Goal: Transaction & Acquisition: Purchase product/service

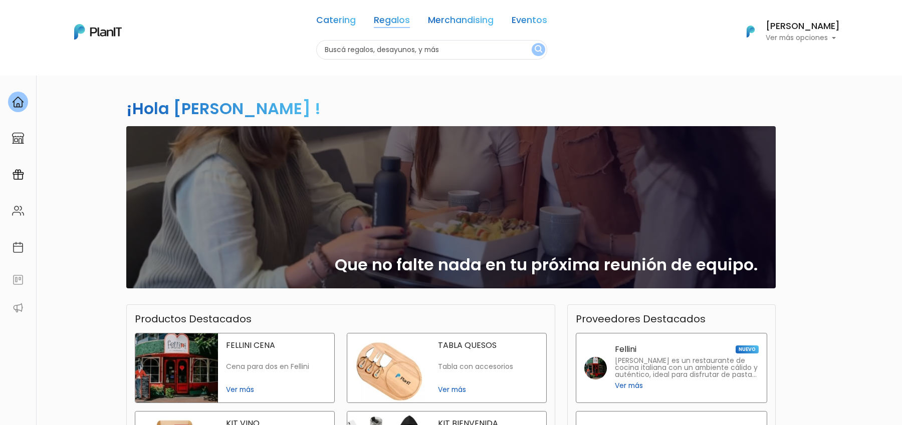
click at [389, 26] on link "Regalos" at bounding box center [392, 22] width 36 height 12
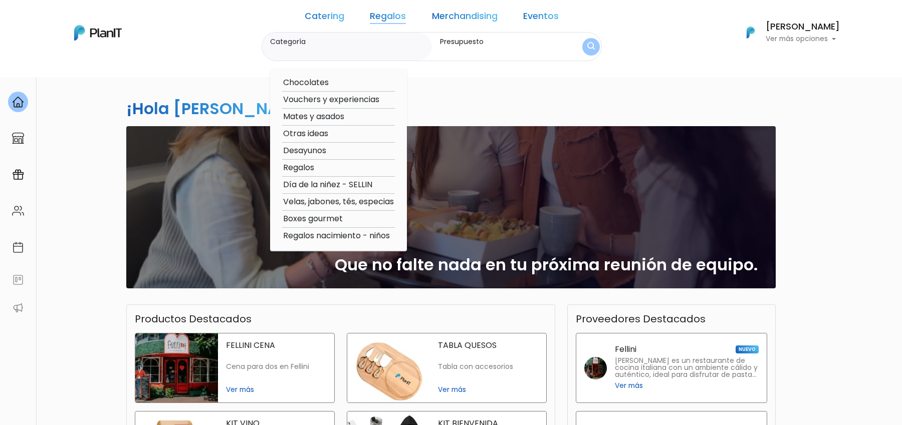
click at [541, 94] on div "¡Hola Martina Bernardo ! slide 1 of 1 Que no falte nada en tu próxima reunión d…" at bounding box center [450, 294] width 661 height 439
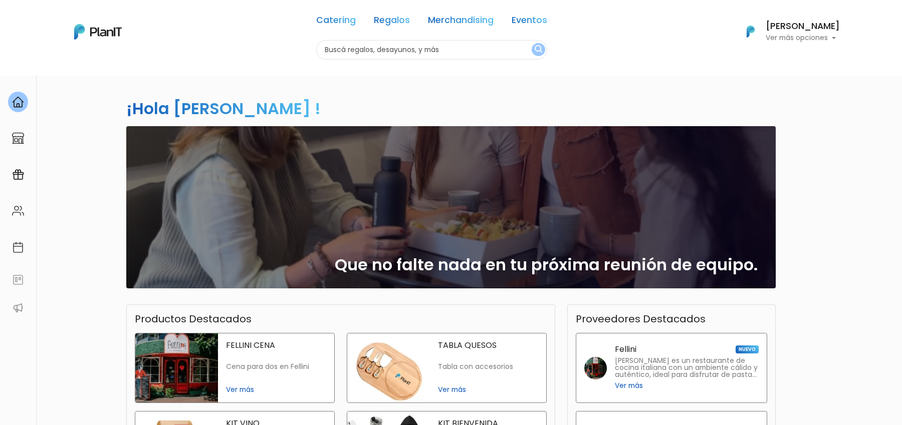
click at [388, 19] on link "Regalos" at bounding box center [392, 22] width 36 height 12
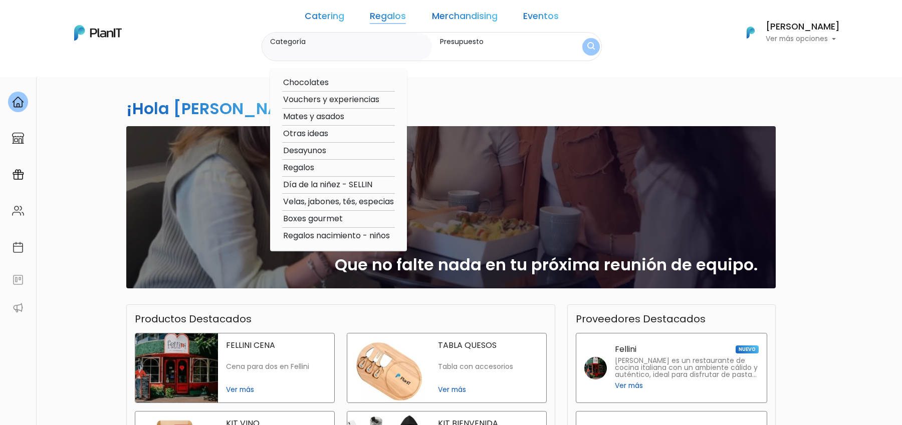
click at [323, 168] on option "Regalos" at bounding box center [338, 168] width 113 height 13
type input "Regalos"
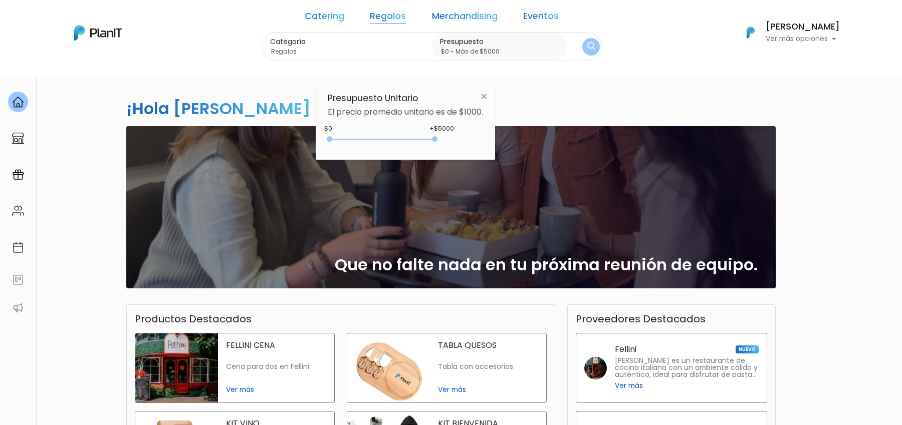
drag, startPoint x: 350, startPoint y: 141, endPoint x: 453, endPoint y: 142, distance: 102.7
click at [453, 142] on div "+$5000 $0 0 : 5000 0 5000 0,5000" at bounding box center [405, 141] width 155 height 20
type input "$0 - Más de $5000"
click at [587, 50] on img "submit" at bounding box center [591, 47] width 8 height 10
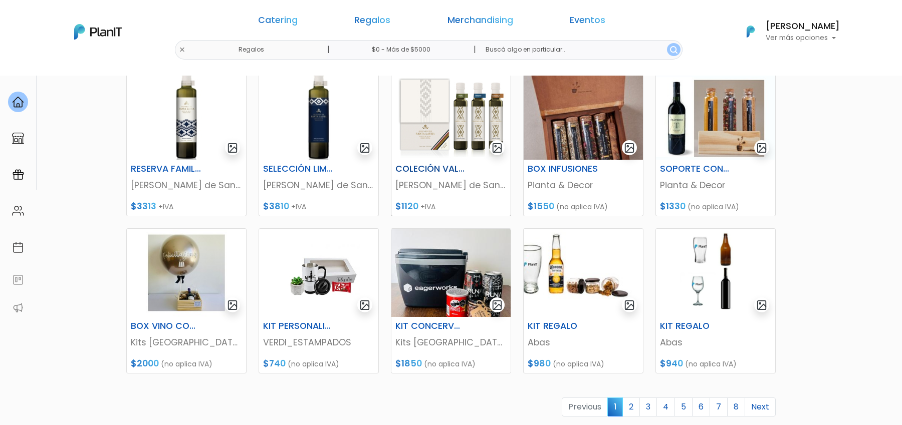
scroll to position [312, 0]
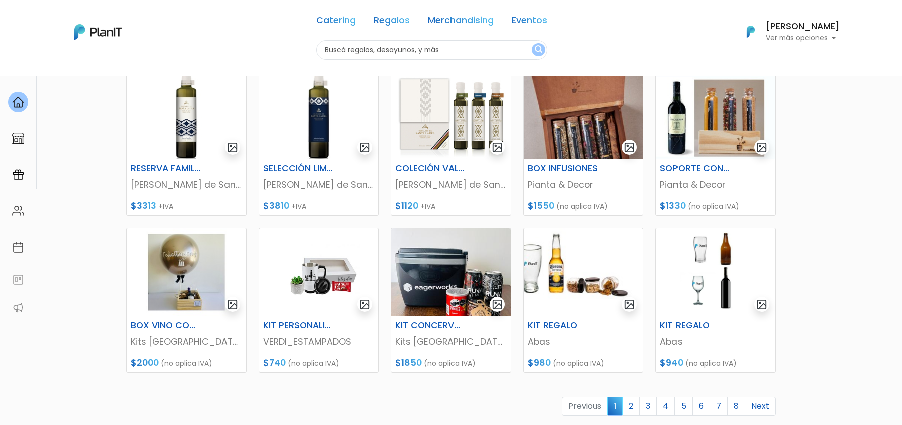
click at [283, 50] on div "Catering Regalos Merchandising Eventos Regalos | $0 - Más de $5000 | Catering R…" at bounding box center [451, 32] width 802 height 56
click at [362, 52] on input "text" at bounding box center [431, 50] width 231 height 20
type input "LINCON"
click at [532, 43] on button "submit" at bounding box center [539, 49] width 14 height 13
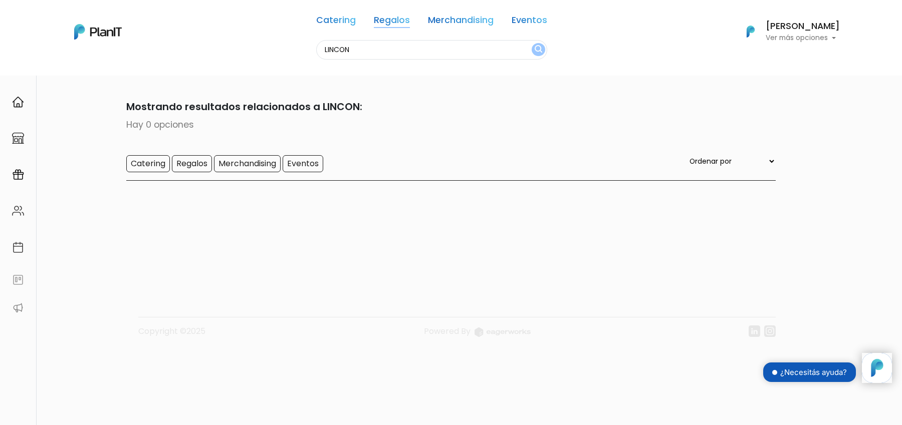
click at [393, 25] on link "Regalos" at bounding box center [392, 22] width 36 height 12
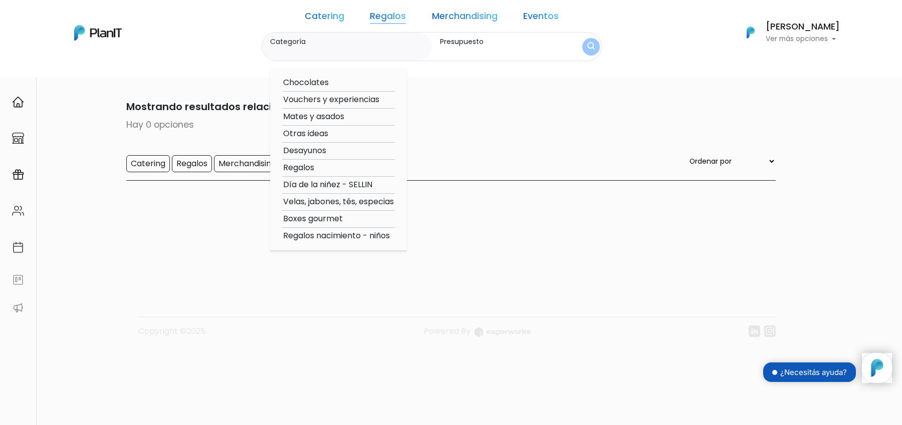
click at [352, 118] on option "Mates y asados" at bounding box center [338, 117] width 113 height 13
type input "Mates y asados"
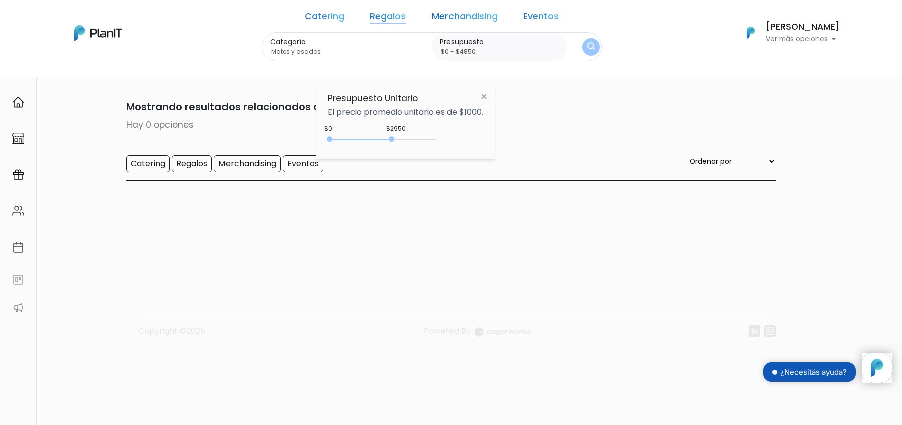
drag, startPoint x: 350, startPoint y: 137, endPoint x: 437, endPoint y: 137, distance: 87.7
click at [437, 137] on div "$2950 $0 0 : 2950 0 2950 0,4850" at bounding box center [405, 141] width 155 height 20
type input "$0 - Más de $5000"
click at [582, 42] on button "submit" at bounding box center [591, 47] width 18 height 18
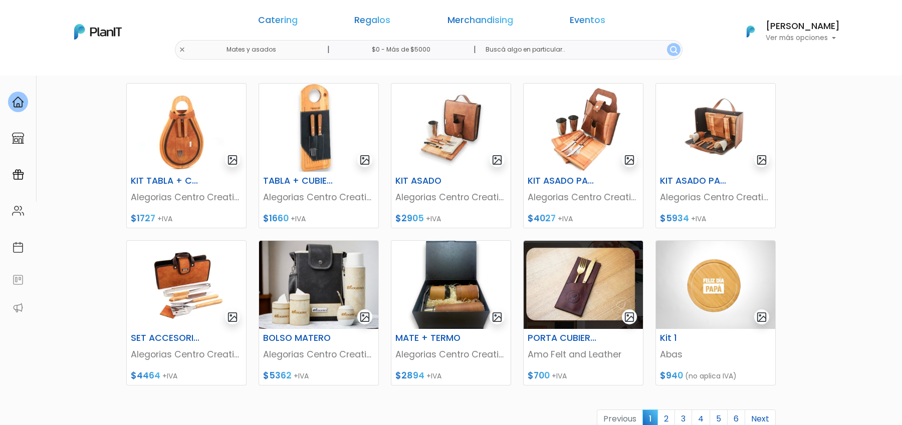
scroll to position [406, 0]
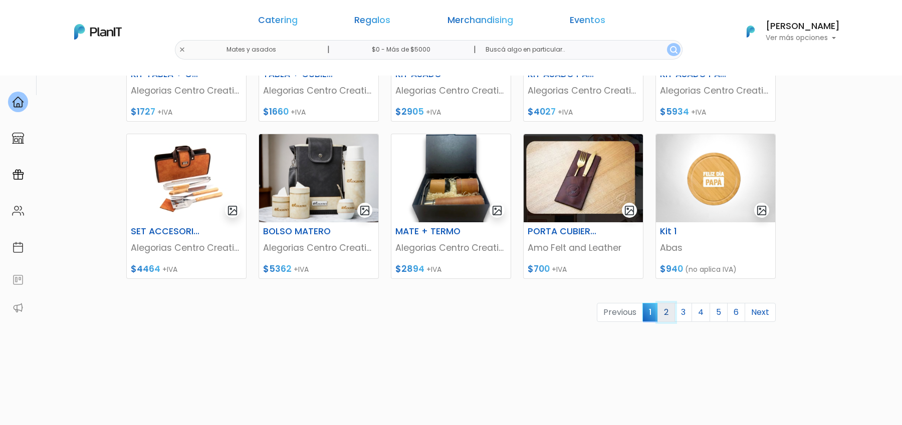
click at [670, 319] on link "2" at bounding box center [666, 312] width 18 height 19
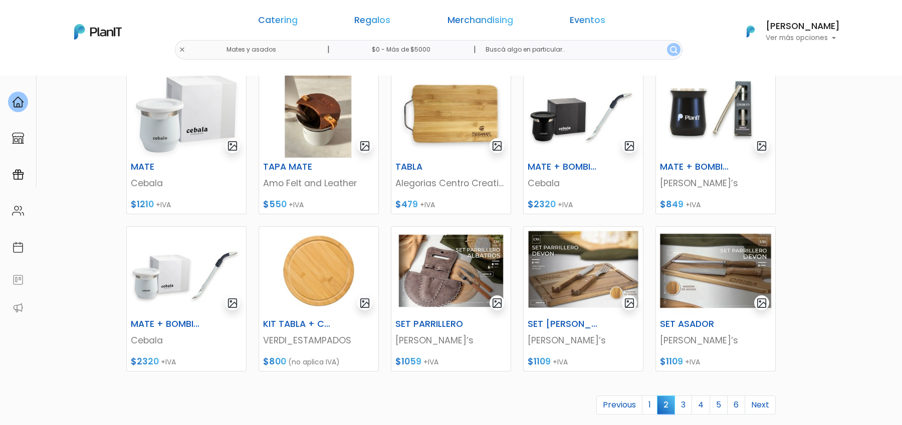
scroll to position [314, 0]
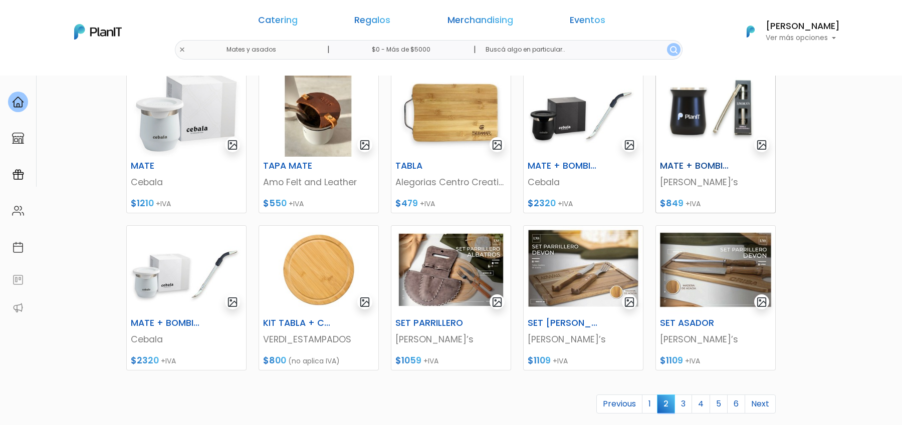
click at [688, 183] on p "[PERSON_NAME]’s" at bounding box center [715, 182] width 111 height 13
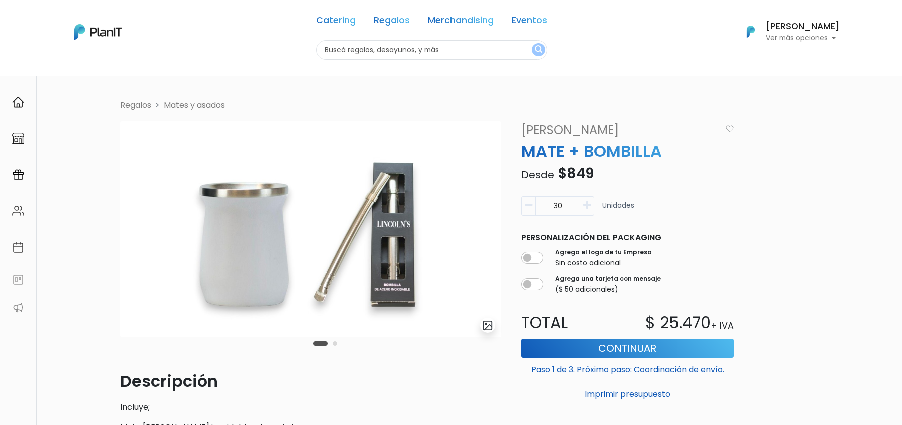
click at [549, 129] on link "[PERSON_NAME]’s" at bounding box center [618, 130] width 206 height 18
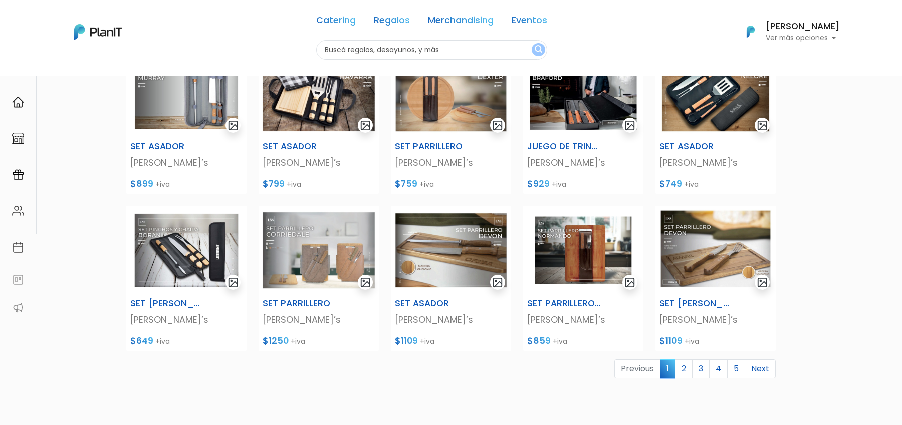
scroll to position [279, 0]
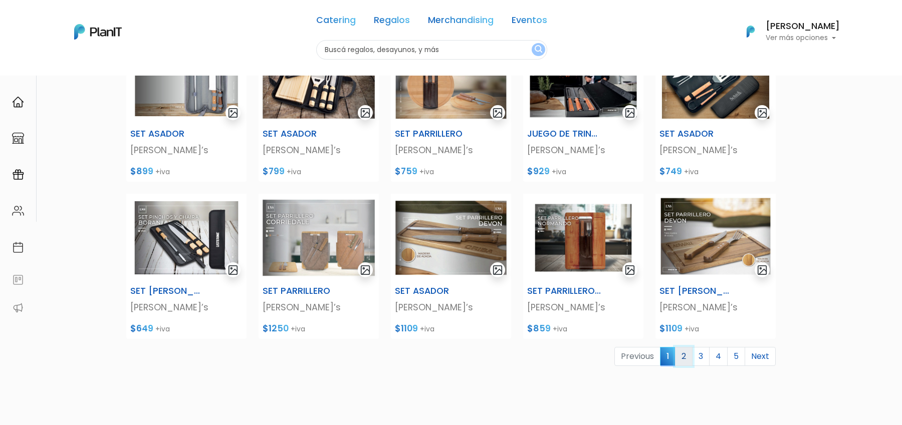
click at [686, 356] on link "2" at bounding box center [684, 356] width 18 height 19
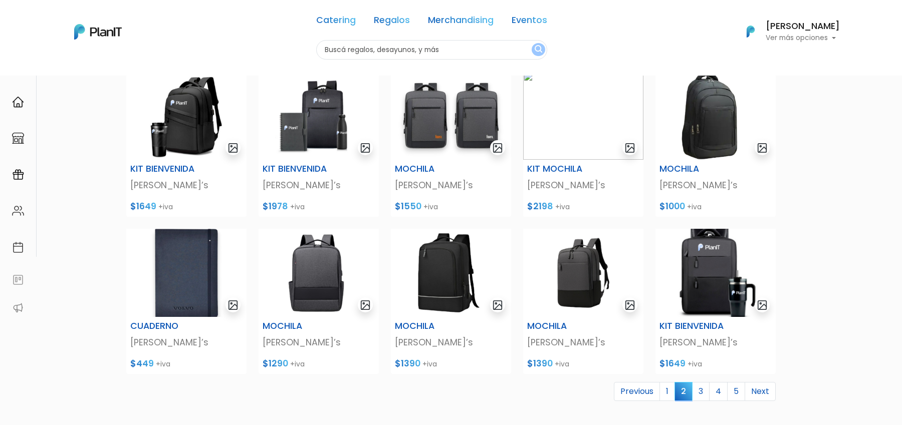
scroll to position [272, 0]
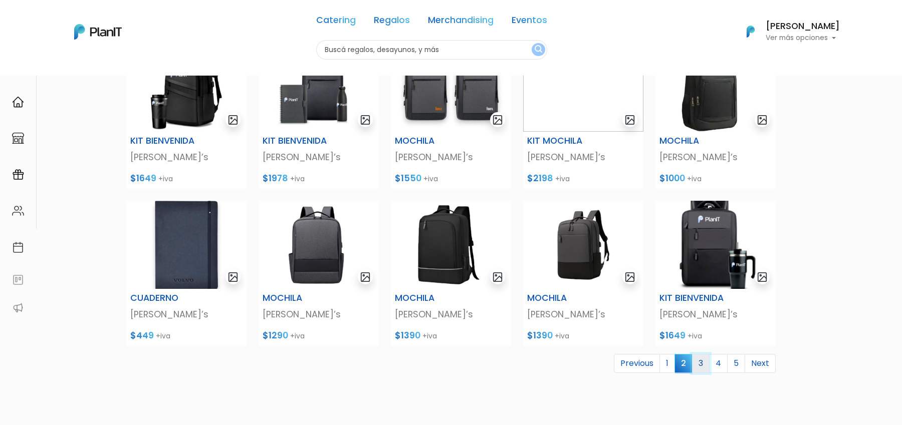
click at [706, 361] on link "3" at bounding box center [701, 363] width 18 height 19
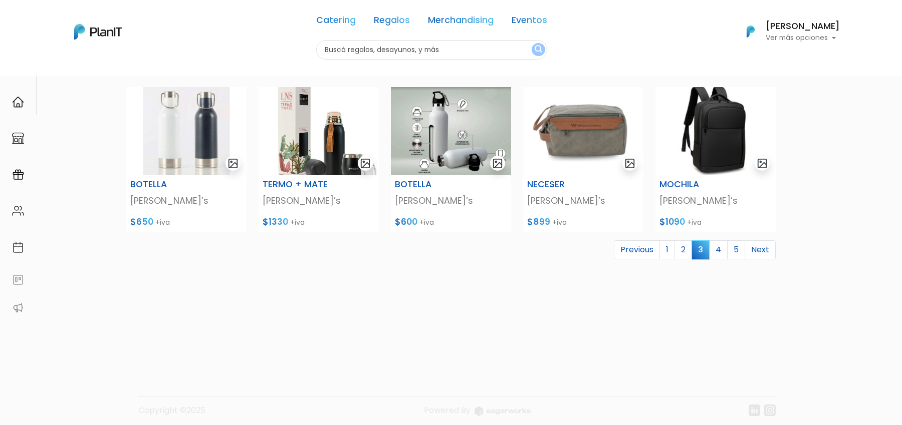
scroll to position [392, 0]
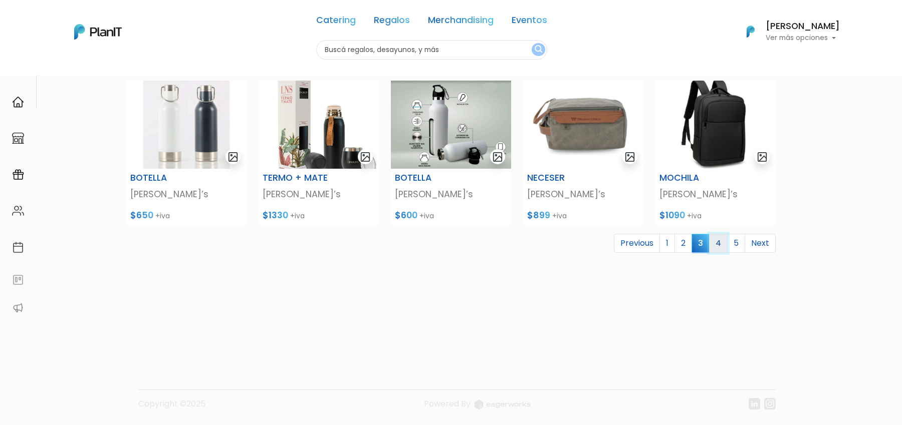
click at [722, 243] on link "4" at bounding box center [718, 243] width 19 height 19
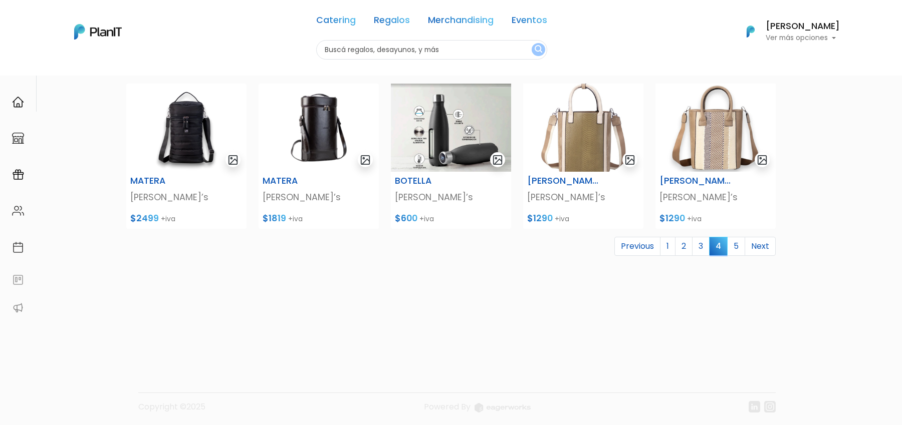
scroll to position [391, 0]
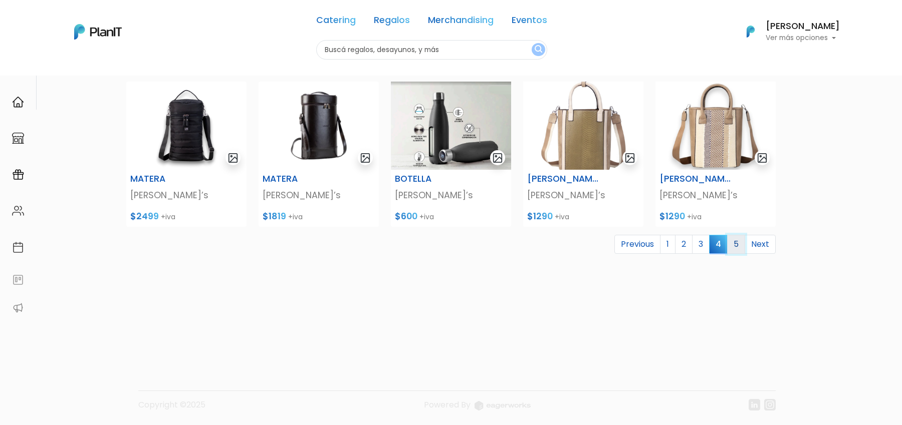
click at [740, 244] on link "5" at bounding box center [736, 244] width 18 height 19
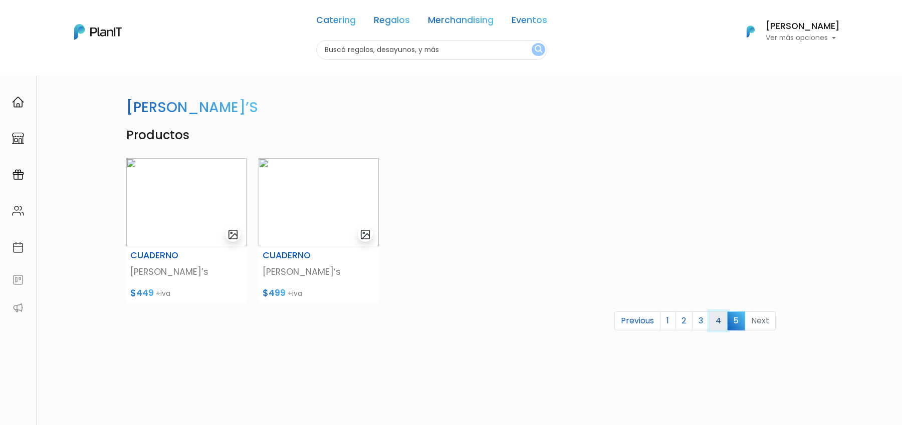
click at [719, 323] on link "4" at bounding box center [718, 321] width 19 height 19
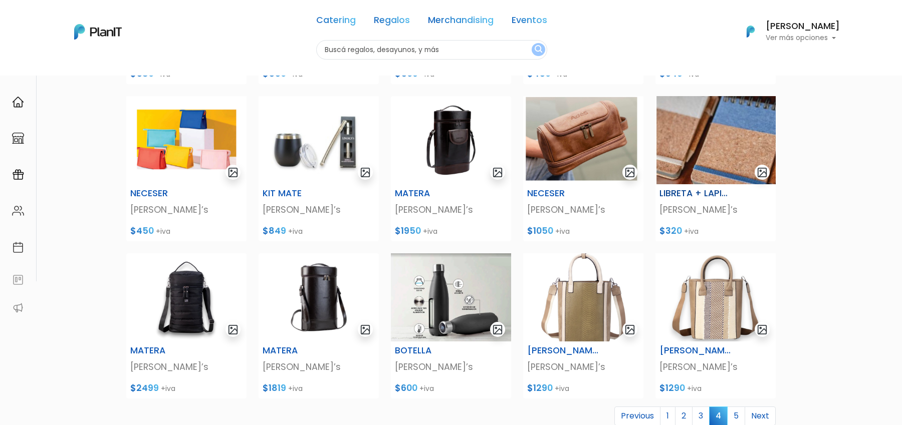
scroll to position [343, 0]
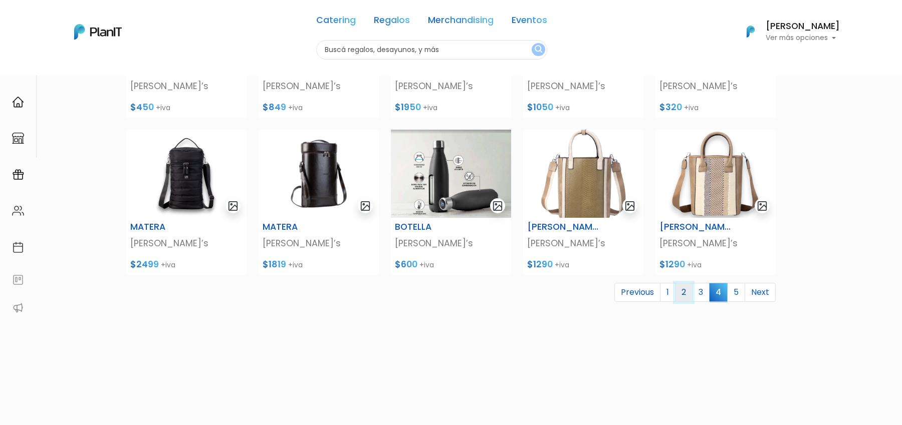
click at [690, 295] on link "2" at bounding box center [684, 292] width 18 height 19
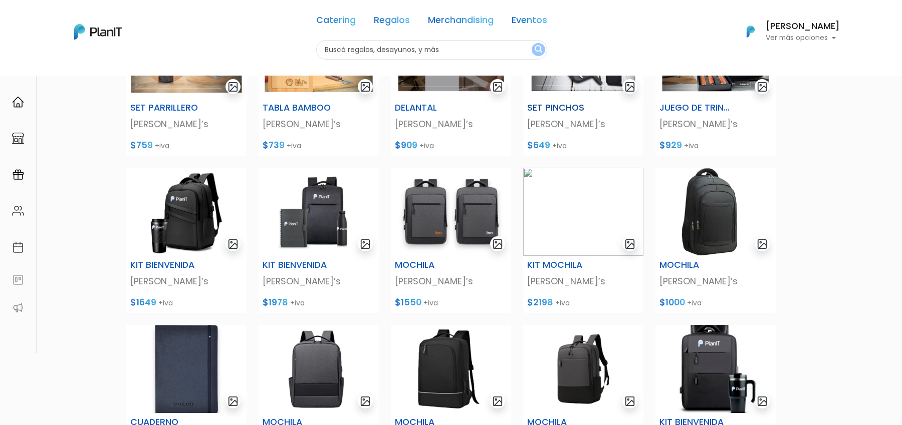
scroll to position [238, 0]
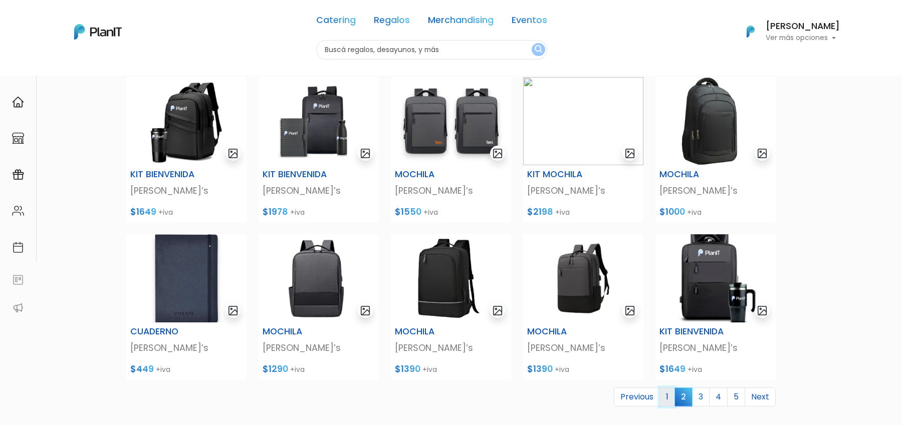
click at [670, 392] on link "1" at bounding box center [667, 397] width 16 height 19
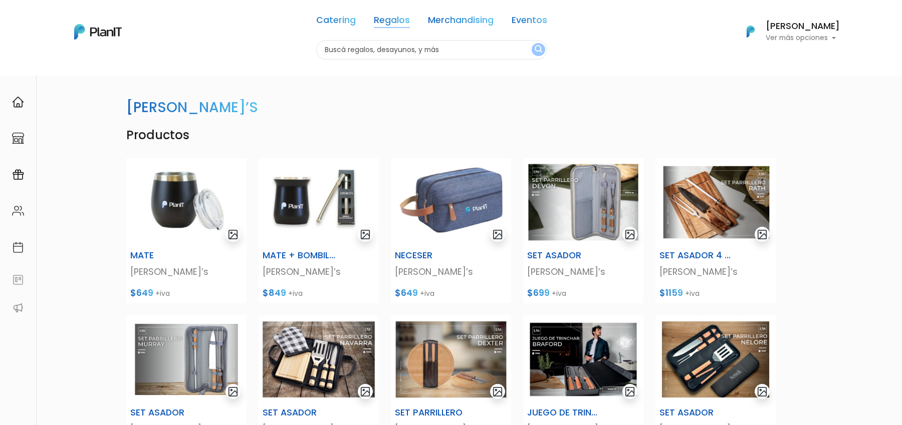
click at [392, 23] on link "Regalos" at bounding box center [392, 22] width 36 height 12
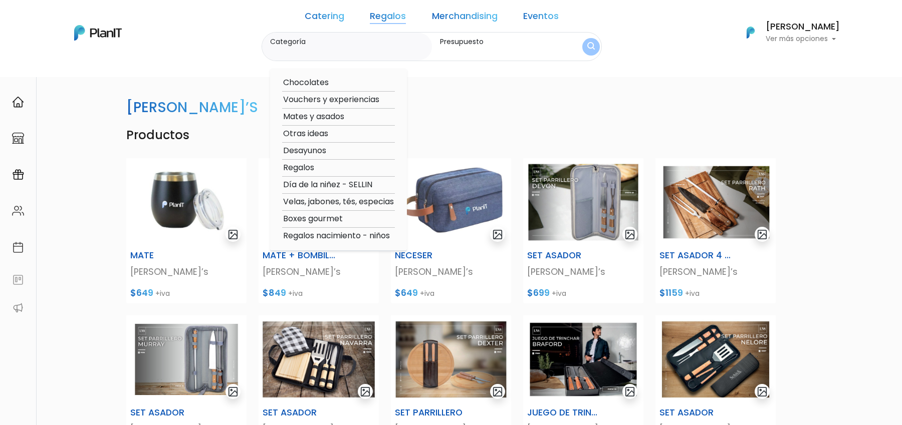
click at [342, 115] on option "Mates y asados" at bounding box center [338, 117] width 113 height 13
type input "Mates y asados"
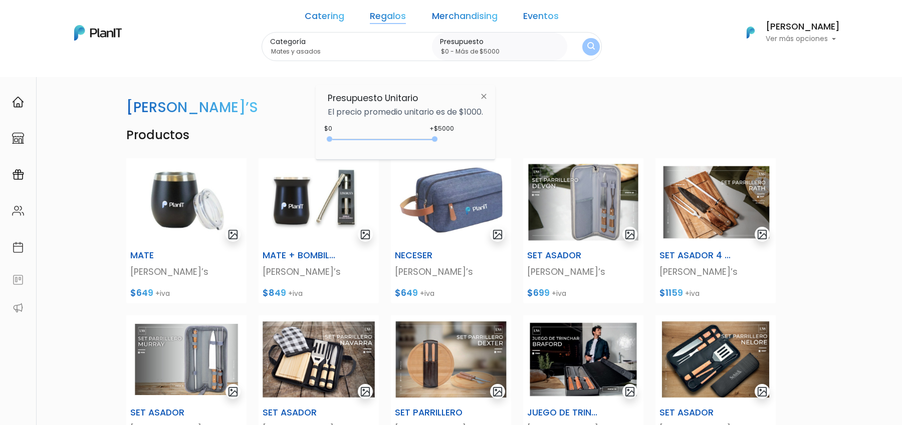
type input "$0 - Más de $5000"
drag, startPoint x: 350, startPoint y: 139, endPoint x: 460, endPoint y: 139, distance: 110.2
click at [460, 139] on div "+$5000 $0 0 : 5000 0 5000 0,5000" at bounding box center [405, 141] width 155 height 20
click at [582, 43] on button "submit" at bounding box center [591, 47] width 18 height 18
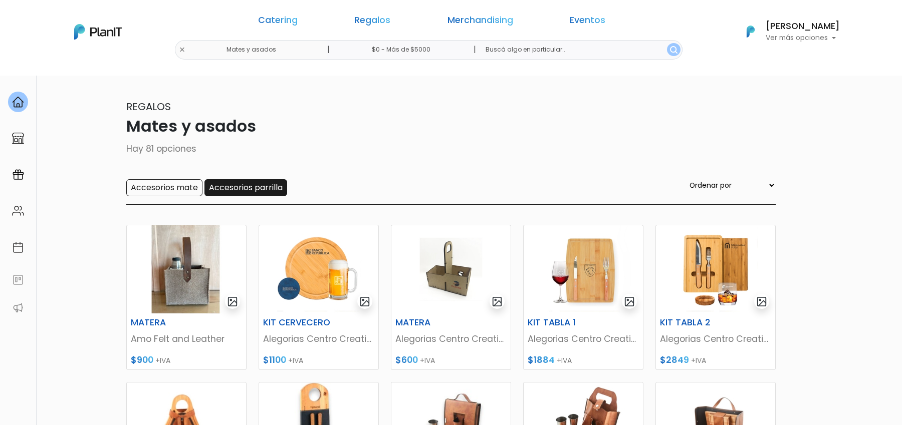
click at [233, 185] on input "Accesorios parrilla" at bounding box center [245, 187] width 83 height 17
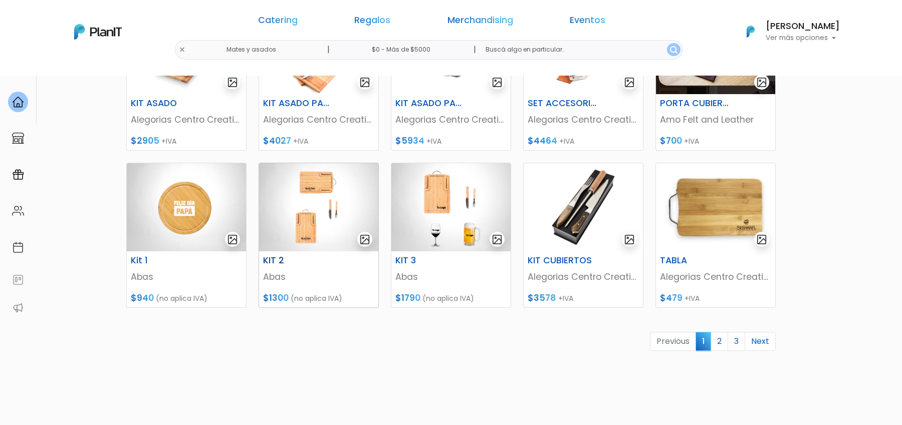
scroll to position [383, 0]
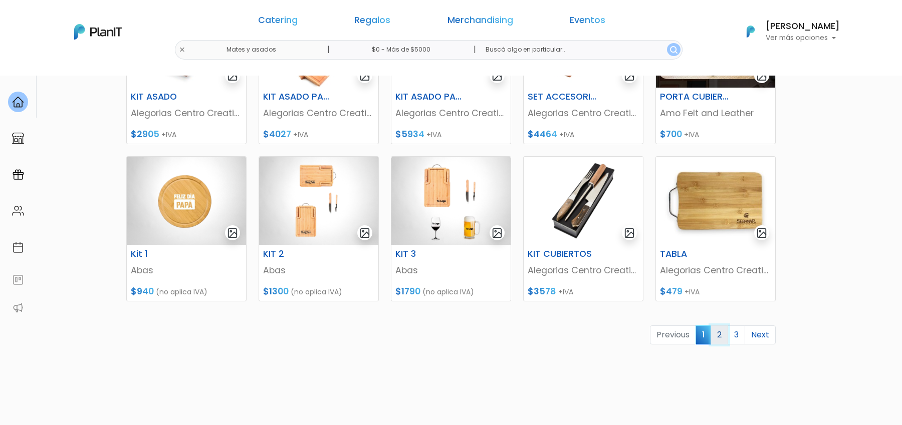
click at [719, 335] on link "2" at bounding box center [719, 335] width 18 height 19
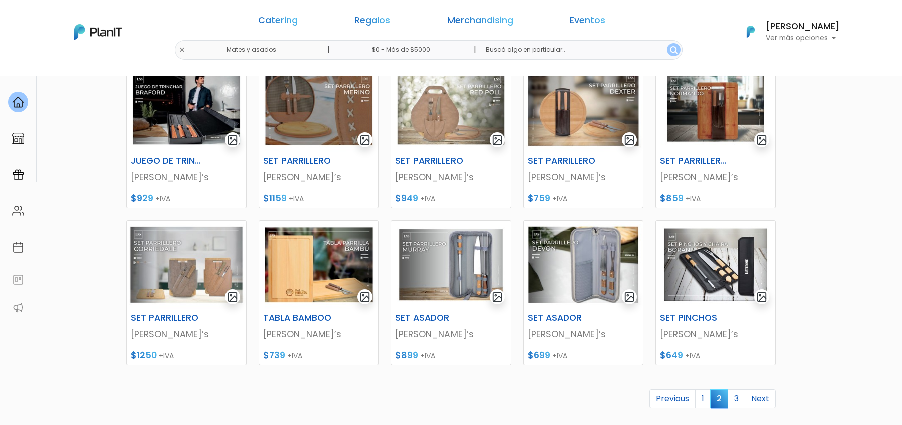
scroll to position [321, 0]
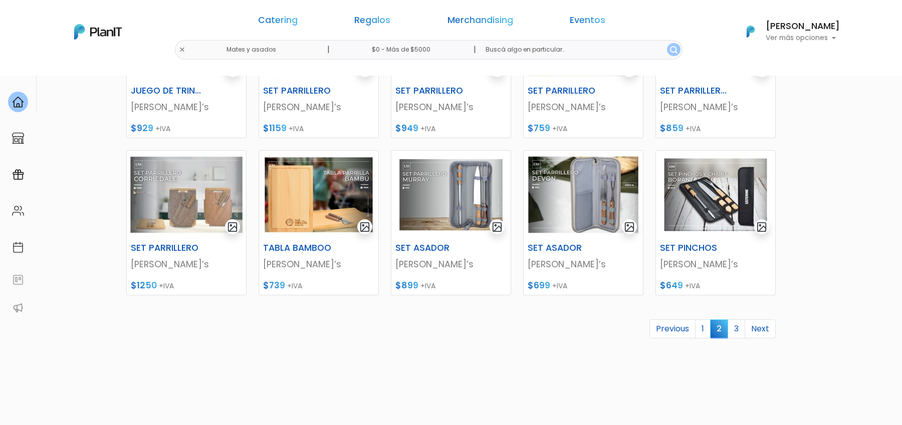
scroll to position [391, 0]
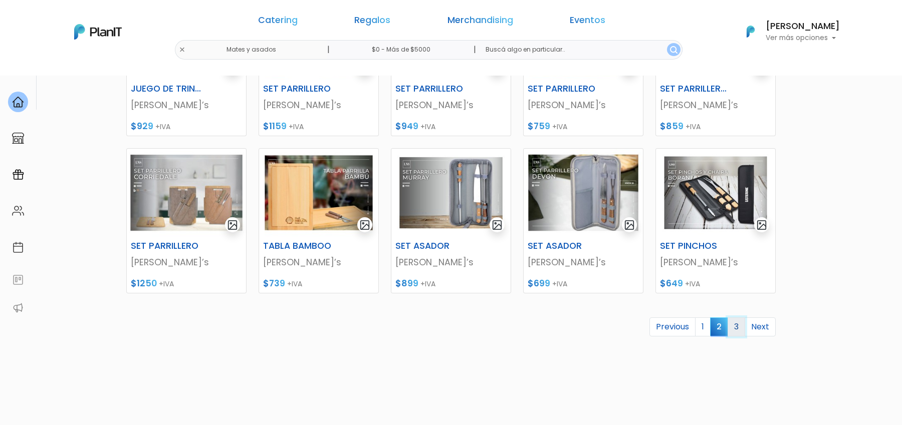
click at [740, 332] on link "3" at bounding box center [736, 327] width 18 height 19
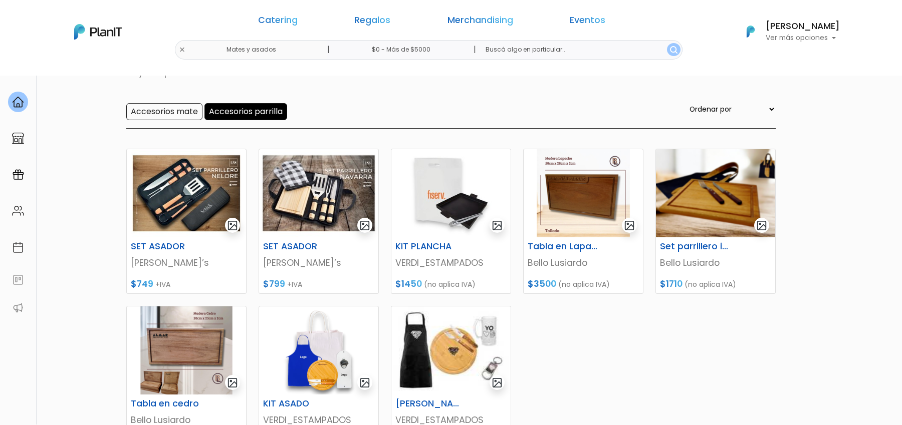
scroll to position [149, 0]
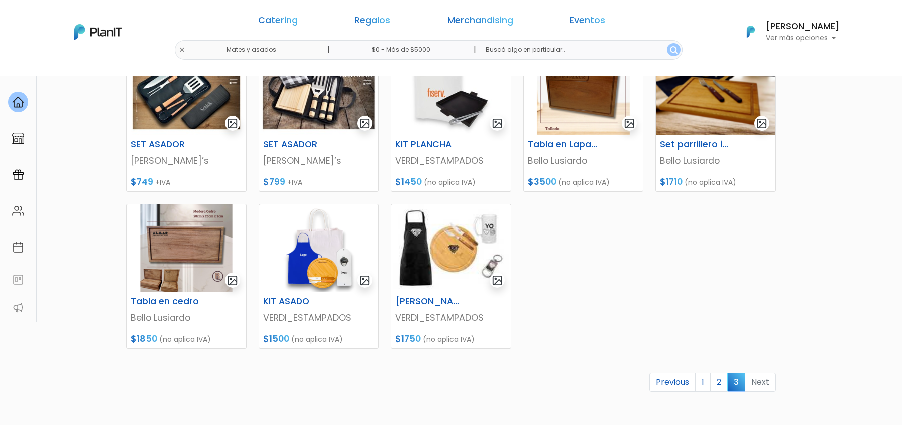
scroll to position [183, 0]
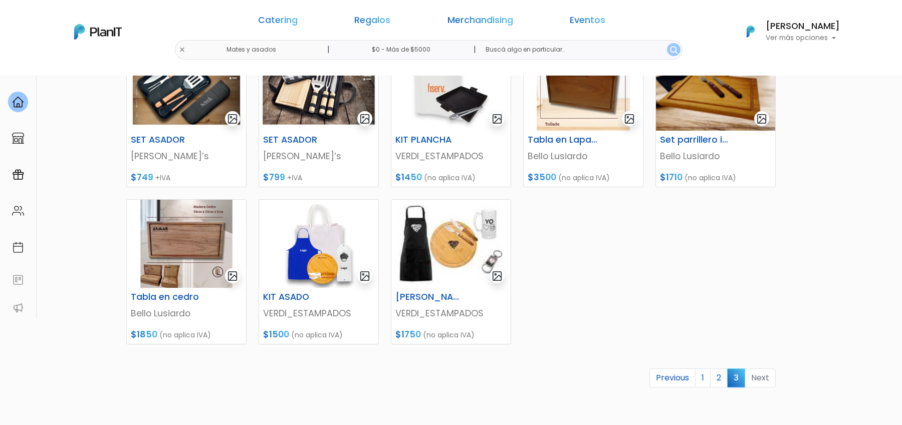
click at [721, 376] on link "2" at bounding box center [719, 378] width 18 height 19
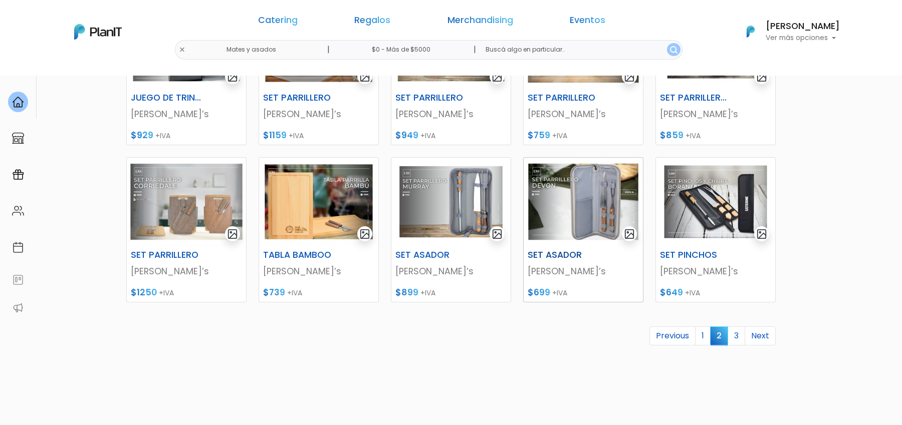
scroll to position [397, 0]
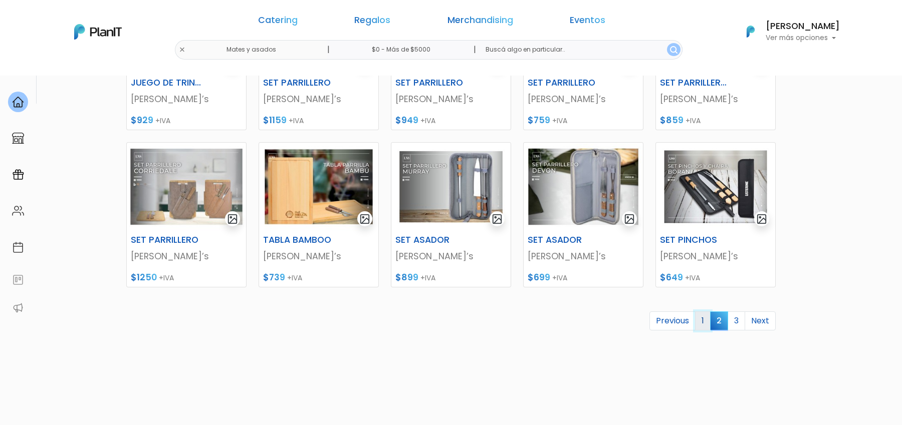
click at [707, 321] on link "1" at bounding box center [703, 321] width 16 height 19
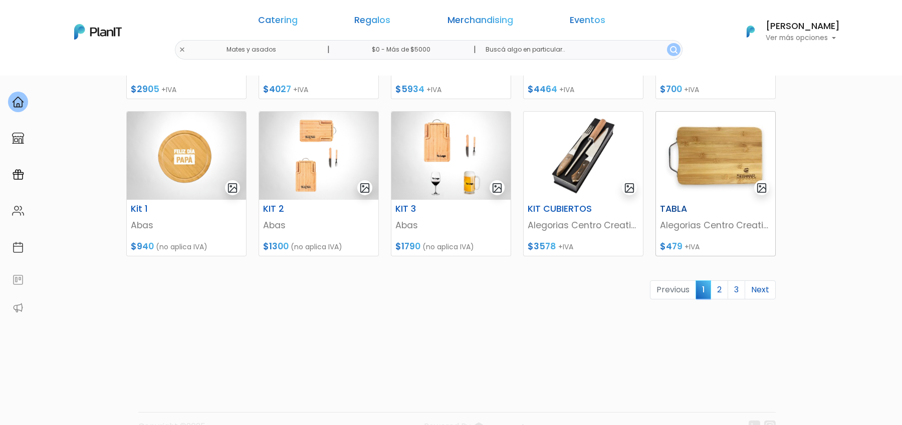
scroll to position [450, 0]
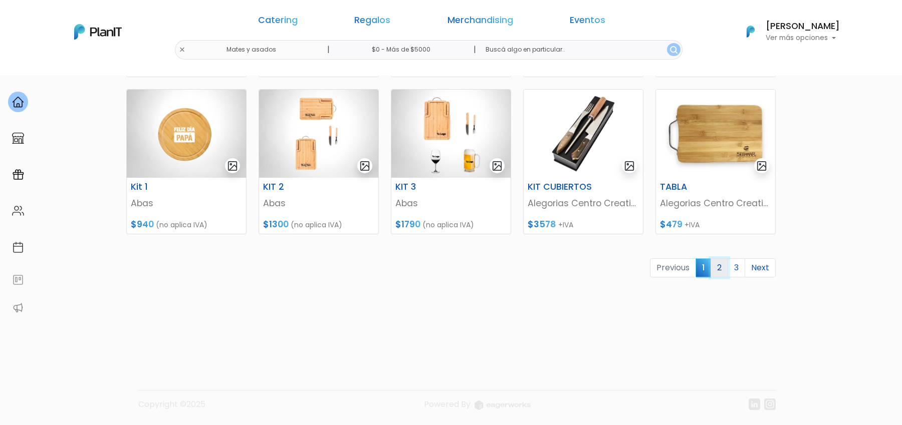
click at [720, 272] on link "2" at bounding box center [719, 267] width 18 height 19
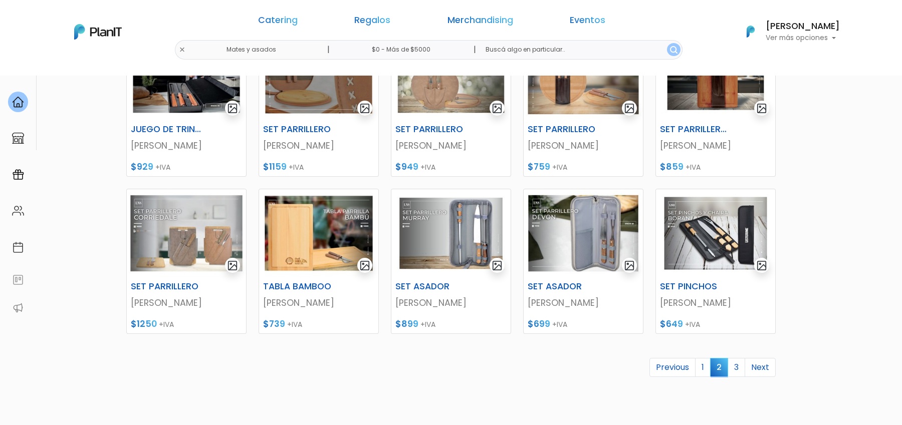
scroll to position [396, 0]
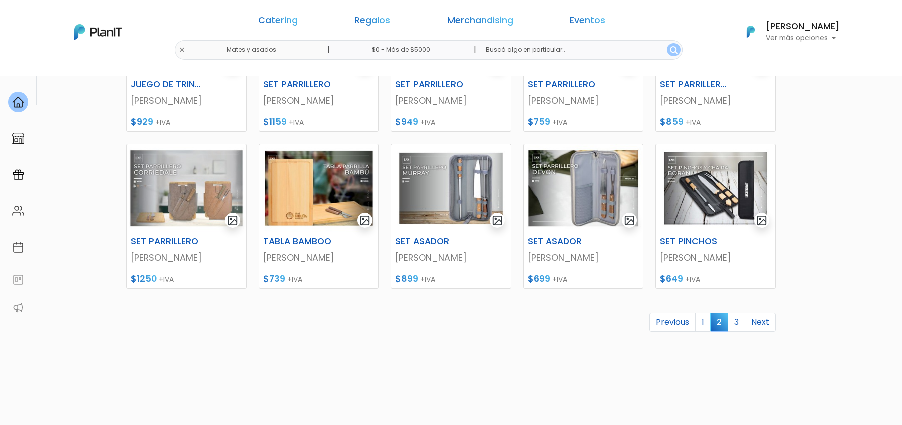
click at [283, 51] on div "Catering Regalos Merchandising Eventos Mates y asados | $0 - Más de $5000 | Cat…" at bounding box center [451, 32] width 802 height 56
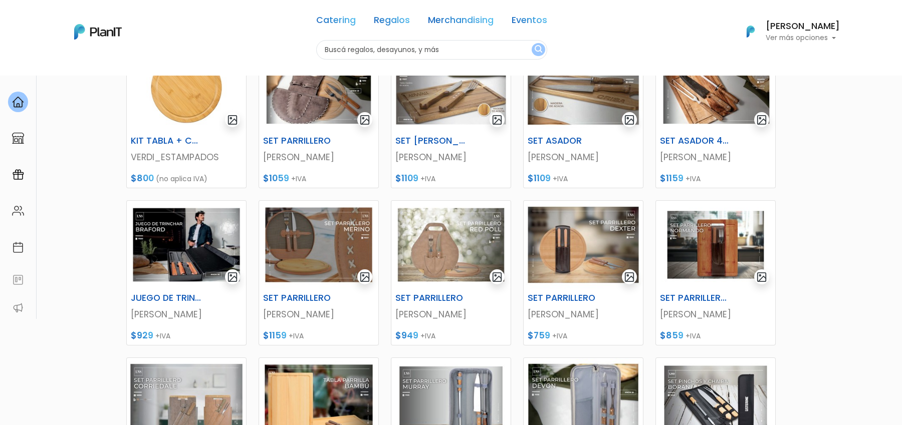
scroll to position [86, 0]
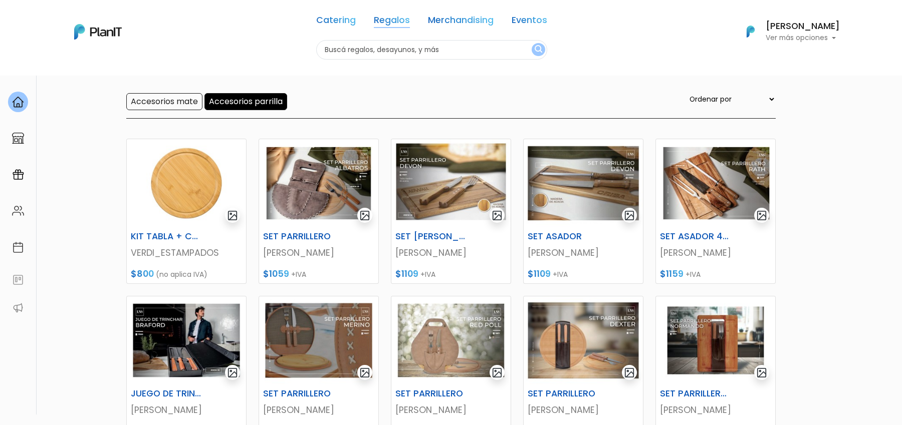
click at [381, 26] on link "Regalos" at bounding box center [392, 22] width 36 height 12
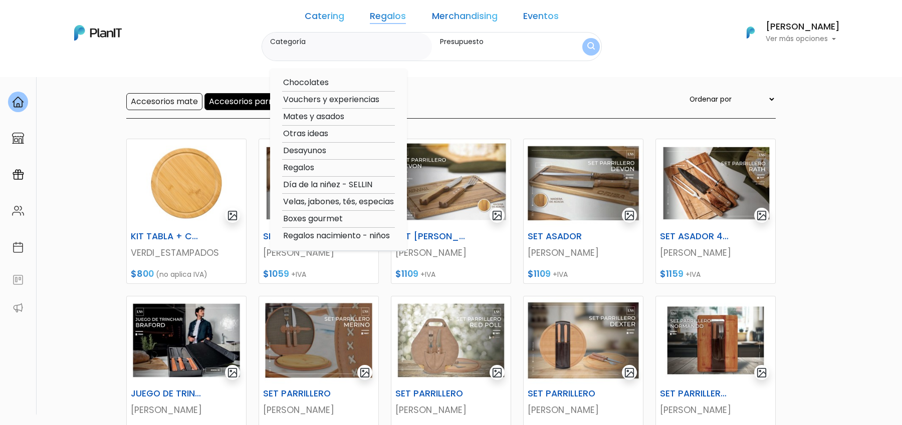
click at [336, 134] on option "Otras ideas" at bounding box center [338, 134] width 113 height 13
type input "Otras ideas"
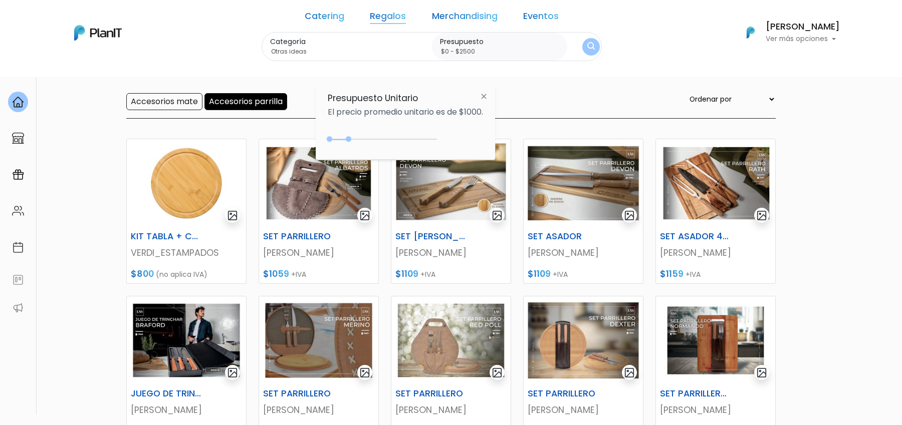
drag, startPoint x: 351, startPoint y: 139, endPoint x: 384, endPoint y: 139, distance: 33.1
click at [351, 139] on div at bounding box center [349, 139] width 6 height 6
type input "$0 - $4350"
click at [423, 136] on div "0 : 4350 0 4350" at bounding box center [384, 141] width 105 height 10
click at [573, 38] on form "Categoría Otras ideas Chocolates Vouchers y experiencias Mates y asados Otras i…" at bounding box center [432, 47] width 340 height 30
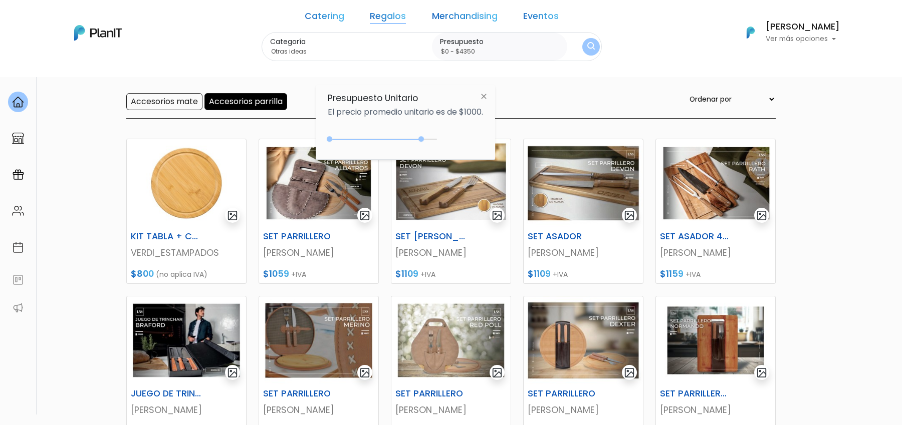
click at [587, 49] on img "submit" at bounding box center [591, 47] width 8 height 10
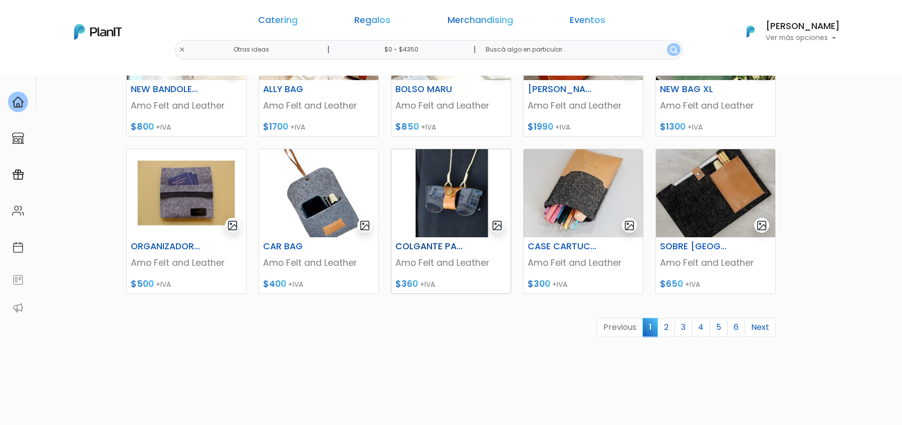
scroll to position [391, 0]
click at [675, 329] on link "2" at bounding box center [666, 327] width 18 height 19
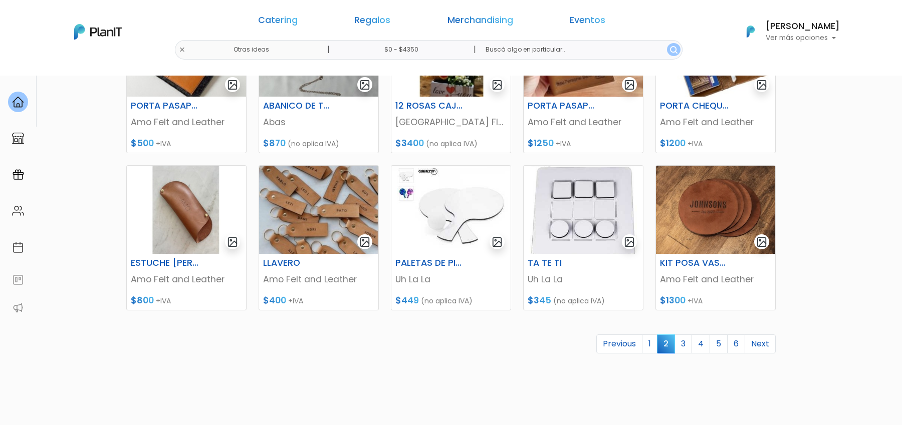
scroll to position [375, 0]
click at [685, 348] on link "3" at bounding box center [683, 343] width 18 height 19
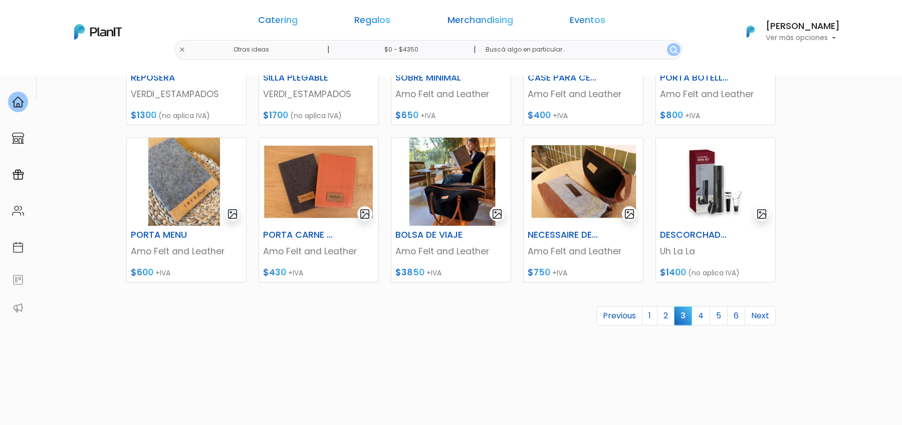
scroll to position [405, 0]
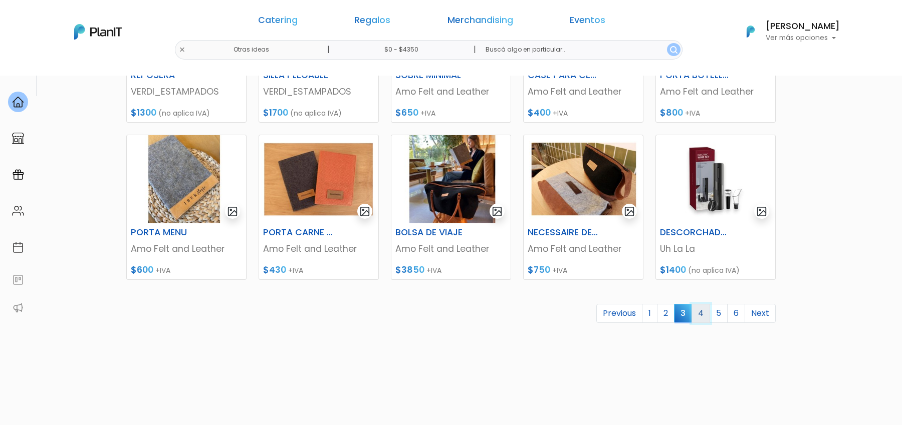
click at [701, 314] on link "4" at bounding box center [700, 313] width 19 height 19
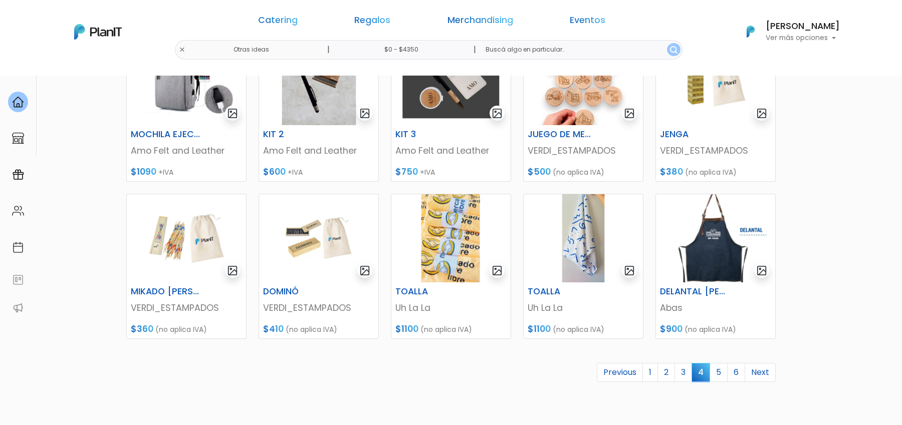
scroll to position [352, 0]
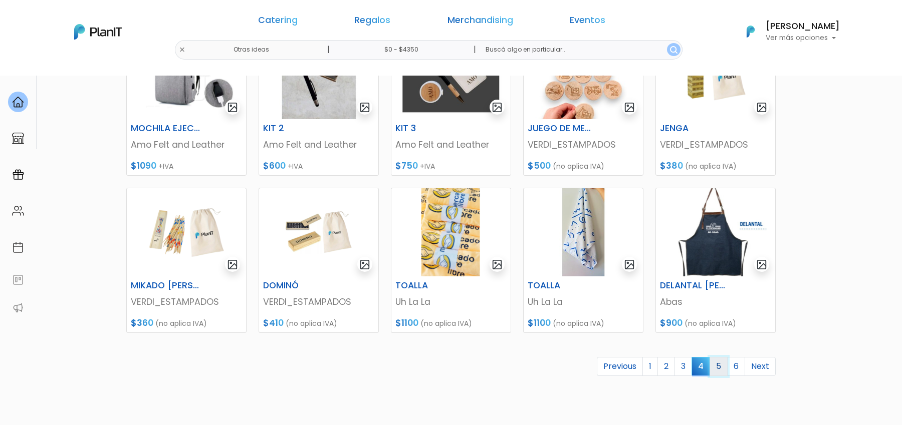
click at [717, 367] on link "5" at bounding box center [718, 366] width 18 height 19
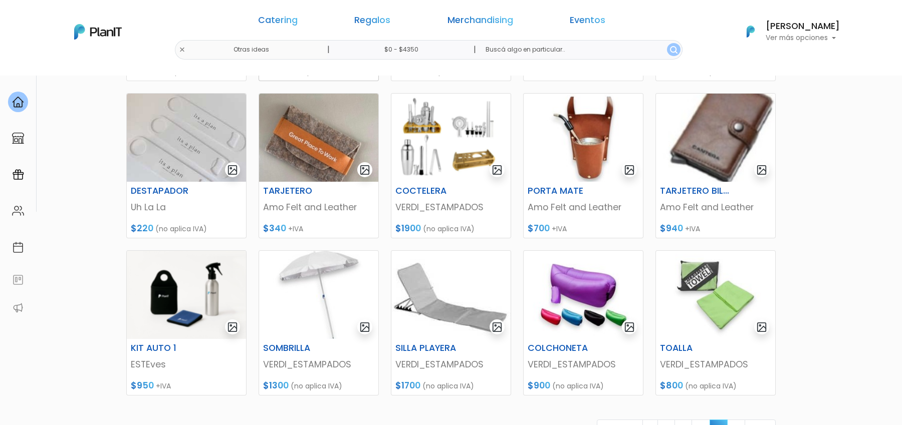
scroll to position [362, 0]
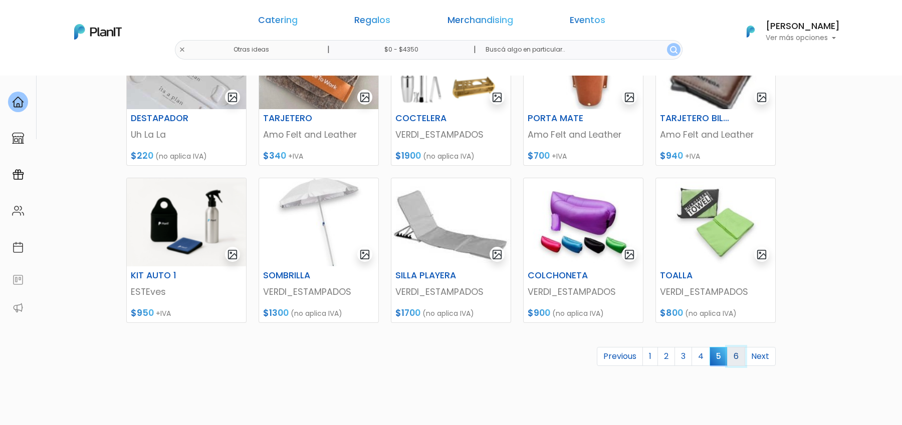
click at [737, 362] on link "6" at bounding box center [736, 356] width 18 height 19
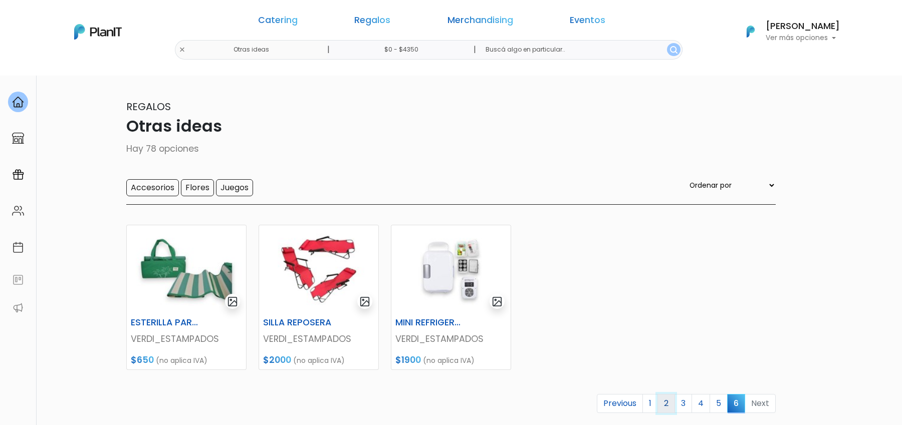
click at [670, 404] on link "2" at bounding box center [666, 403] width 18 height 19
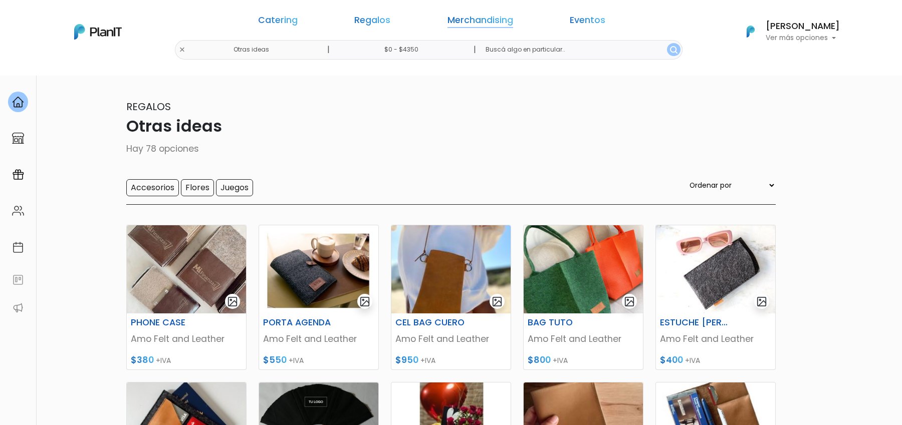
click at [472, 19] on link "Merchandising" at bounding box center [480, 22] width 66 height 12
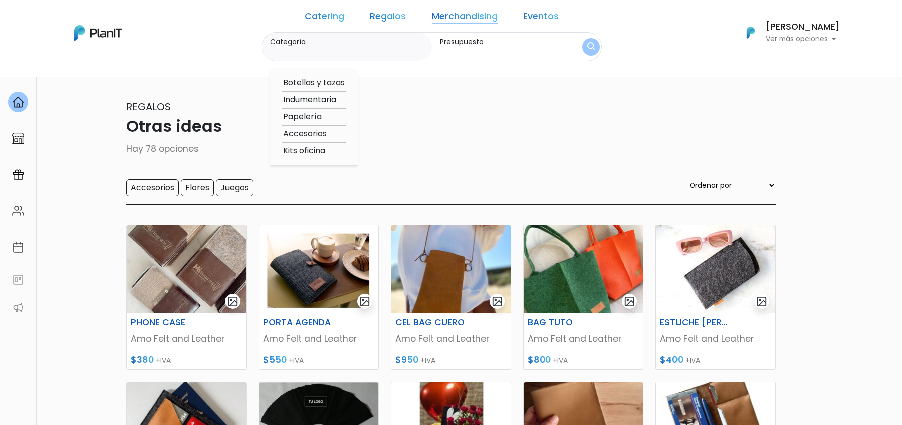
click at [339, 81] on option "Botellas y tazas" at bounding box center [314, 83] width 64 height 13
type input "Botellas y tazas"
type input "$0 - $4350"
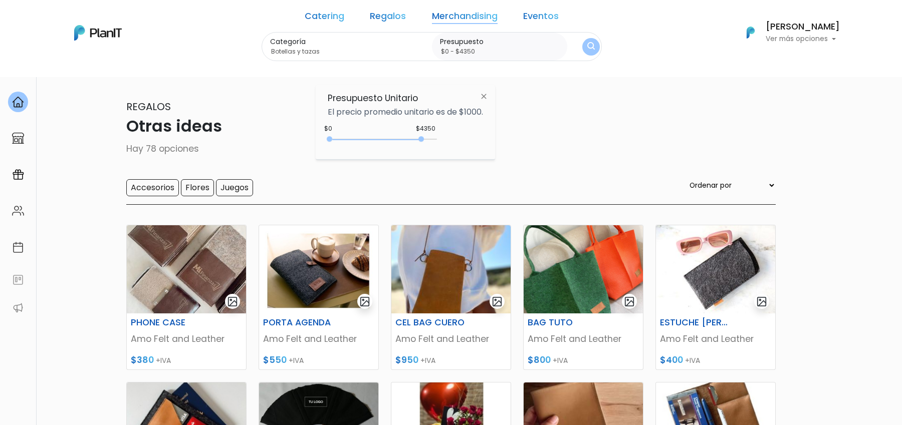
click at [587, 49] on img "submit" at bounding box center [591, 47] width 8 height 10
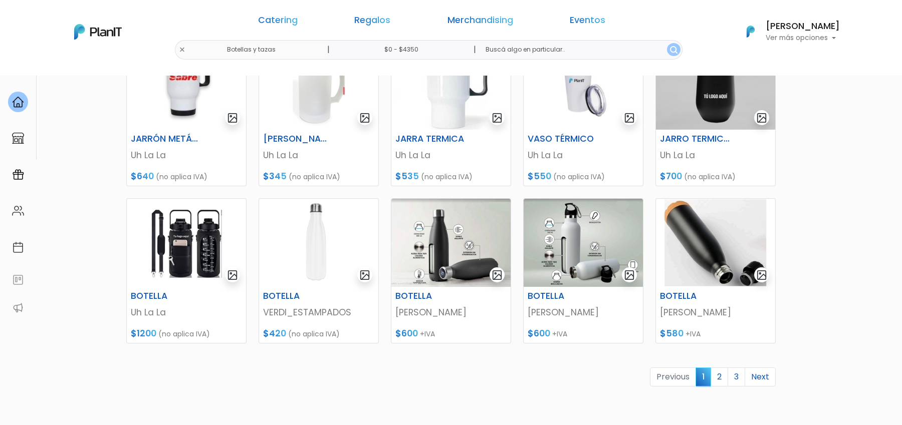
scroll to position [334, 0]
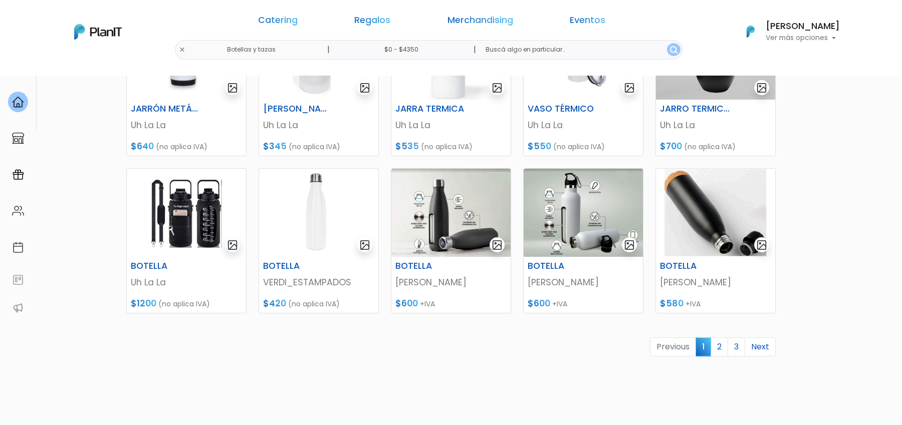
scroll to position [376, 0]
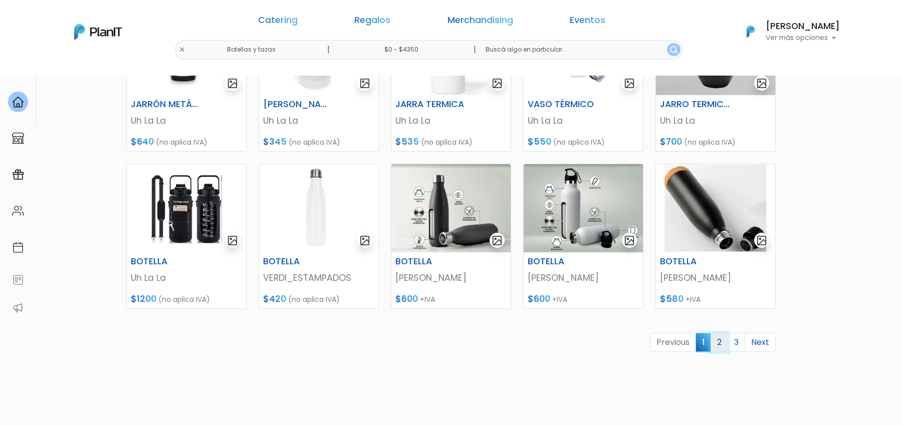
click at [723, 344] on link "2" at bounding box center [719, 342] width 18 height 19
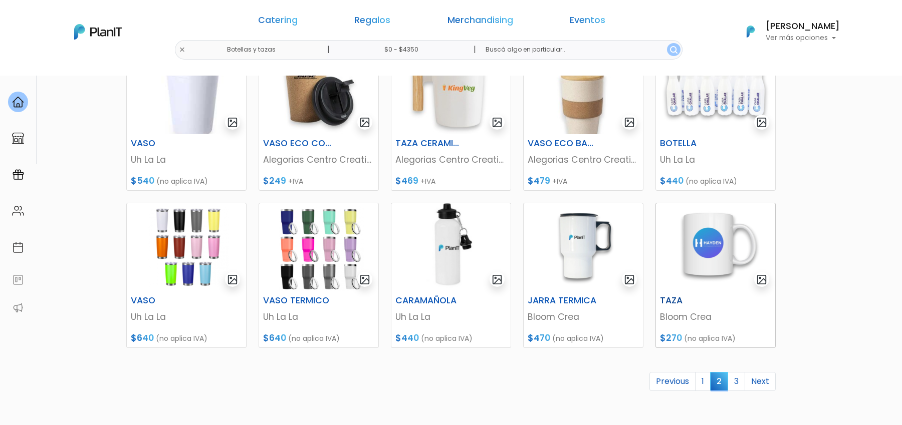
scroll to position [353, 0]
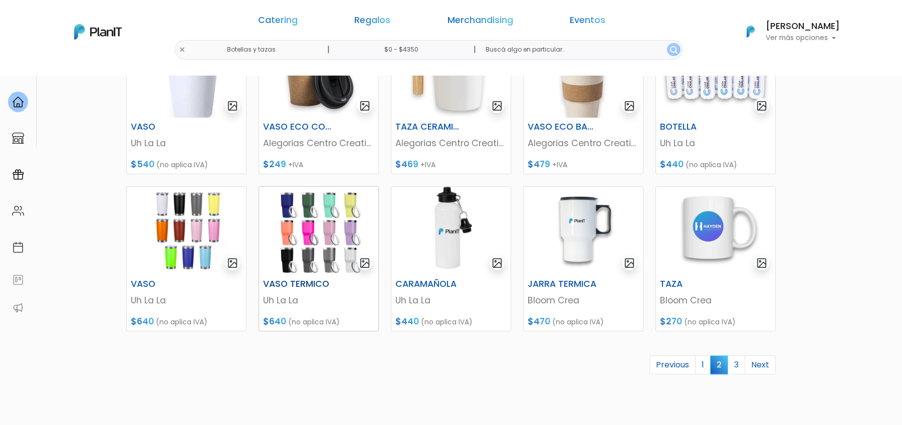
click at [339, 239] on img at bounding box center [318, 231] width 119 height 88
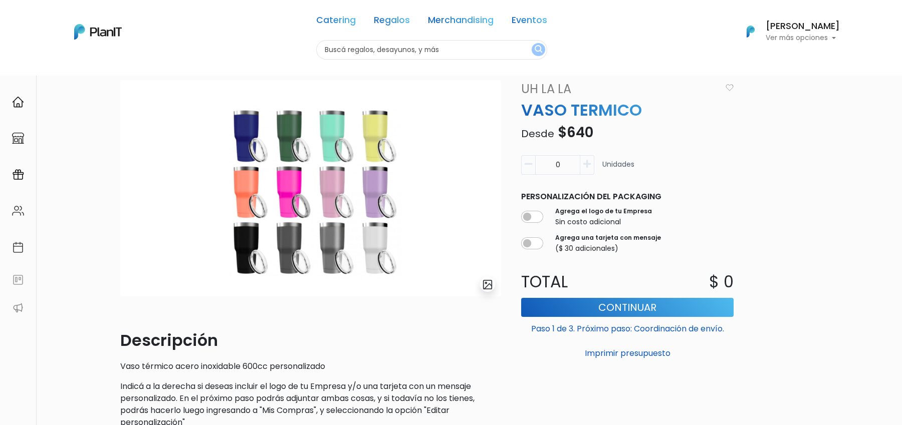
scroll to position [48, 0]
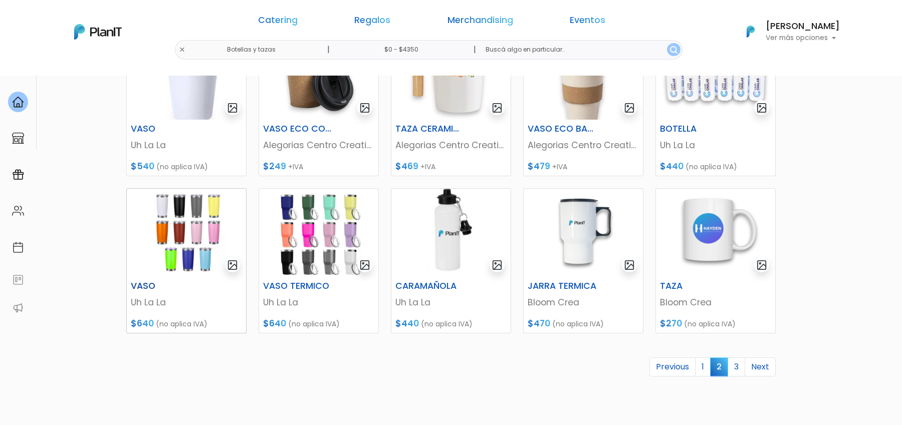
scroll to position [353, 0]
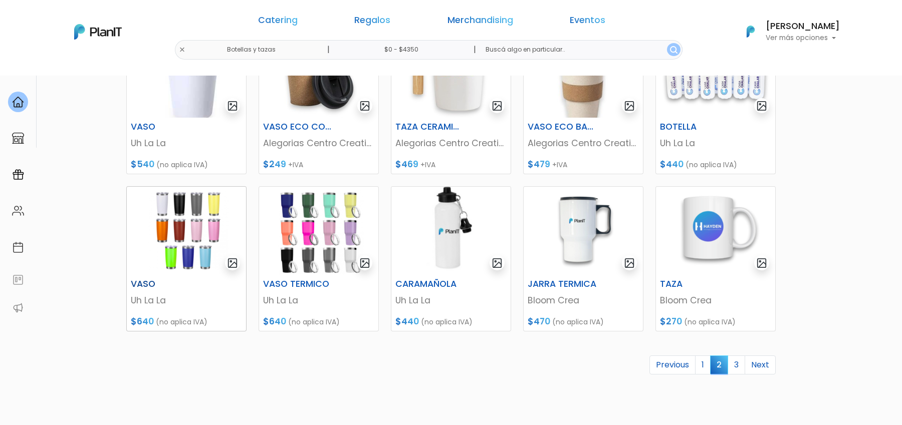
click at [194, 221] on img at bounding box center [186, 231] width 119 height 88
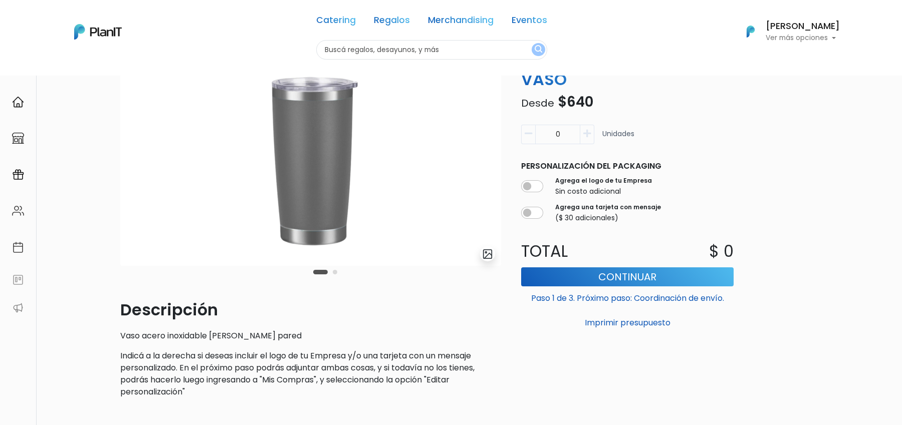
scroll to position [73, 0]
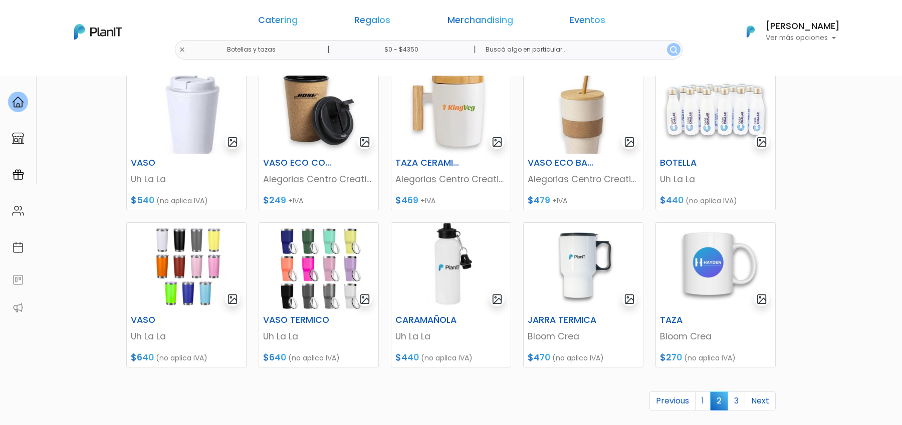
scroll to position [352, 0]
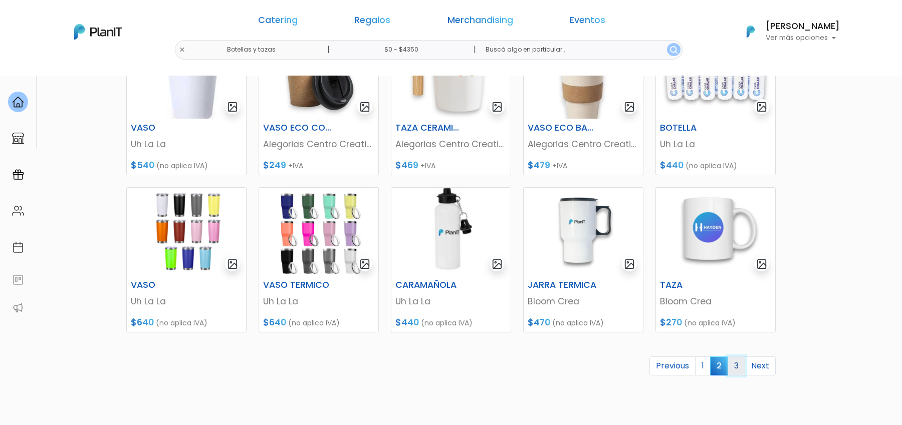
click at [735, 369] on link "3" at bounding box center [736, 366] width 18 height 19
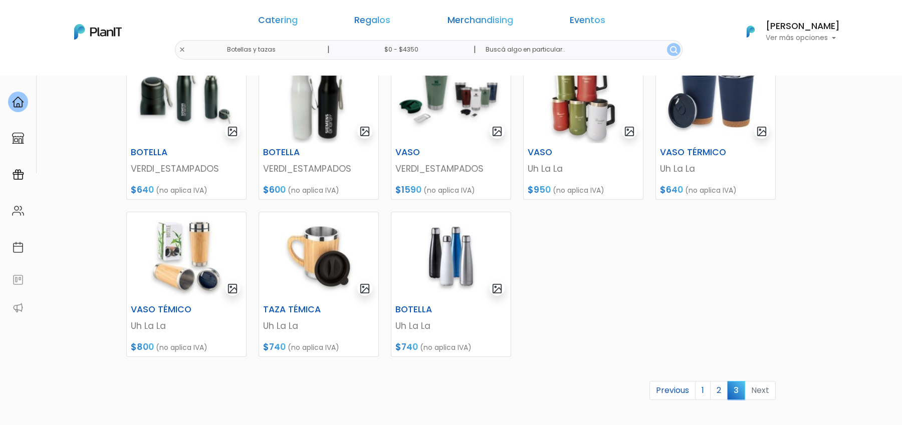
scroll to position [336, 0]
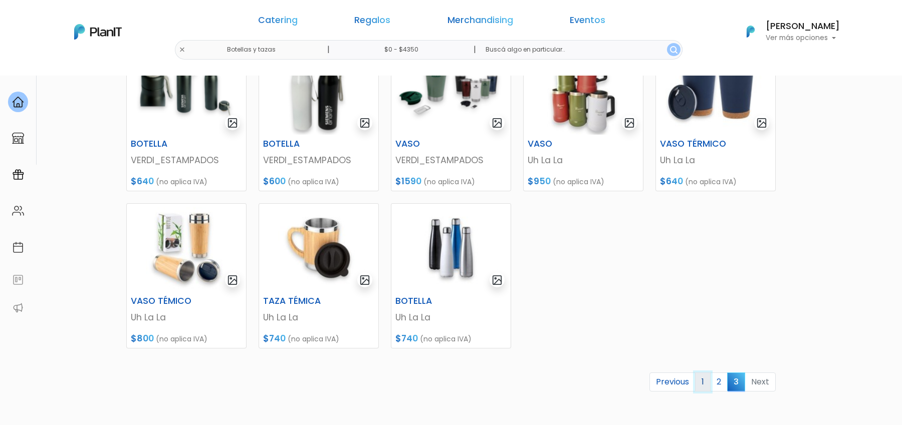
click at [702, 380] on link "1" at bounding box center [703, 382] width 16 height 19
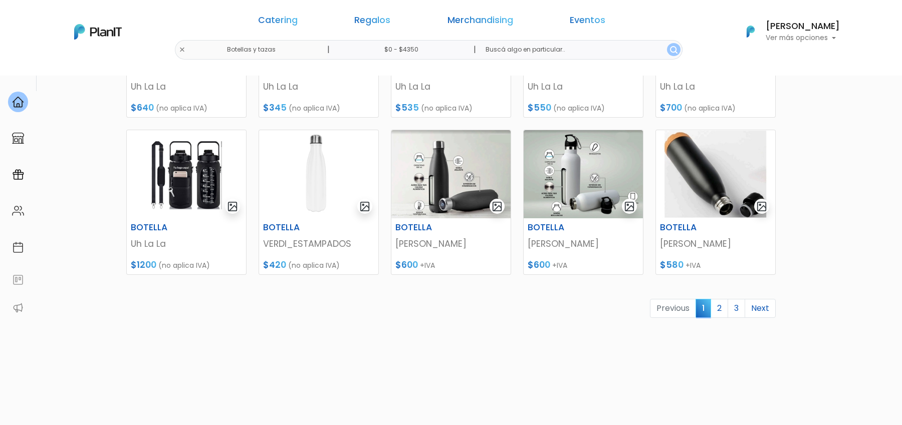
scroll to position [426, 0]
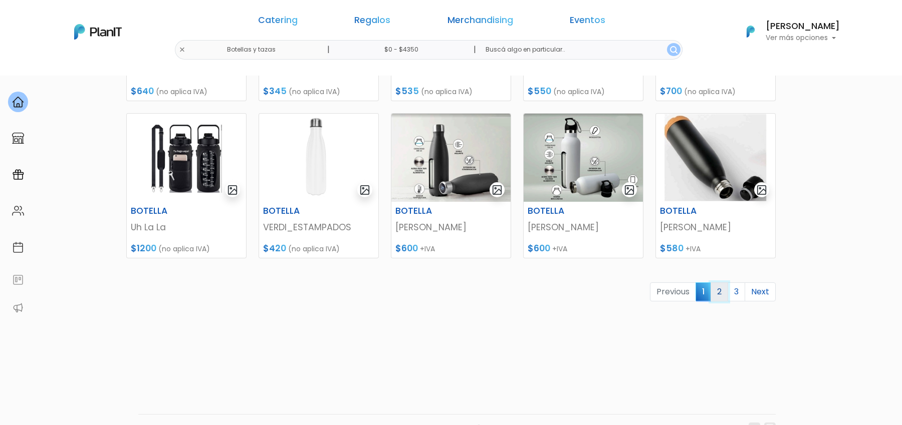
click at [721, 295] on link "2" at bounding box center [719, 292] width 18 height 19
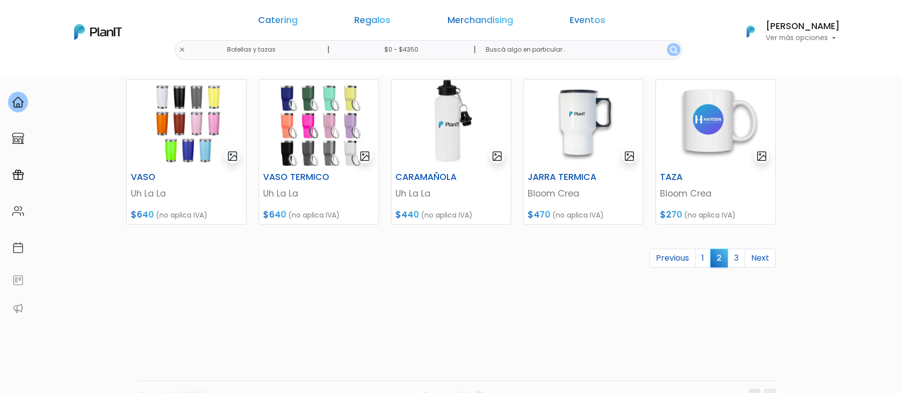
scroll to position [483, 0]
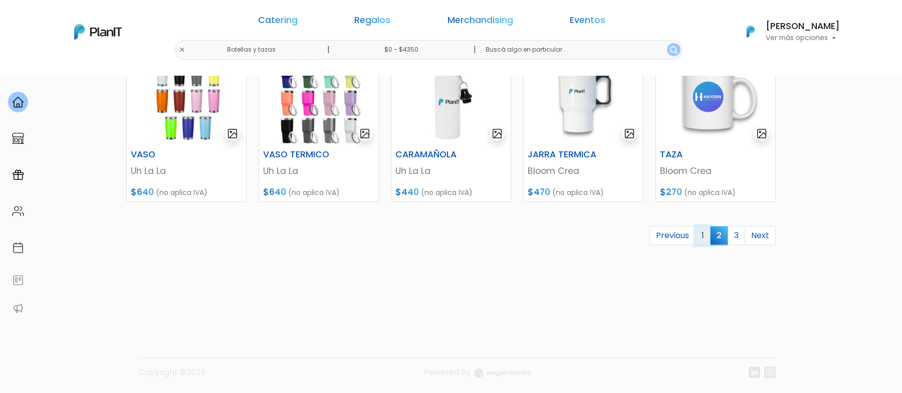
click at [704, 231] on link "1" at bounding box center [703, 235] width 16 height 19
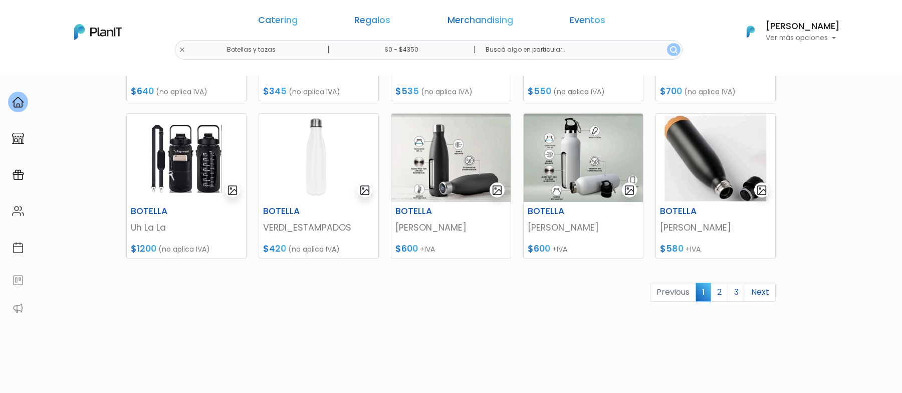
scroll to position [428, 0]
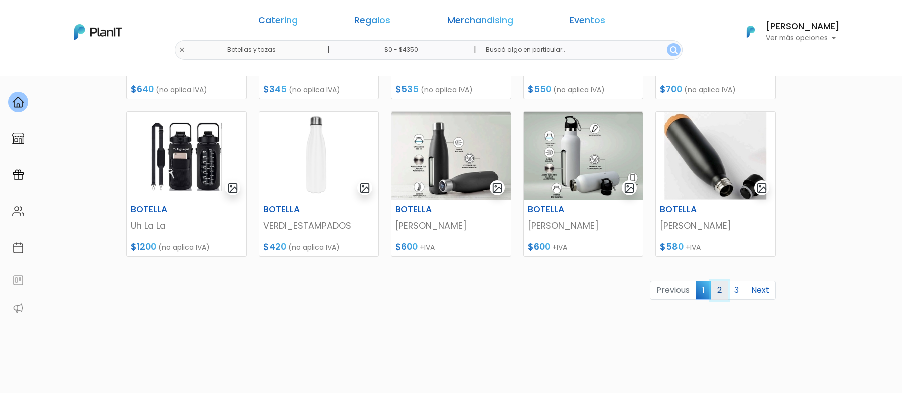
click at [718, 289] on link "2" at bounding box center [719, 290] width 18 height 19
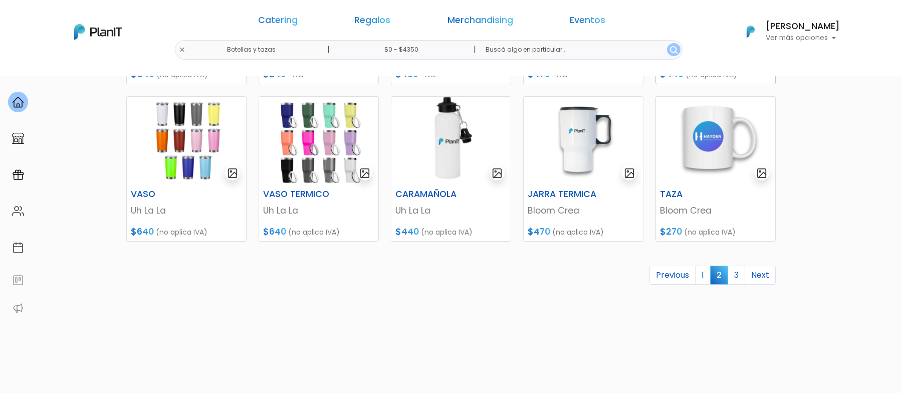
scroll to position [460, 0]
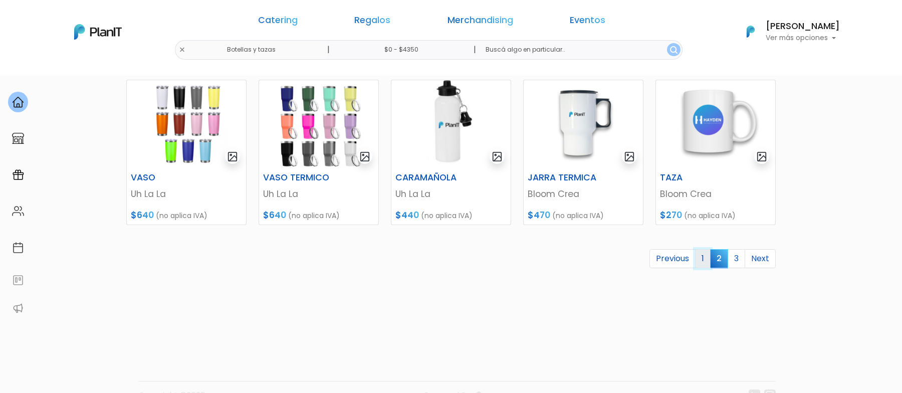
click at [707, 259] on link "1" at bounding box center [703, 258] width 16 height 19
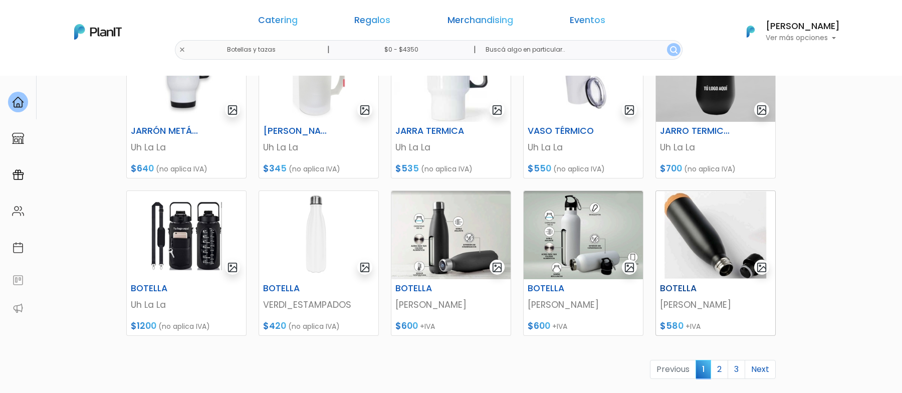
scroll to position [426, 0]
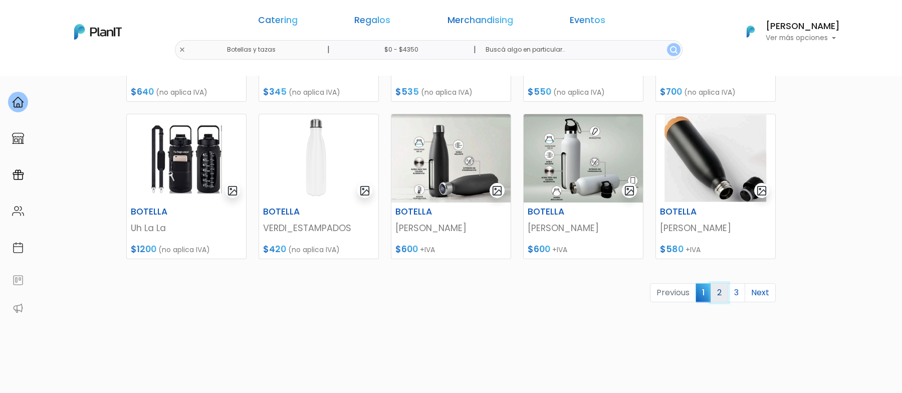
click at [723, 293] on link "2" at bounding box center [719, 292] width 18 height 19
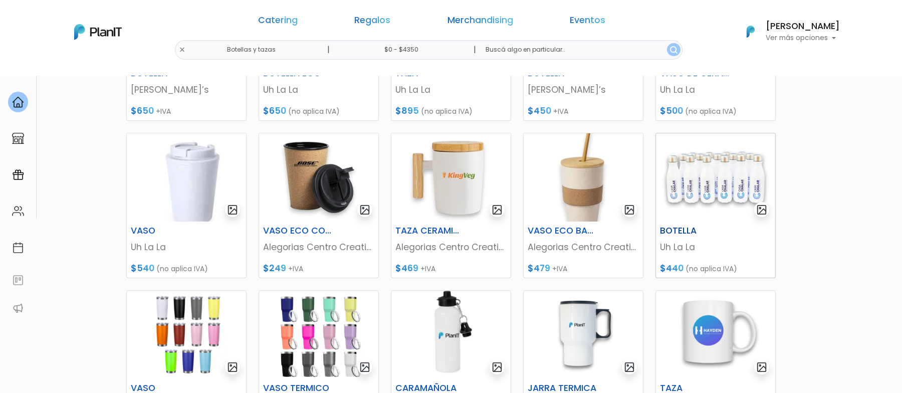
click at [711, 201] on img at bounding box center [715, 177] width 119 height 88
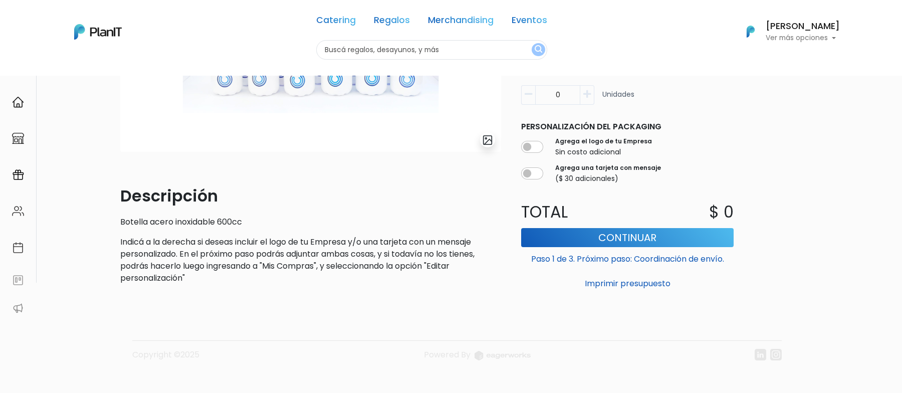
scroll to position [193, 0]
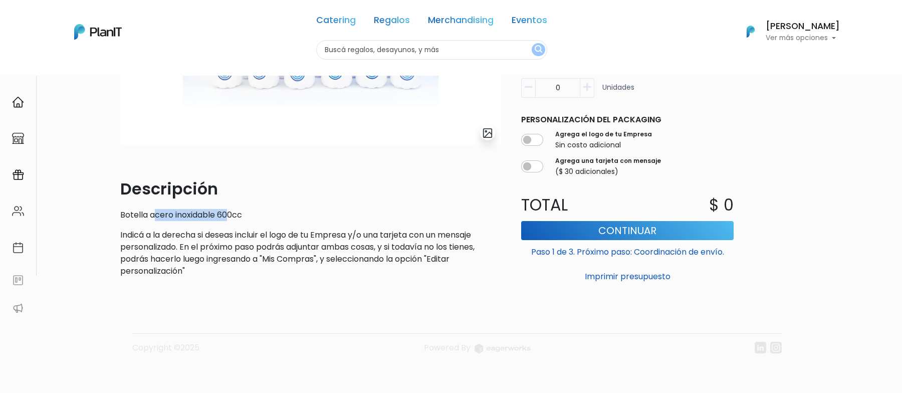
drag, startPoint x: 230, startPoint y: 219, endPoint x: 148, endPoint y: 219, distance: 82.7
click at [148, 219] on p "Botella acero inoxidable 600cc" at bounding box center [310, 215] width 381 height 12
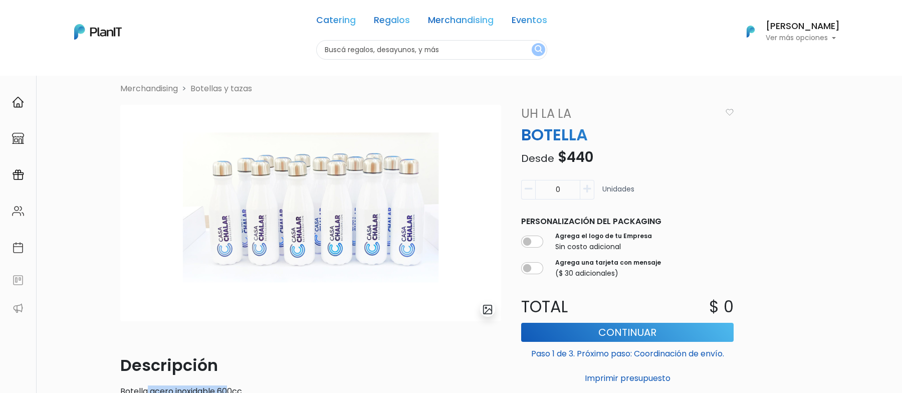
scroll to position [0, 0]
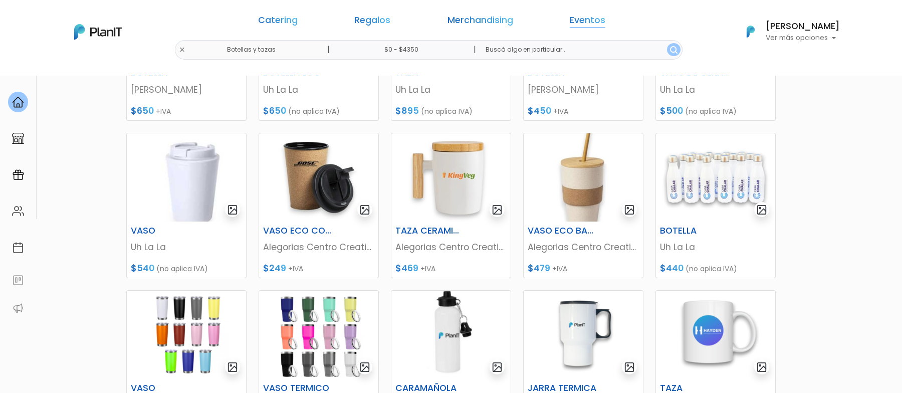
click at [570, 20] on link "Eventos" at bounding box center [588, 22] width 36 height 12
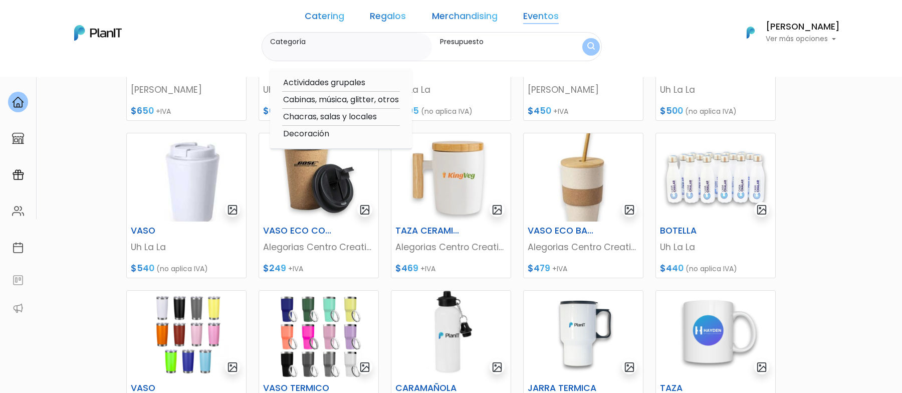
drag, startPoint x: 669, startPoint y: 39, endPoint x: 510, endPoint y: 38, distance: 158.8
click at [669, 38] on div "Catering Regalos Merchandising Eventos Botellas y tazas | $0 - $4350 | Catering…" at bounding box center [451, 32] width 802 height 57
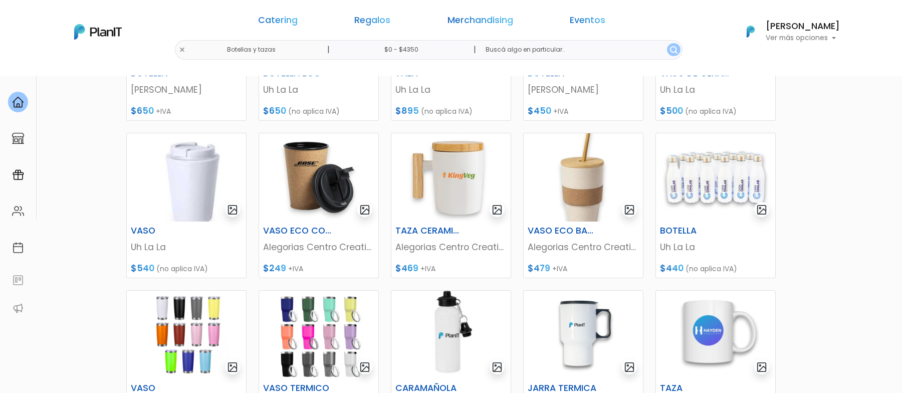
click at [479, 23] on link "Merchandising" at bounding box center [480, 22] width 66 height 12
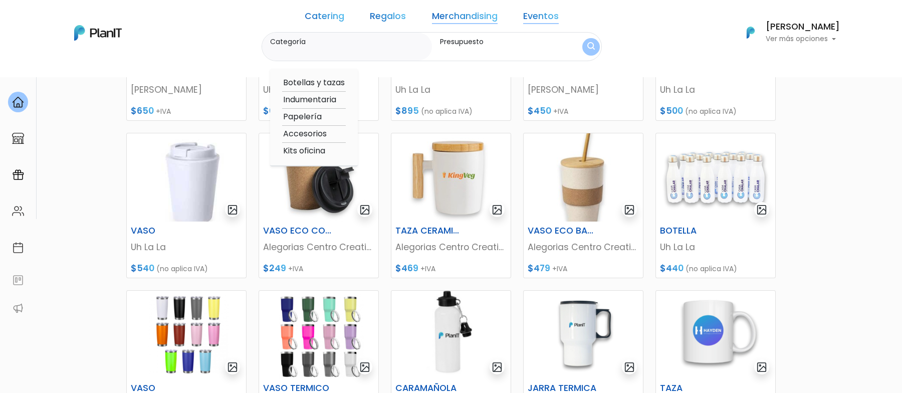
click at [327, 153] on option "Kits oficina" at bounding box center [314, 151] width 64 height 13
type input "Kits oficina"
type input "$0 - $4350"
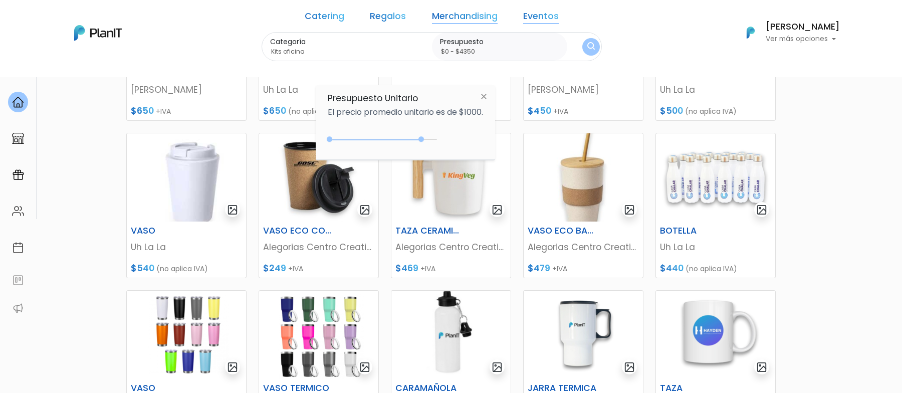
click at [582, 42] on button "submit" at bounding box center [591, 47] width 18 height 18
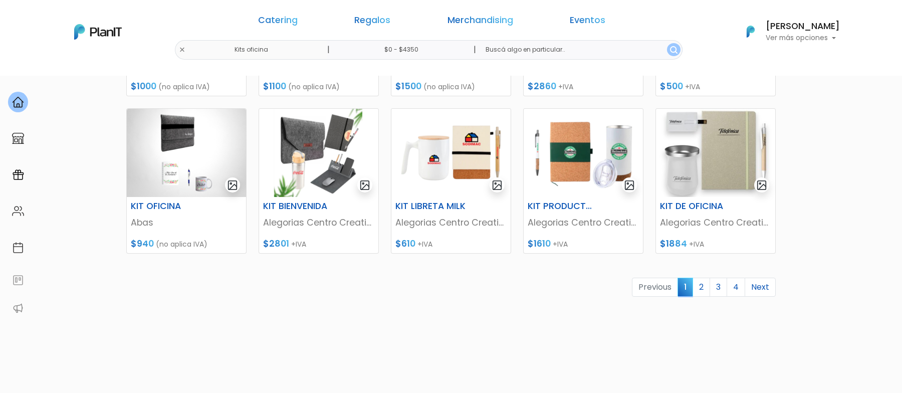
scroll to position [457, 0]
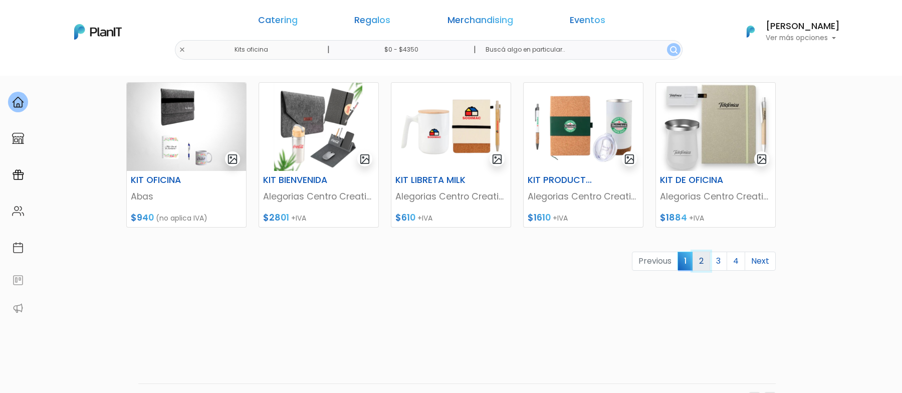
click at [699, 259] on link "2" at bounding box center [701, 260] width 18 height 19
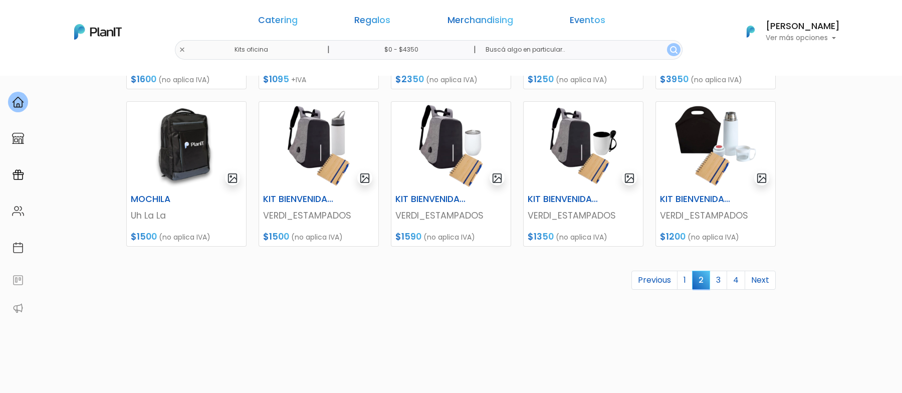
scroll to position [456, 0]
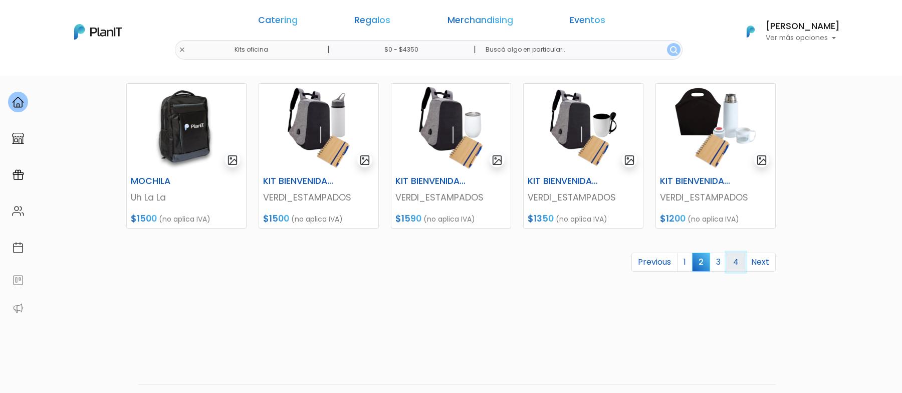
click at [728, 266] on link "4" at bounding box center [735, 261] width 19 height 19
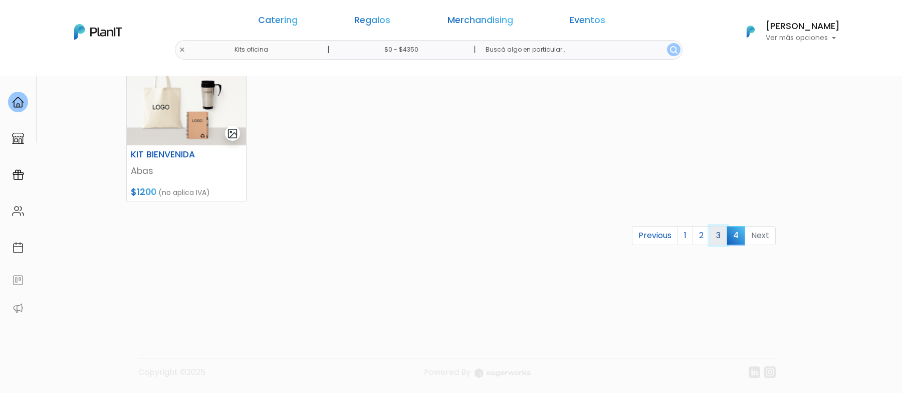
click at [717, 236] on link "3" at bounding box center [718, 235] width 18 height 19
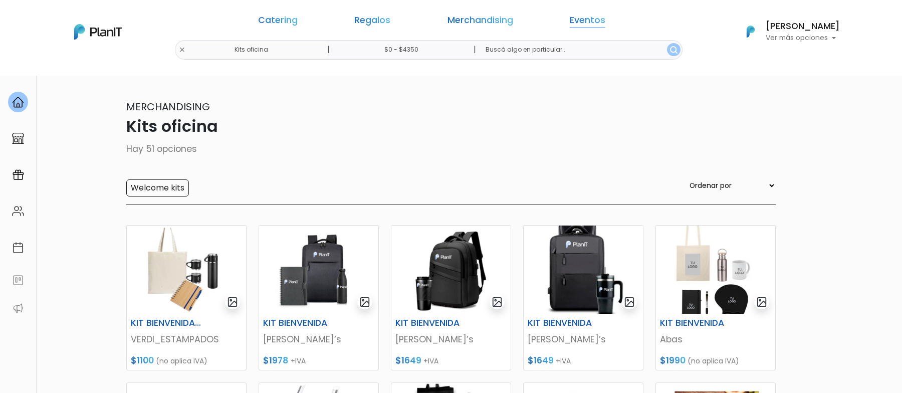
click at [570, 23] on link "Eventos" at bounding box center [588, 22] width 36 height 12
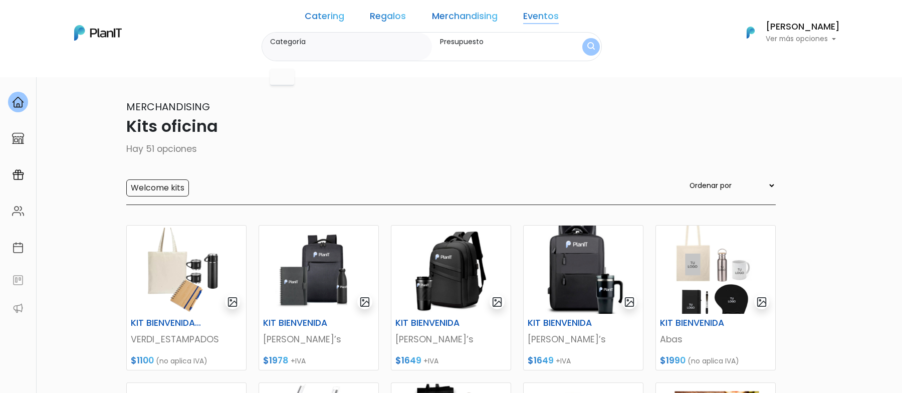
click at [482, 23] on link "Merchandising" at bounding box center [465, 18] width 66 height 12
click at [346, 98] on option "Indumentaria" at bounding box center [314, 100] width 64 height 13
type input "Indumentaria"
type input "$0 - $4350"
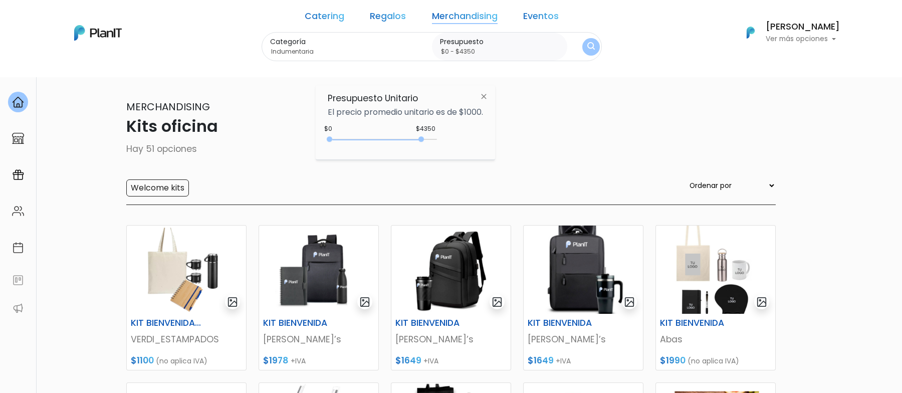
click at [465, 15] on link "Merchandising" at bounding box center [465, 18] width 66 height 12
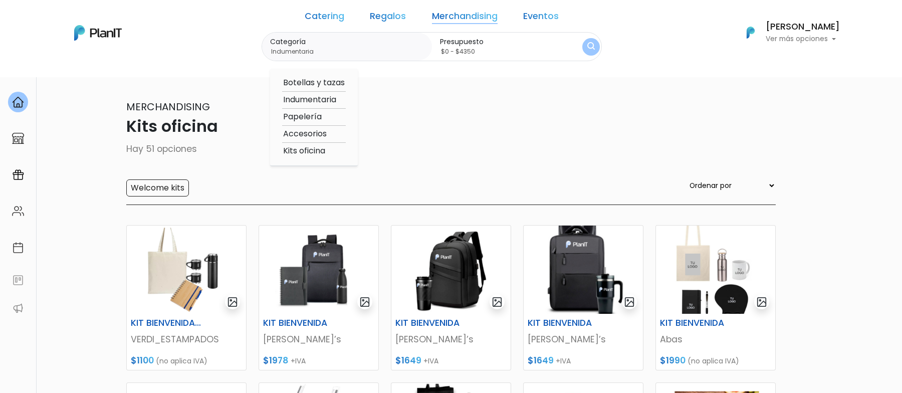
click at [326, 138] on option "Accesorios" at bounding box center [314, 134] width 64 height 13
type input "Accesorios"
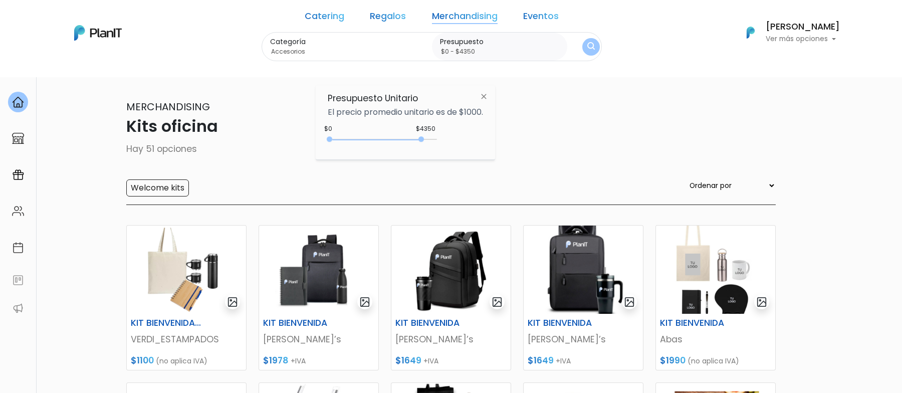
click at [587, 47] on img "submit" at bounding box center [591, 47] width 8 height 10
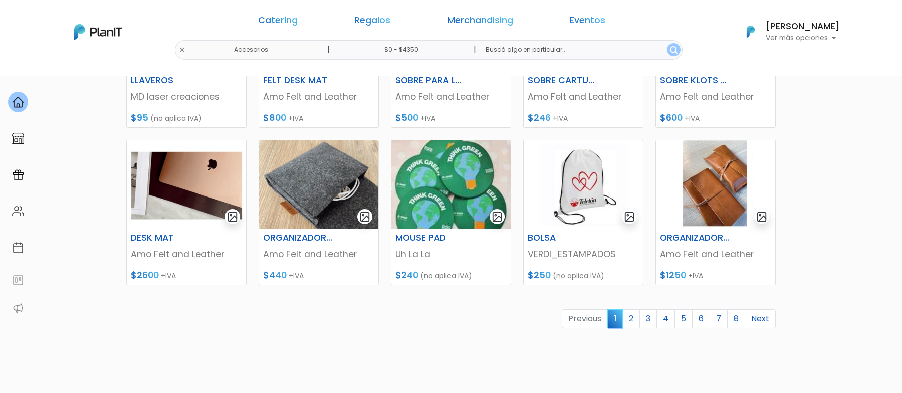
scroll to position [403, 0]
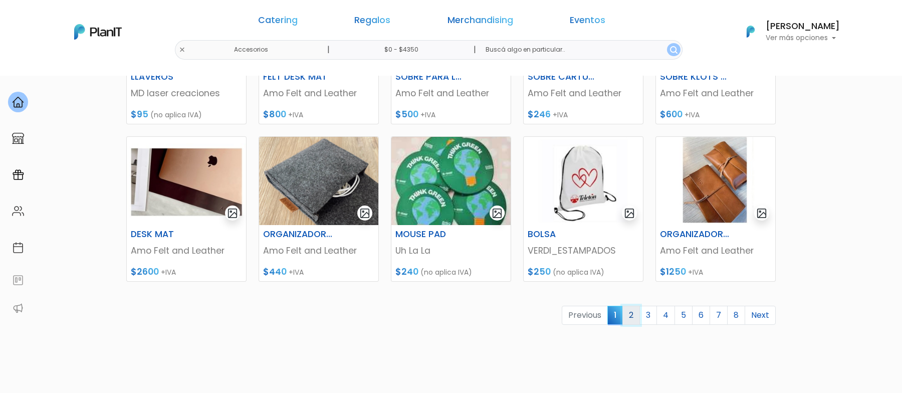
click at [637, 314] on link "2" at bounding box center [631, 315] width 18 height 19
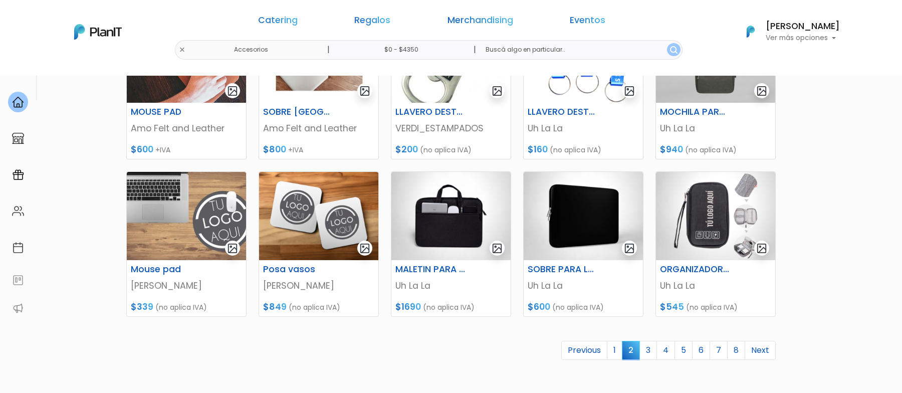
scroll to position [404, 0]
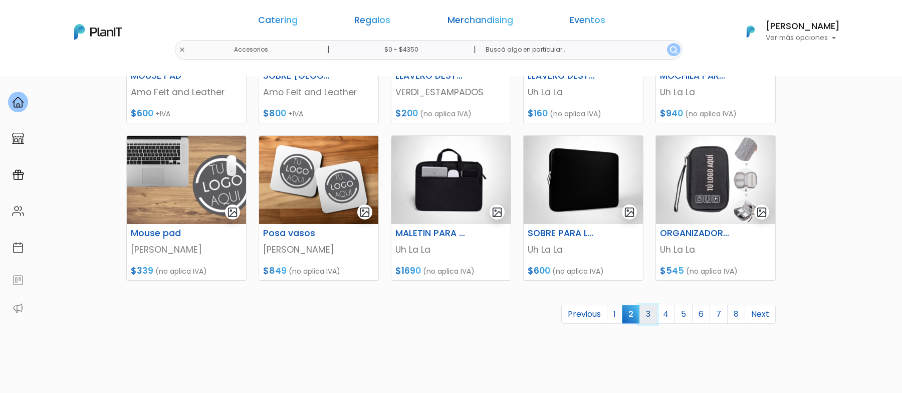
click at [649, 317] on link "3" at bounding box center [648, 314] width 18 height 19
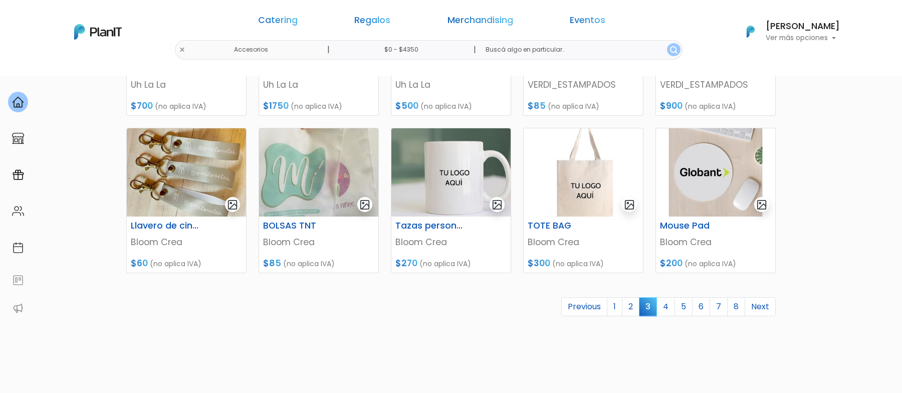
scroll to position [417, 0]
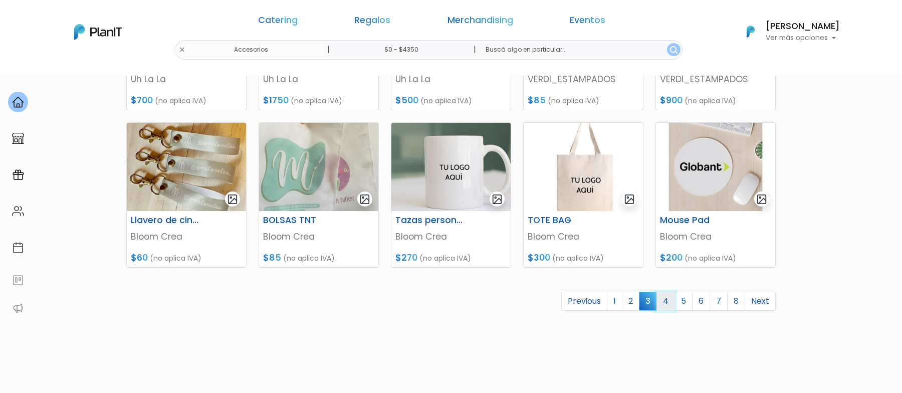
click at [672, 304] on link "4" at bounding box center [665, 301] width 19 height 19
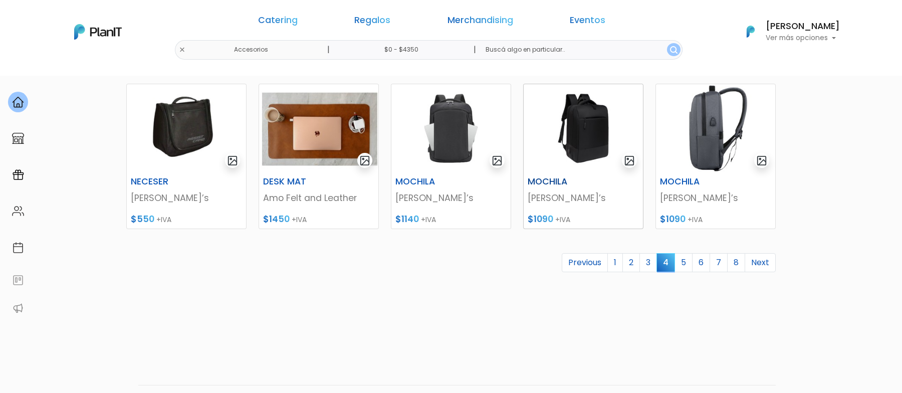
scroll to position [461, 0]
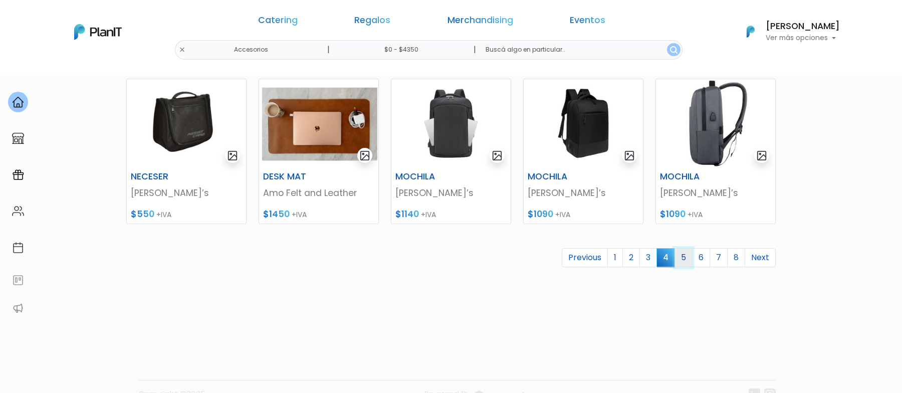
click at [687, 259] on link "5" at bounding box center [683, 257] width 18 height 19
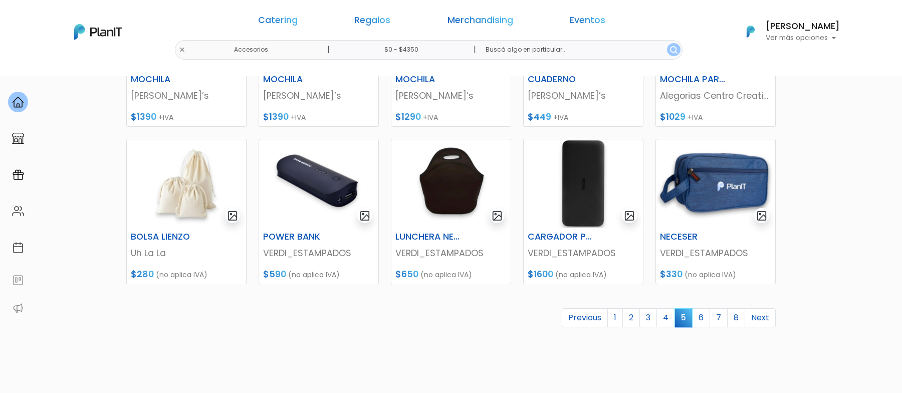
scroll to position [401, 0]
click at [707, 316] on link "6" at bounding box center [701, 317] width 18 height 19
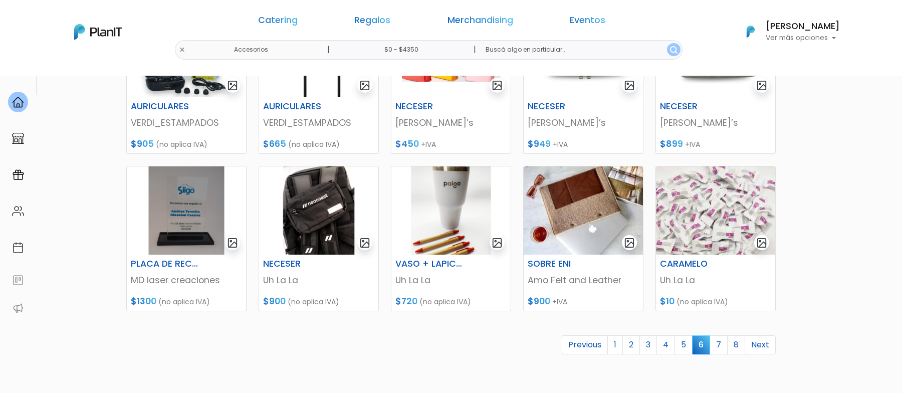
scroll to position [402, 0]
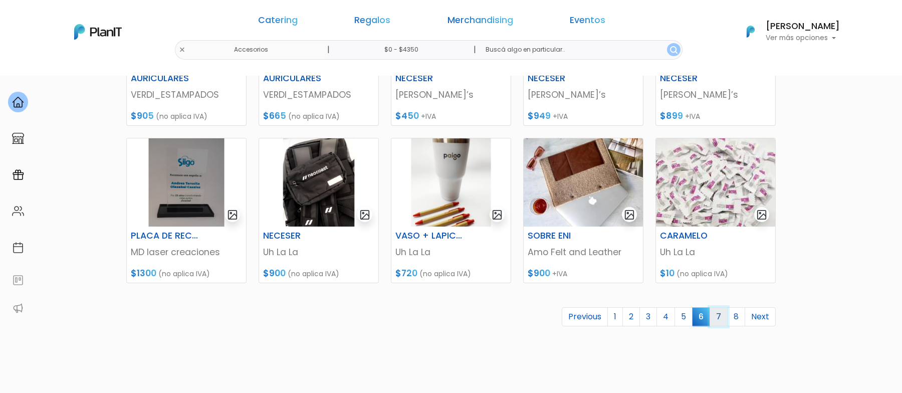
click at [722, 314] on link "7" at bounding box center [718, 316] width 18 height 19
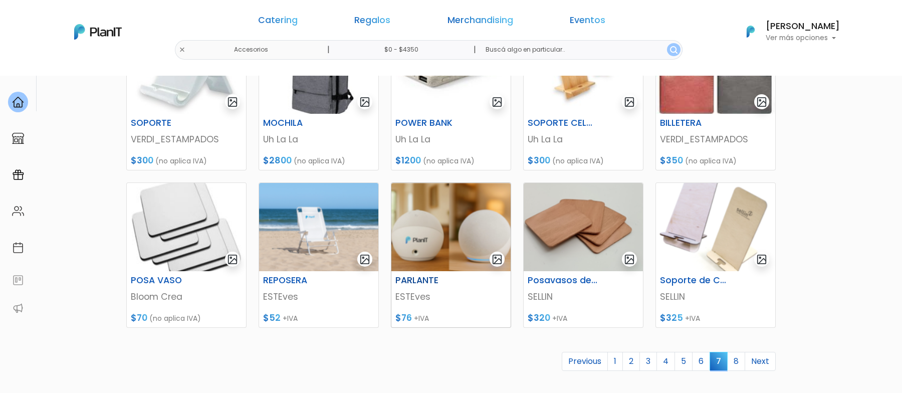
scroll to position [389, 0]
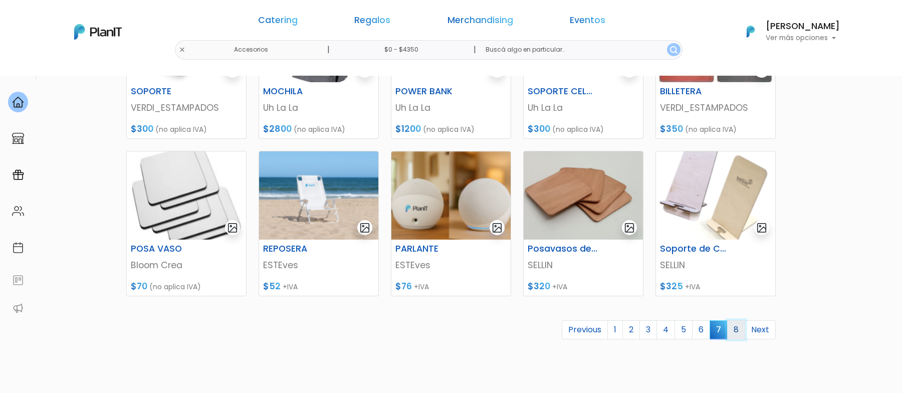
click at [735, 328] on link "8" at bounding box center [736, 329] width 18 height 19
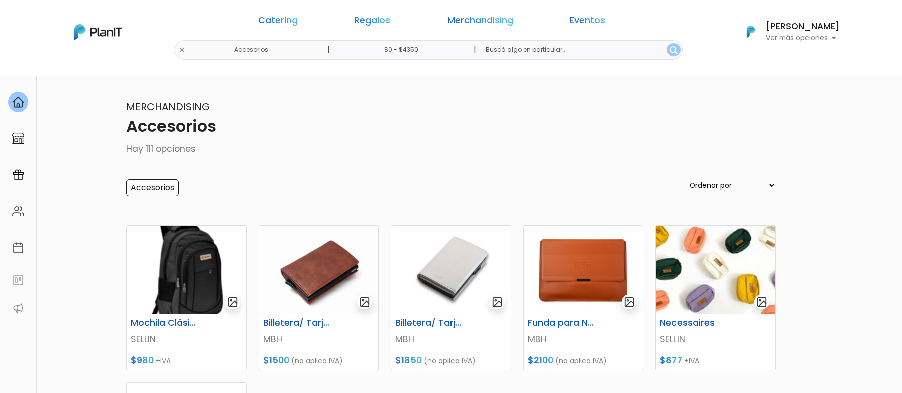
click at [283, 48] on div "Catering Regalos Merchandising Eventos Accesorios | $0 - $4350 | Catering Regal…" at bounding box center [451, 32] width 802 height 56
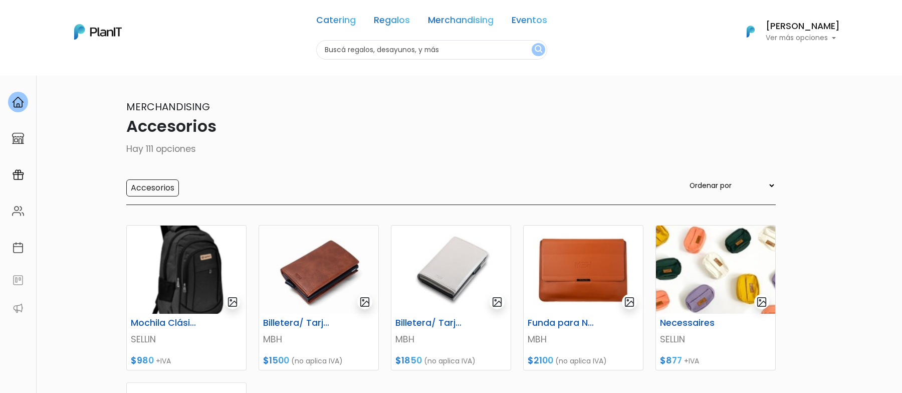
click at [337, 51] on input "text" at bounding box center [431, 50] width 231 height 20
type input "TOTE"
click at [532, 43] on button "submit" at bounding box center [539, 49] width 14 height 13
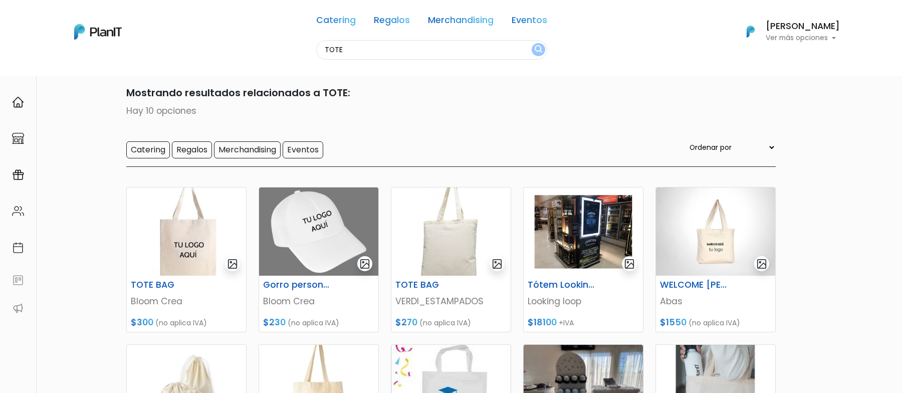
scroll to position [4, 0]
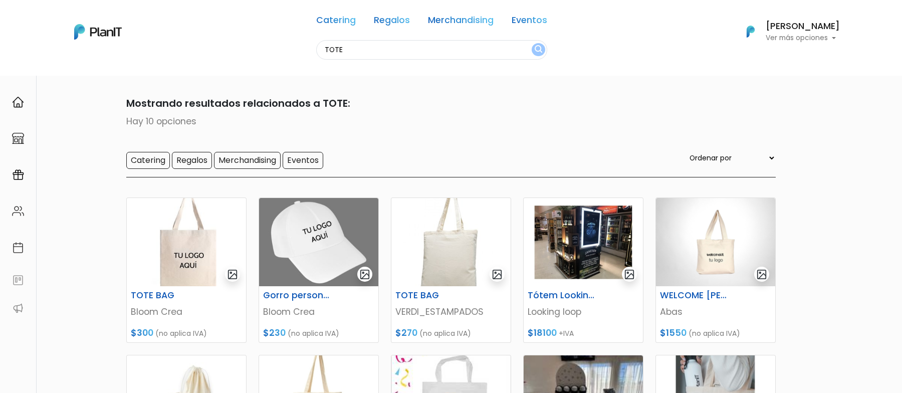
click at [359, 60] on nav "Catering Regalos Merchandising Eventos TOTE Catering Regalos Merchandising Even…" at bounding box center [451, 38] width 902 height 76
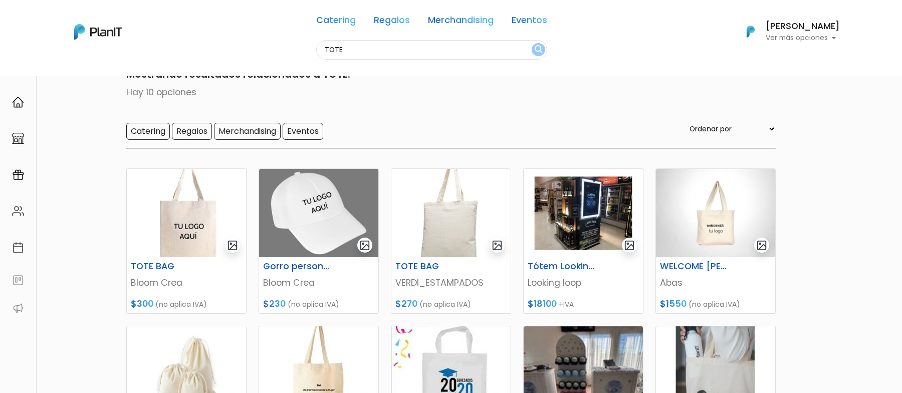
scroll to position [6, 0]
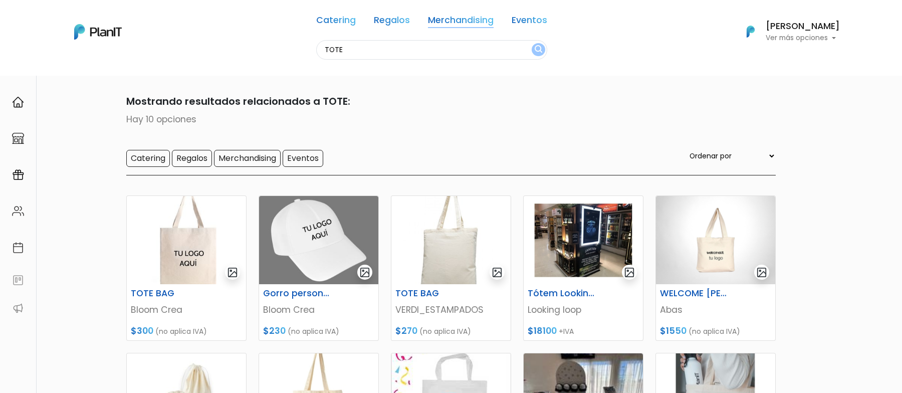
click at [455, 17] on link "Merchandising" at bounding box center [461, 22] width 66 height 12
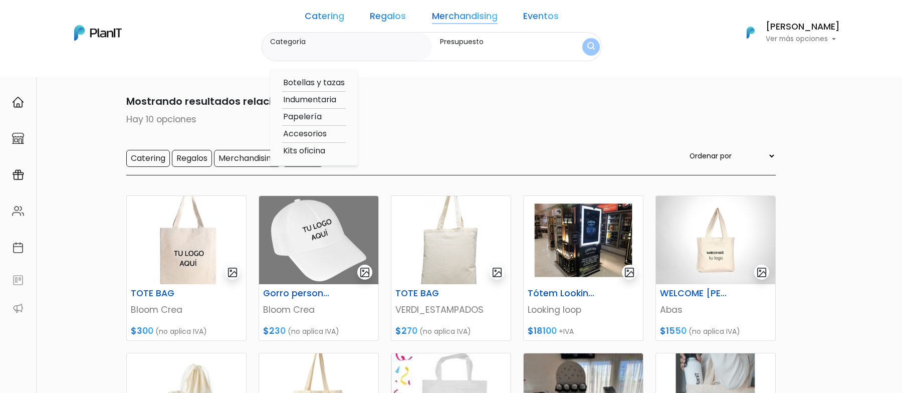
click at [411, 147] on div "Mostrando resultados relacionados a TOTE: Hay 10 opciones Catering Regalos Merc…" at bounding box center [450, 135] width 649 height 82
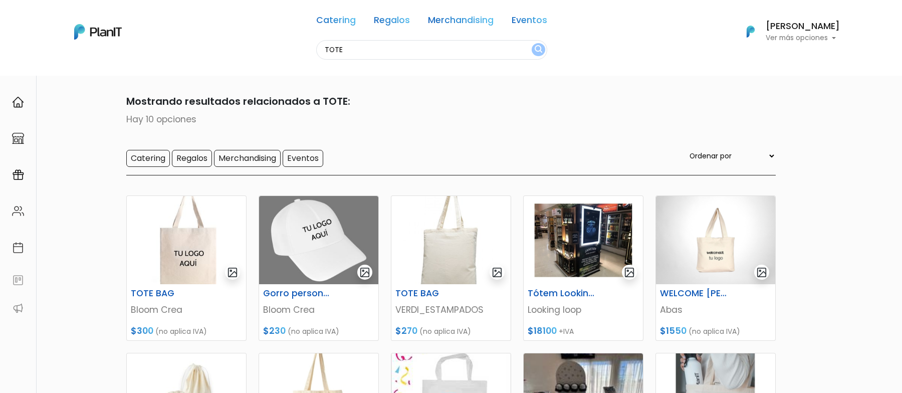
click at [368, 52] on input "TOTE" at bounding box center [431, 50] width 231 height 20
click at [441, 19] on link "Merchandising" at bounding box center [461, 22] width 66 height 12
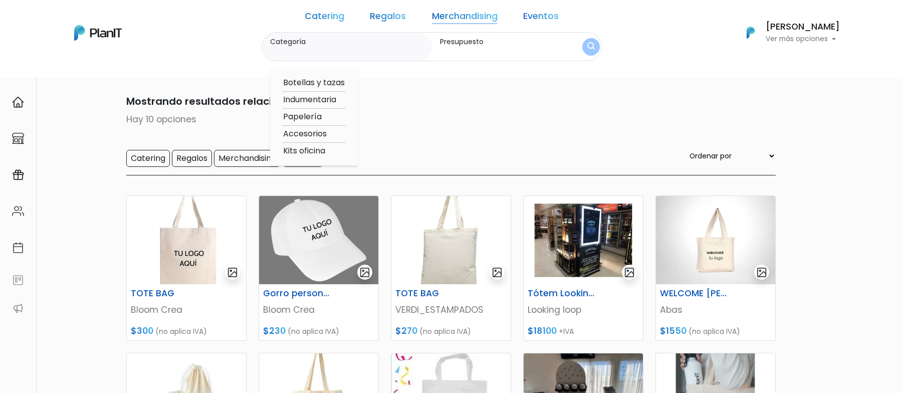
click at [330, 132] on option "Accesorios" at bounding box center [314, 134] width 64 height 13
type input "Accesorios"
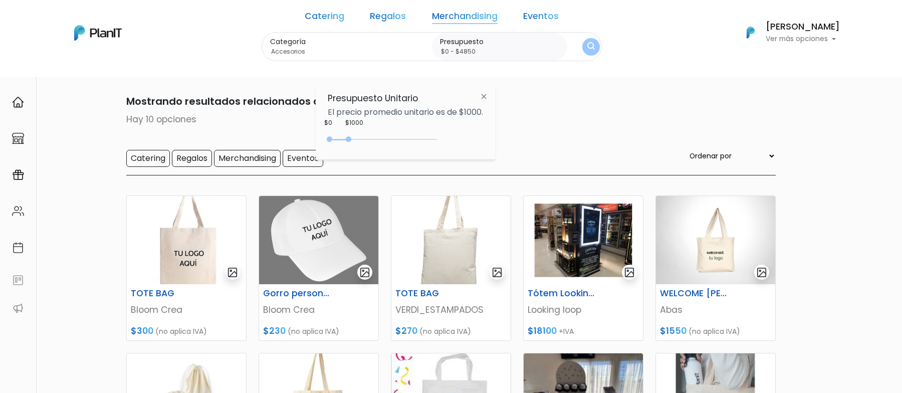
type input "$0 - Más de $5000"
drag, startPoint x: 351, startPoint y: 138, endPoint x: 437, endPoint y: 138, distance: 86.2
click at [351, 138] on div at bounding box center [349, 139] width 6 height 6
click at [576, 51] on form "Categoría Accesorios Botellas y tazas Indumentaria Papelería Accesorios Kits of…" at bounding box center [432, 47] width 340 height 30
click at [582, 45] on button "submit" at bounding box center [591, 47] width 19 height 19
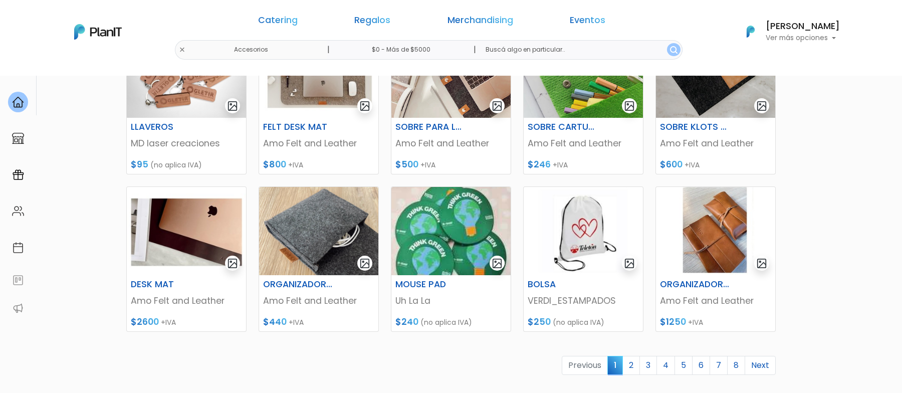
scroll to position [435, 0]
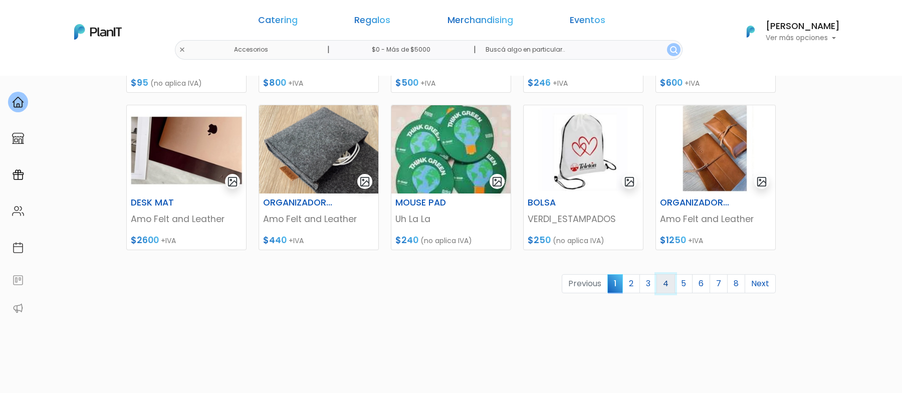
click at [667, 283] on link "4" at bounding box center [665, 283] width 19 height 19
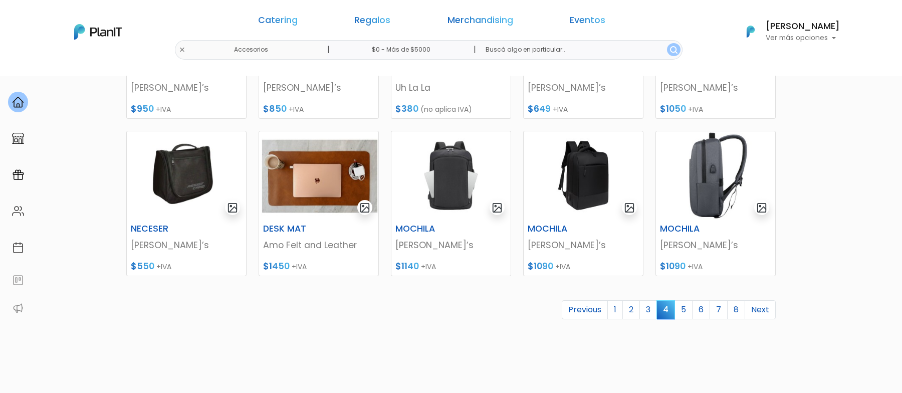
scroll to position [414, 0]
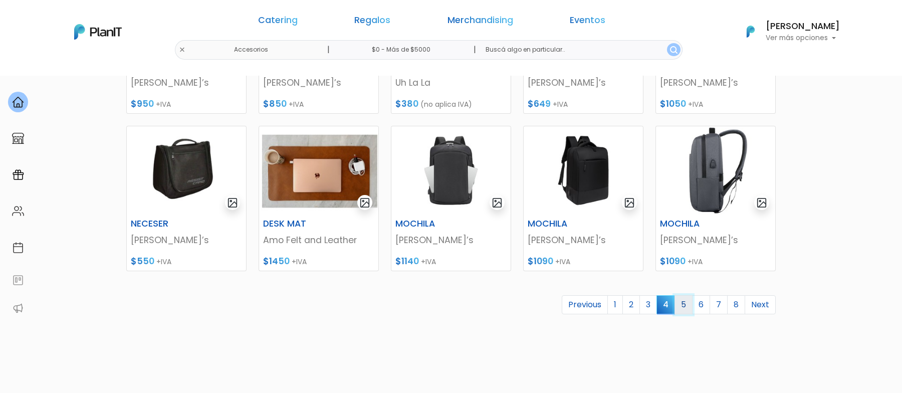
click at [688, 302] on link "5" at bounding box center [683, 304] width 18 height 19
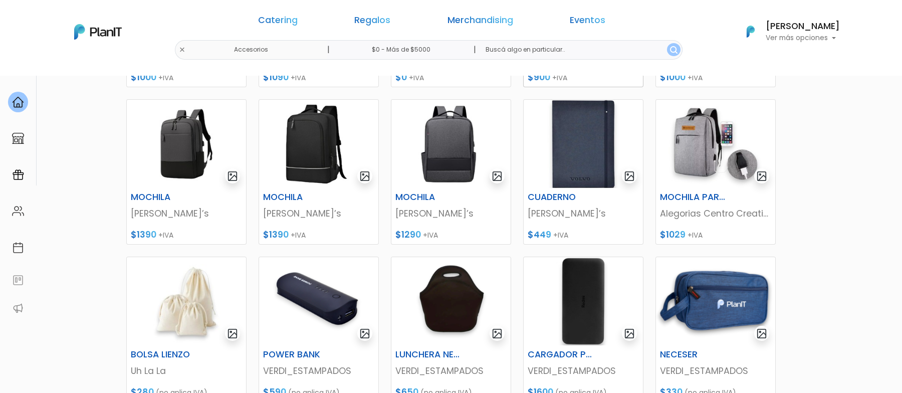
scroll to position [483, 0]
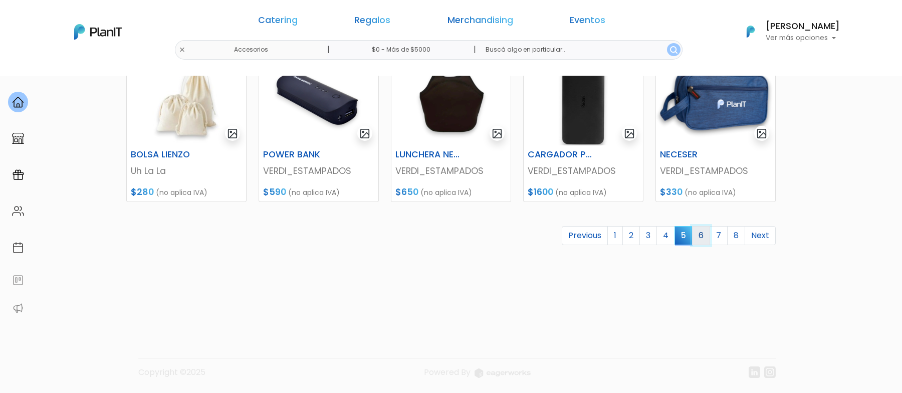
click at [704, 235] on link "6" at bounding box center [701, 235] width 18 height 19
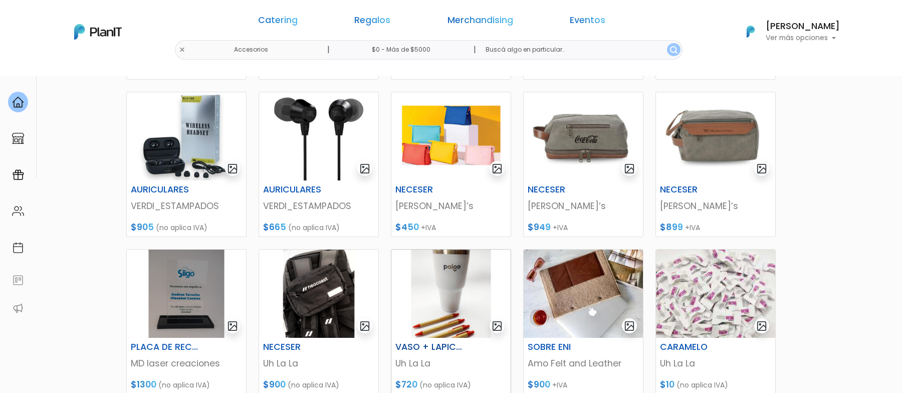
scroll to position [403, 0]
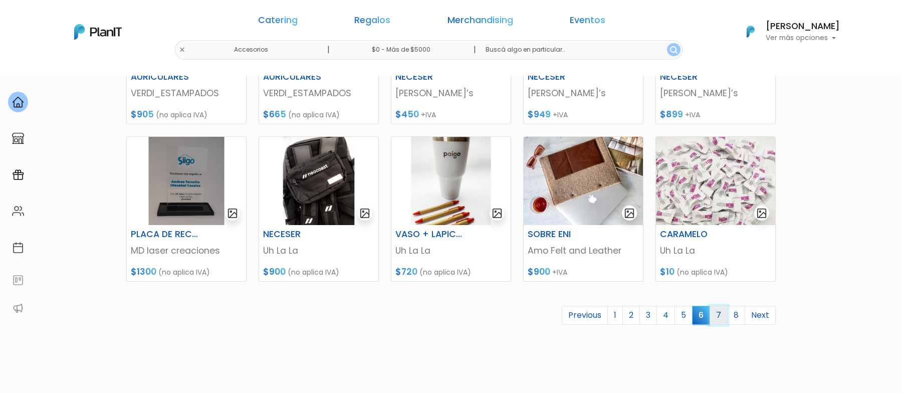
click at [717, 312] on link "7" at bounding box center [718, 315] width 18 height 19
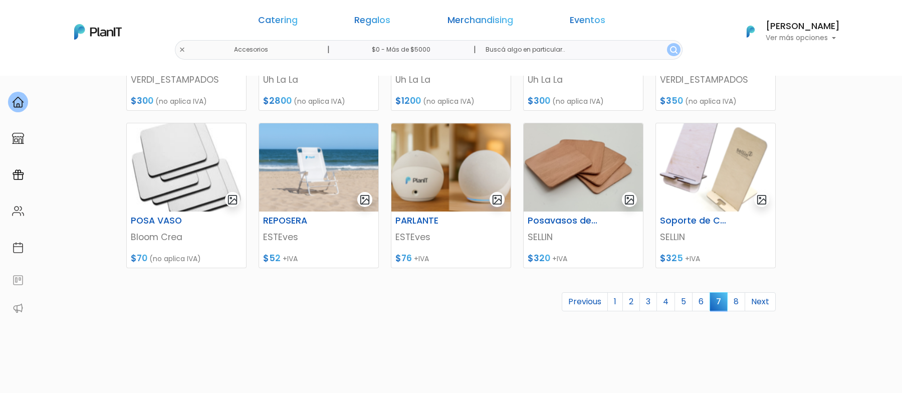
scroll to position [419, 0]
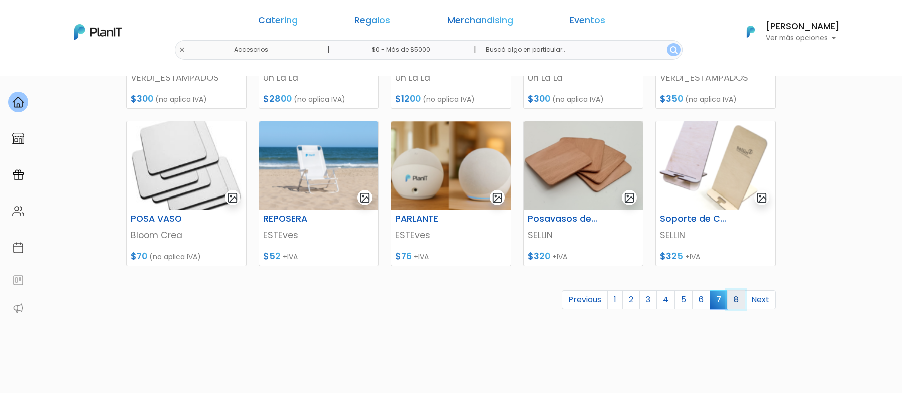
click at [737, 300] on link "8" at bounding box center [736, 299] width 18 height 19
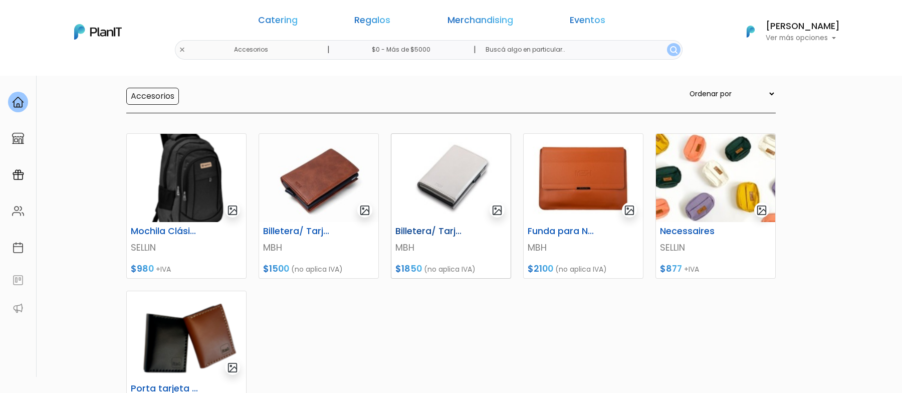
scroll to position [326, 0]
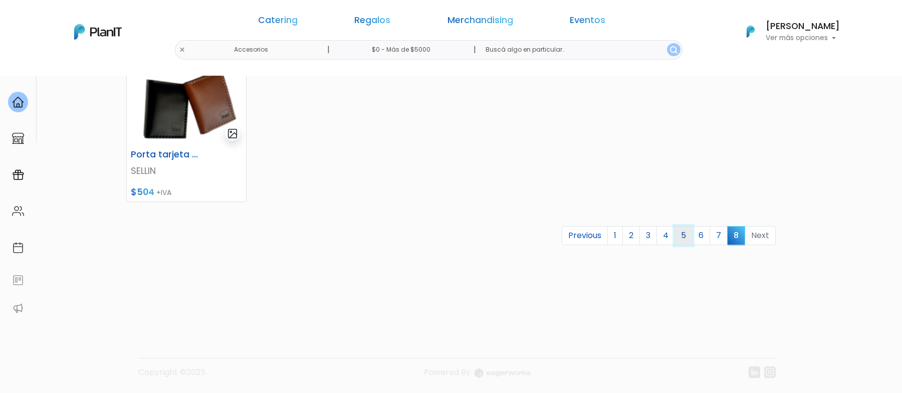
click at [683, 231] on link "5" at bounding box center [683, 235] width 18 height 19
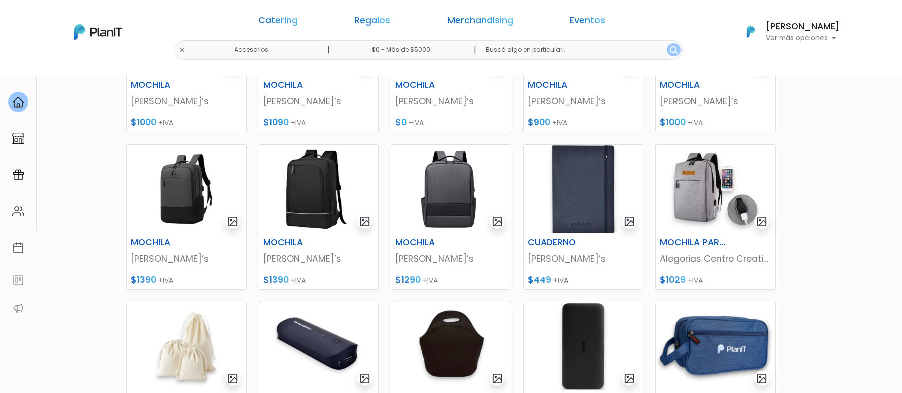
scroll to position [367, 0]
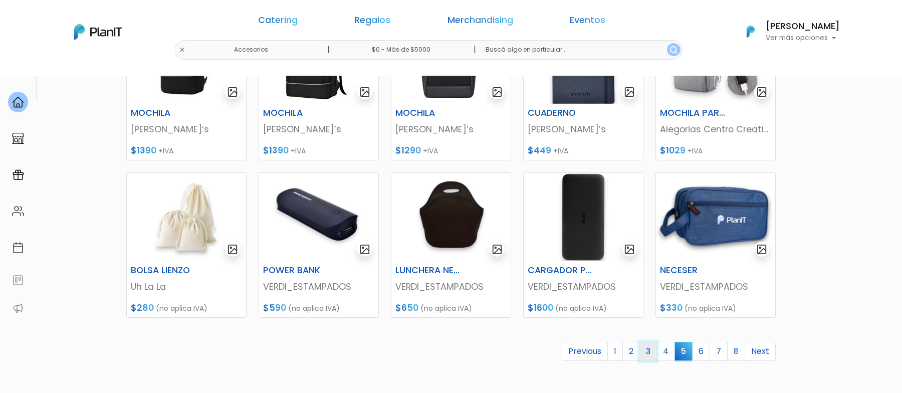
click at [648, 354] on link "3" at bounding box center [648, 351] width 18 height 19
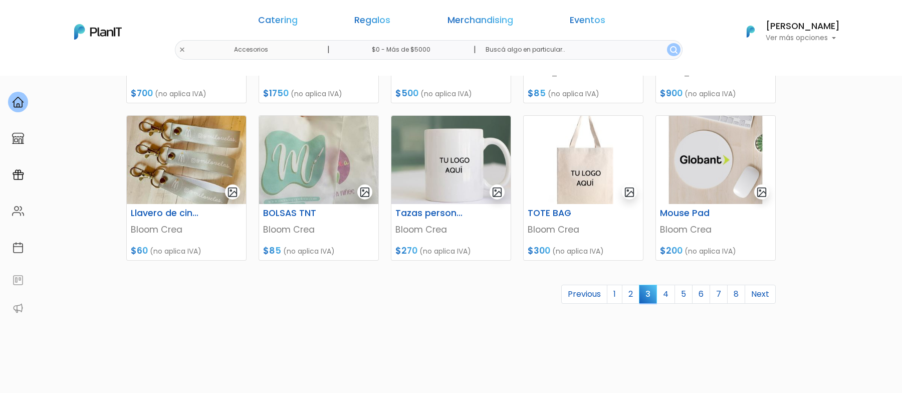
scroll to position [483, 0]
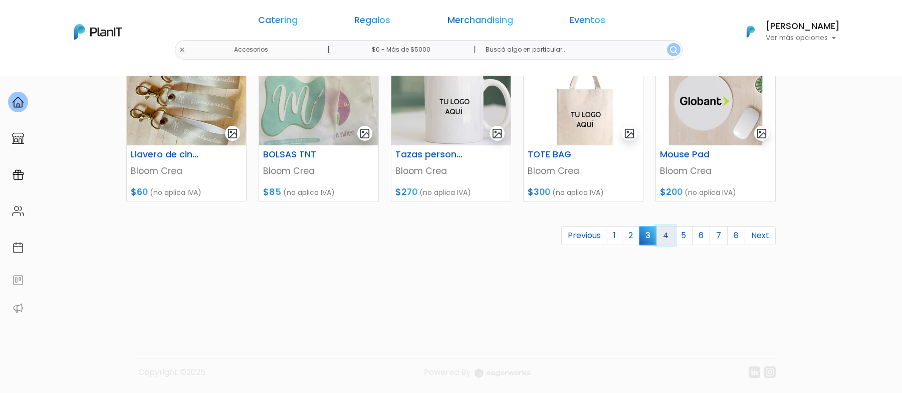
click at [673, 238] on link "4" at bounding box center [665, 235] width 19 height 19
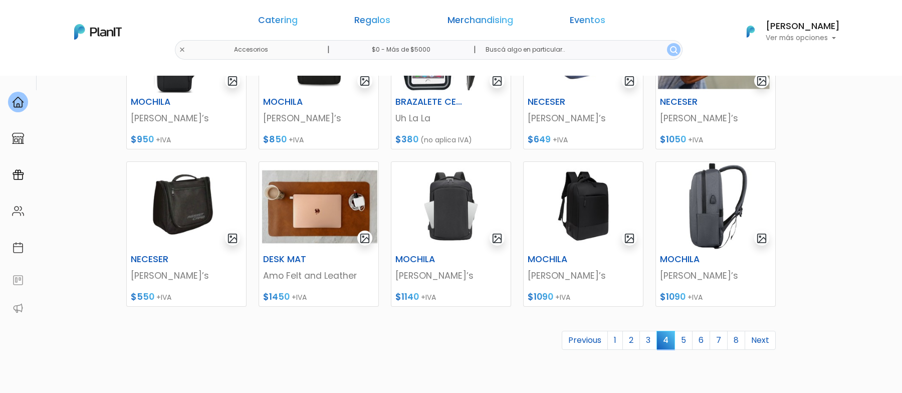
scroll to position [483, 0]
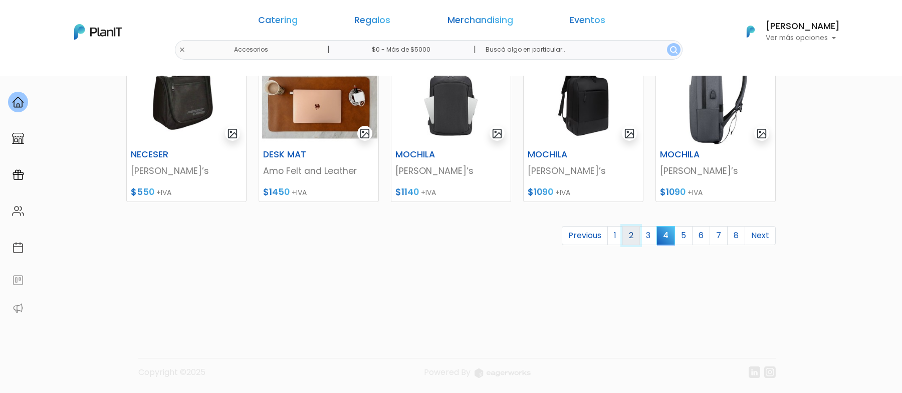
click at [638, 238] on link "2" at bounding box center [631, 235] width 18 height 19
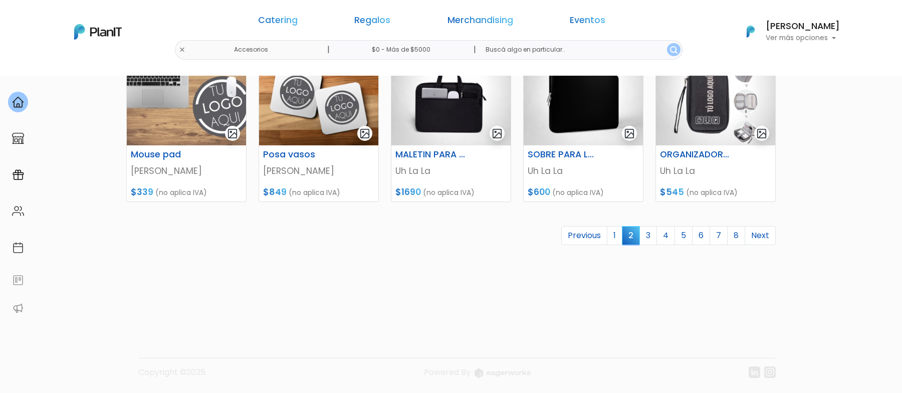
click at [627, 241] on span "2" at bounding box center [631, 235] width 18 height 19
click at [618, 238] on link "1" at bounding box center [615, 235] width 16 height 19
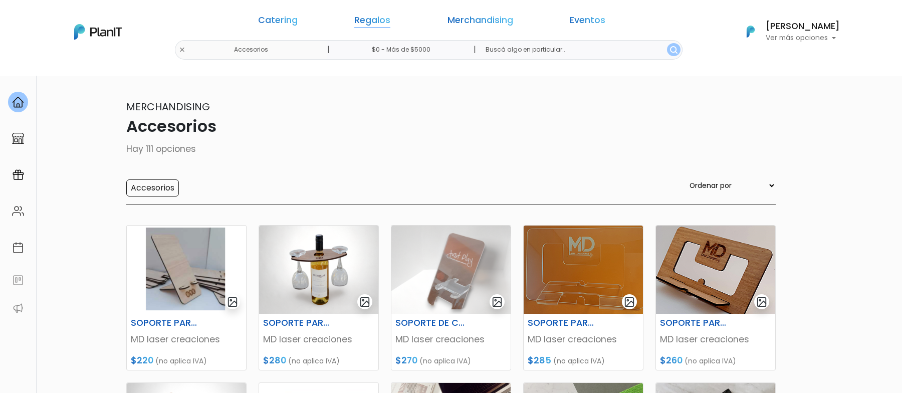
click at [390, 17] on link "Regalos" at bounding box center [372, 22] width 36 height 12
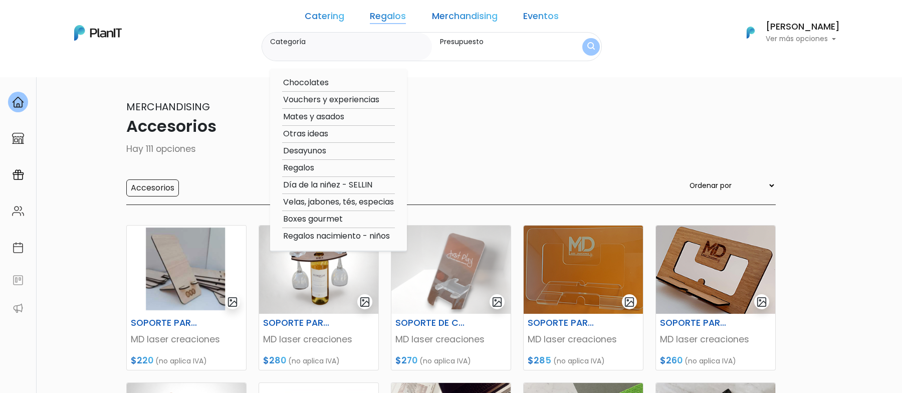
click at [323, 80] on option "Chocolates" at bounding box center [338, 83] width 113 height 13
type input "Chocolates"
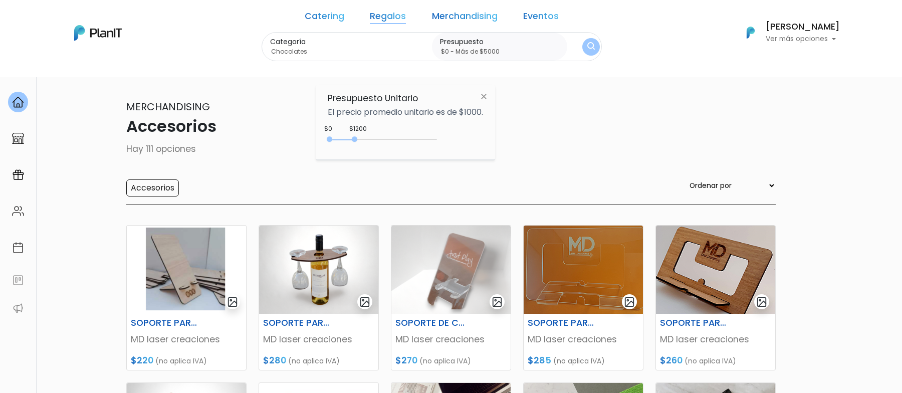
type input "$0 - Más de $5000"
drag, startPoint x: 350, startPoint y: 137, endPoint x: 475, endPoint y: 138, distance: 125.2
click at [475, 138] on div "$1200 $0 0 : 1200 0 1200 0,5000" at bounding box center [405, 141] width 155 height 20
click at [587, 51] on img "submit" at bounding box center [591, 47] width 8 height 10
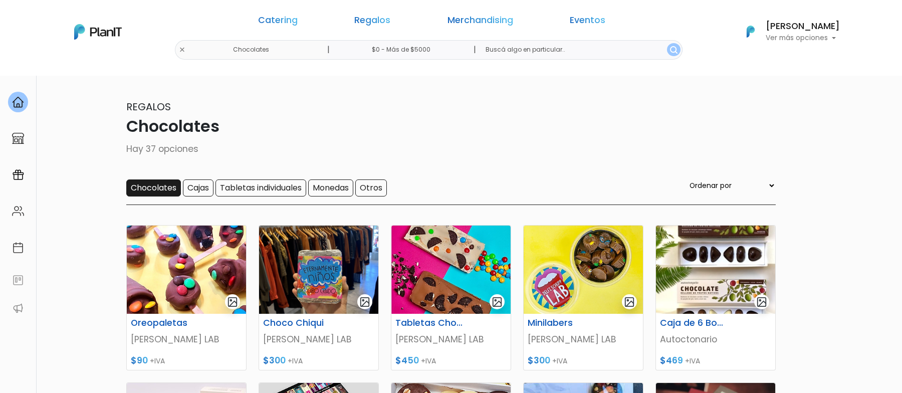
click at [141, 194] on input "Chocolates" at bounding box center [153, 187] width 55 height 17
click at [159, 190] on input "Chocolates" at bounding box center [153, 187] width 55 height 17
click at [205, 189] on input "Cajas" at bounding box center [198, 187] width 31 height 17
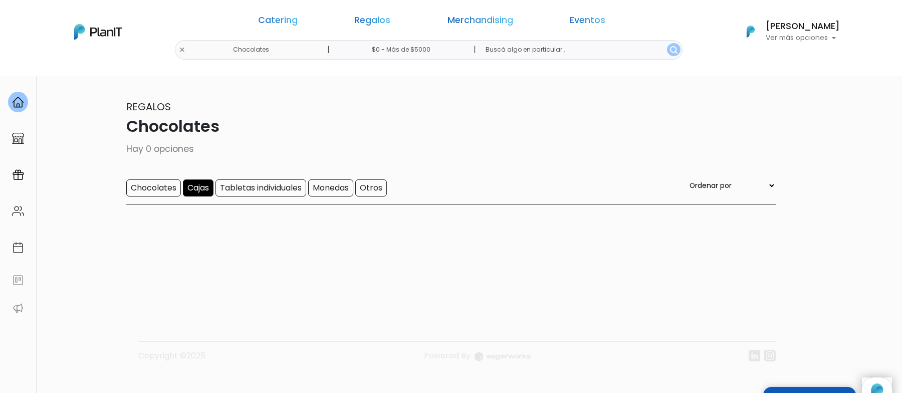
click at [202, 193] on input "Cajas" at bounding box center [198, 187] width 31 height 17
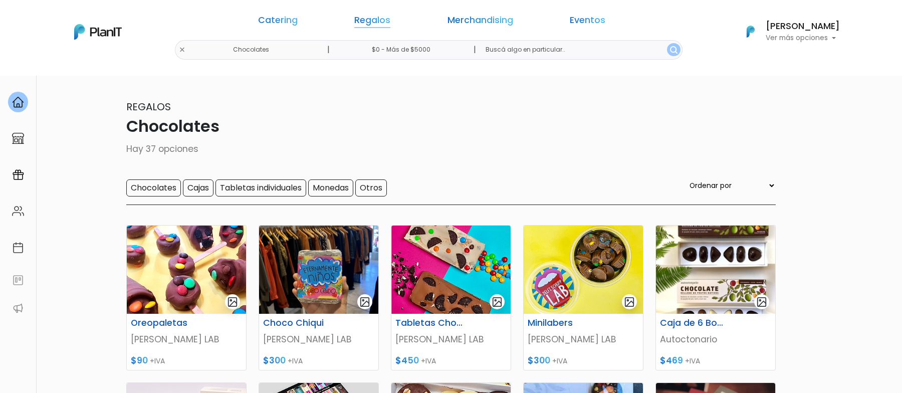
click at [390, 22] on link "Regalos" at bounding box center [372, 22] width 36 height 12
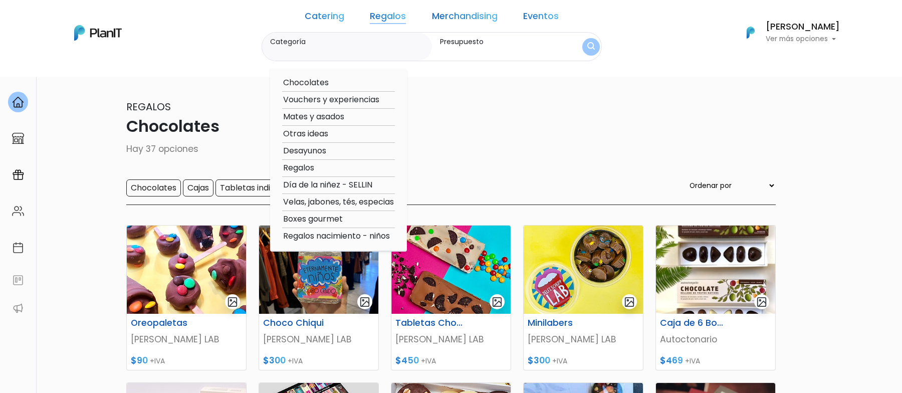
click at [356, 203] on option "Velas, jabones, tés, especias" at bounding box center [338, 202] width 113 height 13
type input "Velas, jabones, tés, especias"
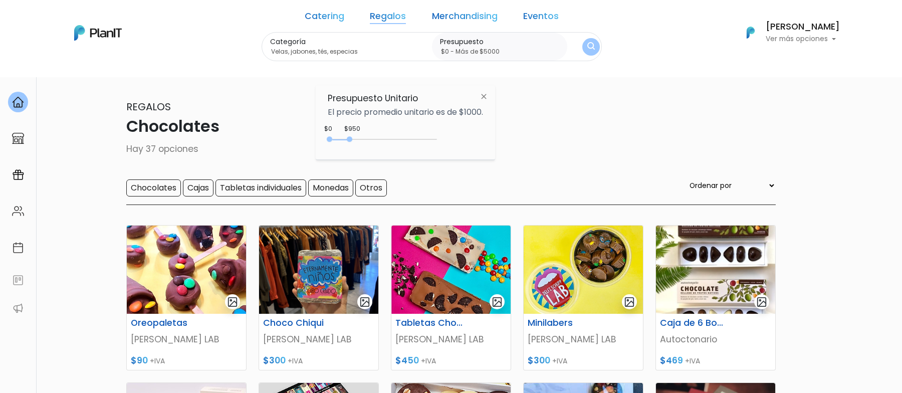
drag, startPoint x: 352, startPoint y: 138, endPoint x: 466, endPoint y: 138, distance: 114.7
click at [466, 138] on div "$950 $0 0 : 950 0 950 0,5000" at bounding box center [405, 141] width 155 height 20
type input "$0 - Más de $5000"
click at [579, 46] on button "submit" at bounding box center [590, 46] width 23 height 23
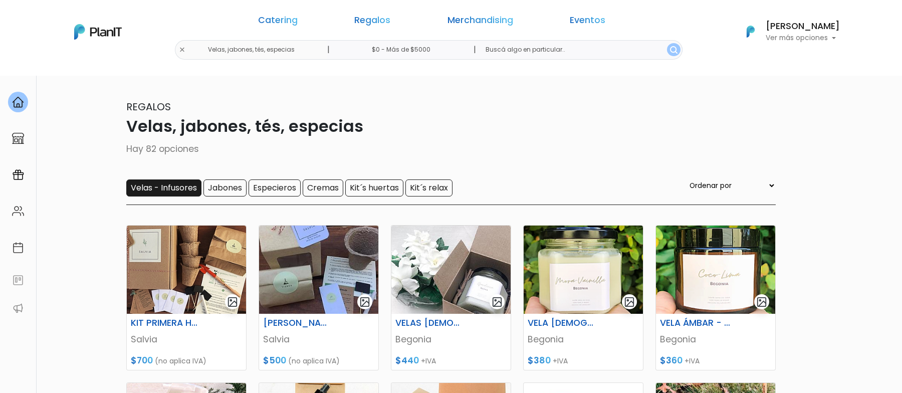
click at [174, 183] on input "Velas - Infusores" at bounding box center [163, 187] width 75 height 17
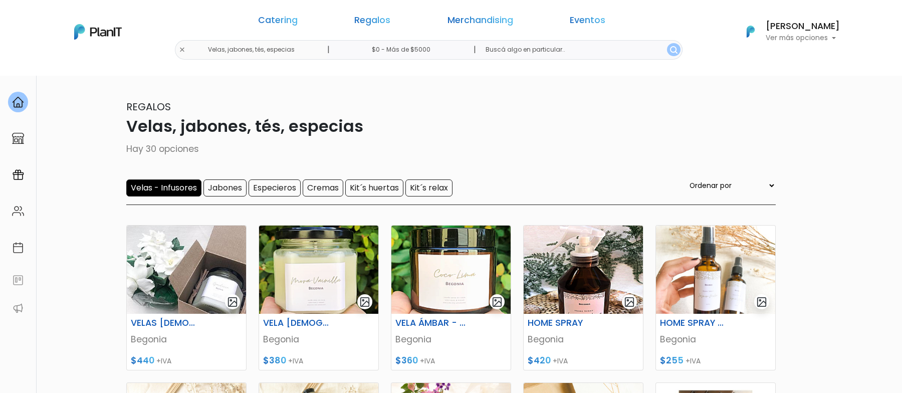
click at [171, 187] on input "Velas - Infusores" at bounding box center [163, 187] width 75 height 17
click at [217, 189] on form "Velas - Infusores Jabones Especieros Cremas Kit´s huertas Kit´s relax" at bounding box center [289, 187] width 326 height 17
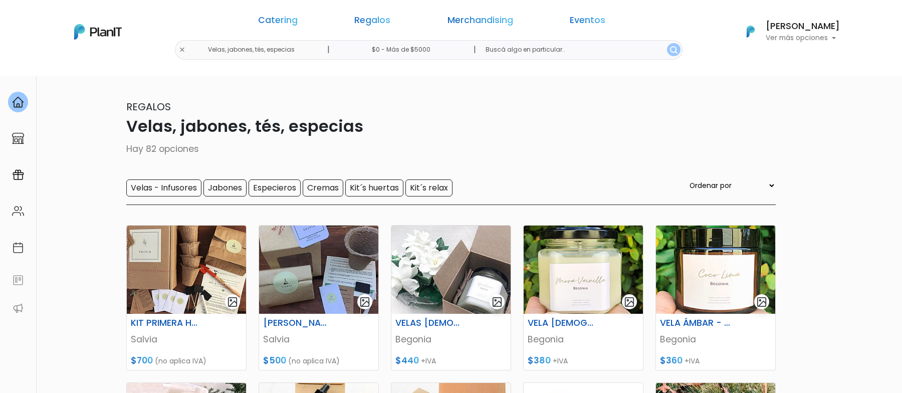
click at [234, 185] on input "Jabones" at bounding box center [224, 187] width 43 height 17
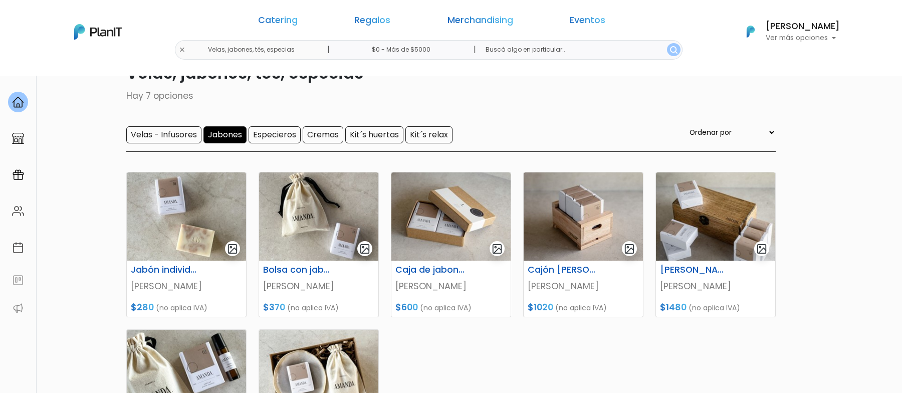
scroll to position [11, 0]
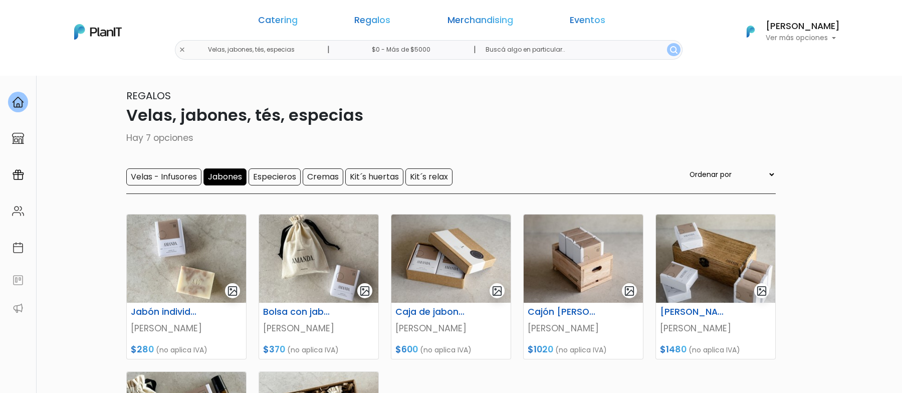
click at [187, 185] on div "Velas - Infusores Jabones Especieros Cremas Kit´[PERSON_NAME] Kit´s relax Orden…" at bounding box center [450, 181] width 649 height 26
click at [187, 178] on input "Velas - Infusores" at bounding box center [163, 176] width 75 height 17
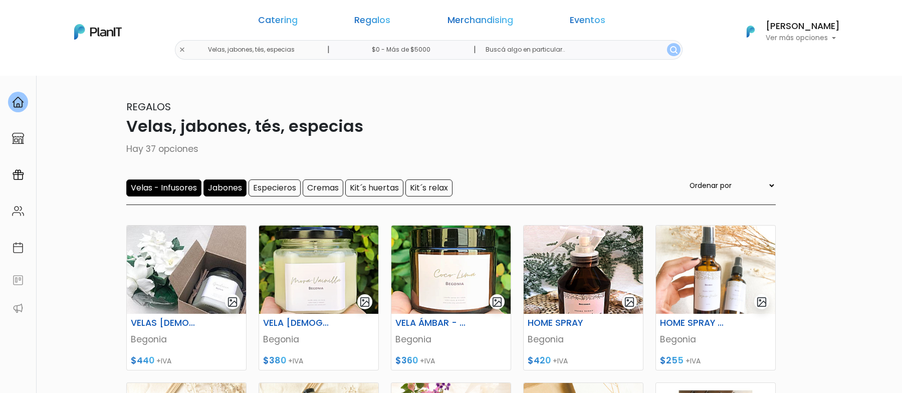
click at [231, 185] on input "Jabones" at bounding box center [224, 187] width 43 height 17
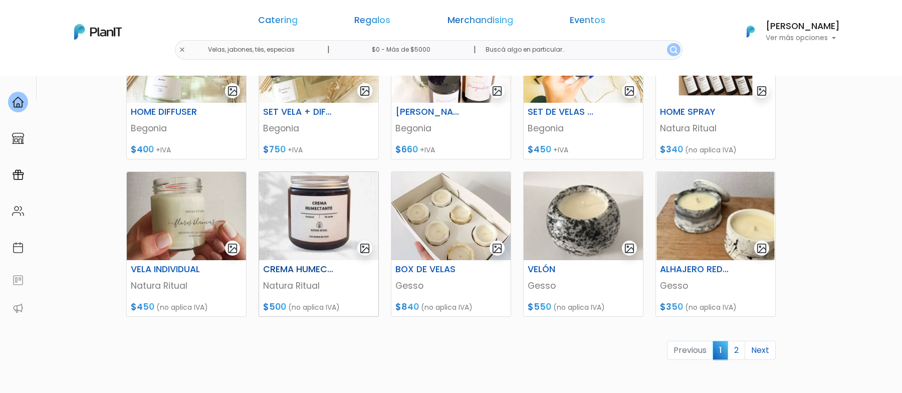
scroll to position [397, 0]
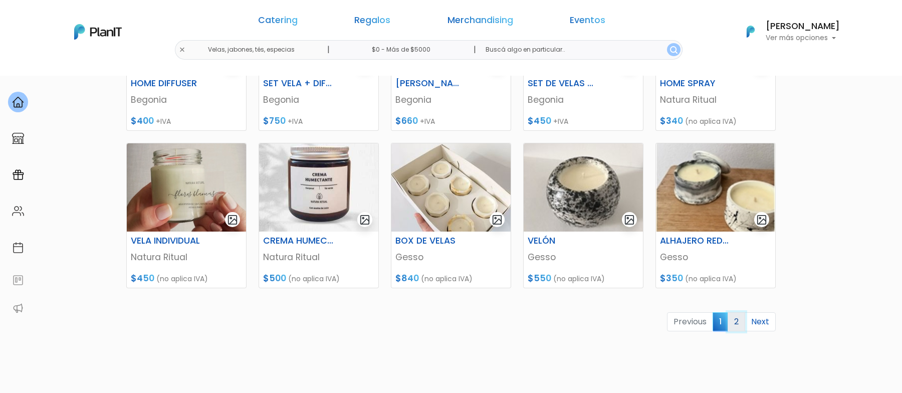
click at [739, 319] on link "2" at bounding box center [736, 321] width 18 height 19
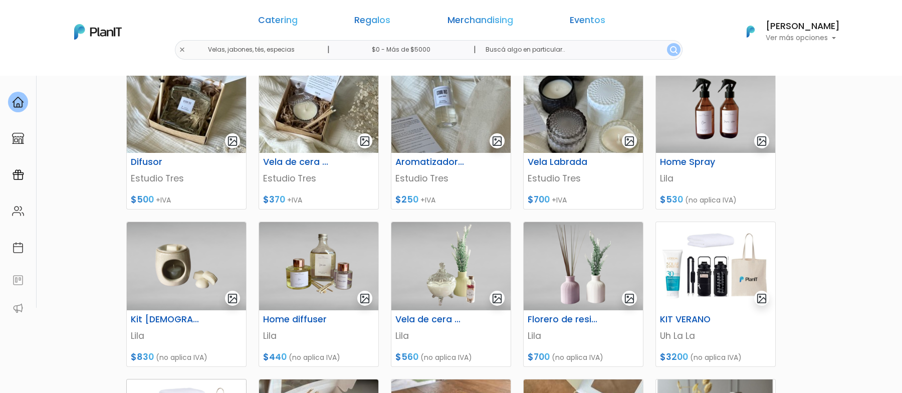
scroll to position [158, 0]
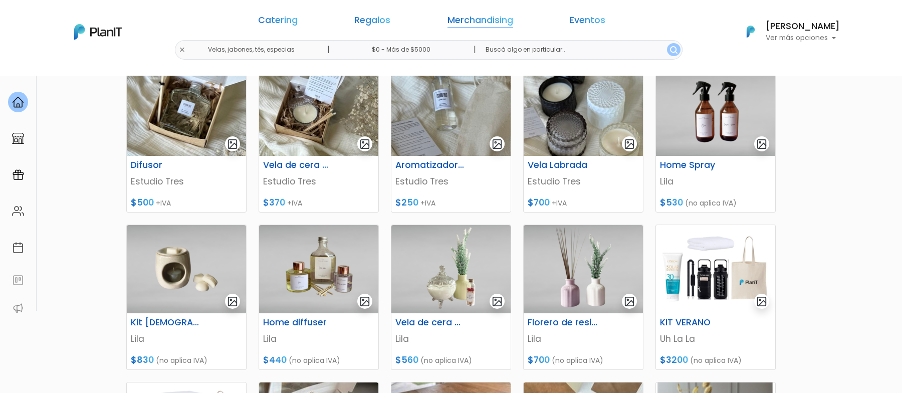
click at [460, 22] on link "Merchandising" at bounding box center [480, 22] width 66 height 12
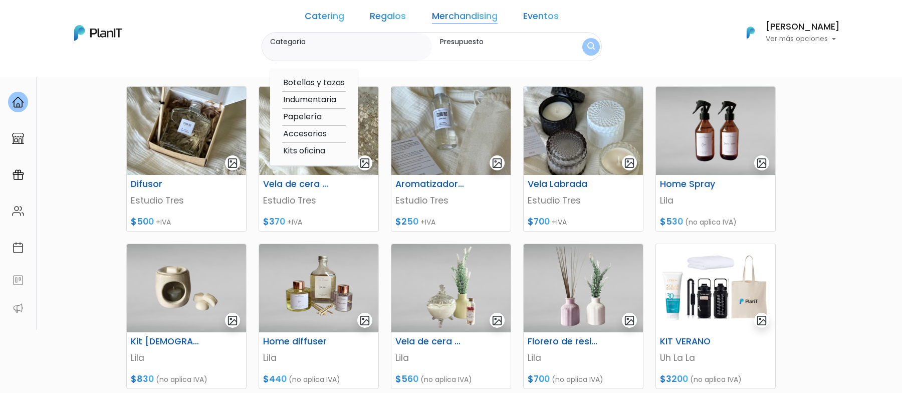
scroll to position [137, 0]
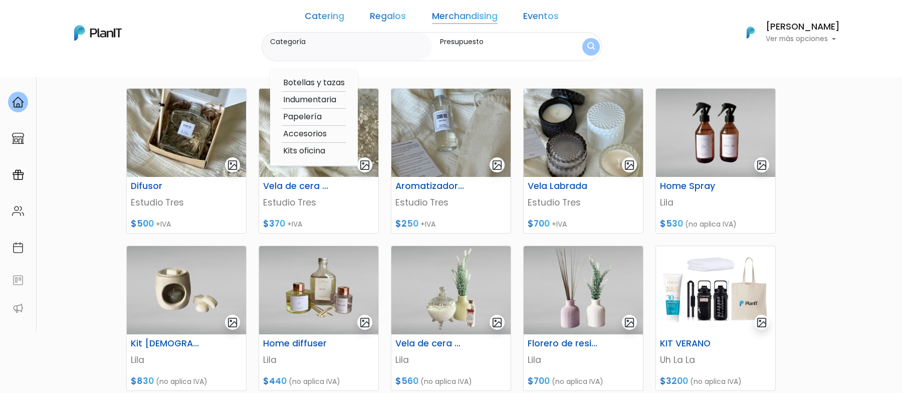
click at [341, 99] on option "Indumentaria" at bounding box center [314, 100] width 64 height 13
type input "Indumentaria"
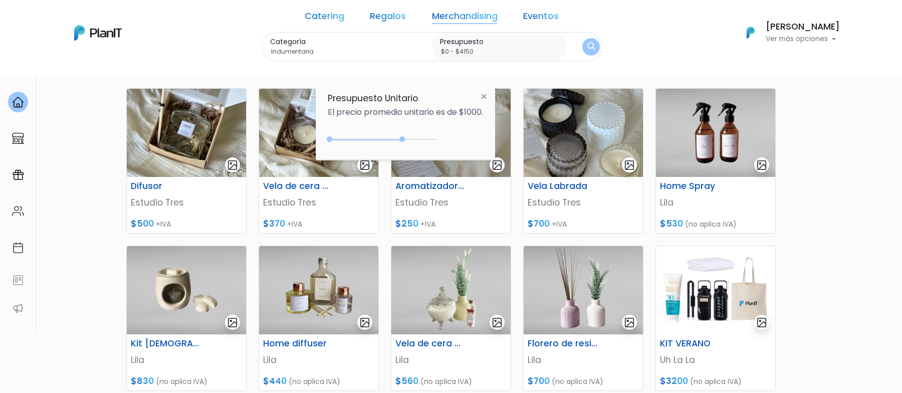
type input "$0 - $4850"
drag, startPoint x: 349, startPoint y: 139, endPoint x: 433, endPoint y: 139, distance: 84.7
click at [405, 139] on div at bounding box center [402, 139] width 6 height 6
click at [561, 53] on form "Categoría Indumentaria Botellas y tazas Indumentaria Papelería Accesorios Kits …" at bounding box center [432, 47] width 340 height 30
click at [587, 52] on img "submit" at bounding box center [591, 47] width 9 height 11
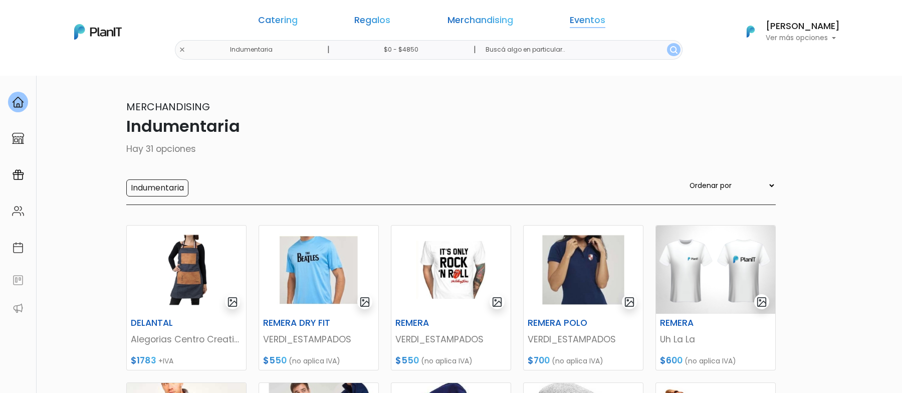
click at [570, 19] on link "Eventos" at bounding box center [588, 22] width 36 height 12
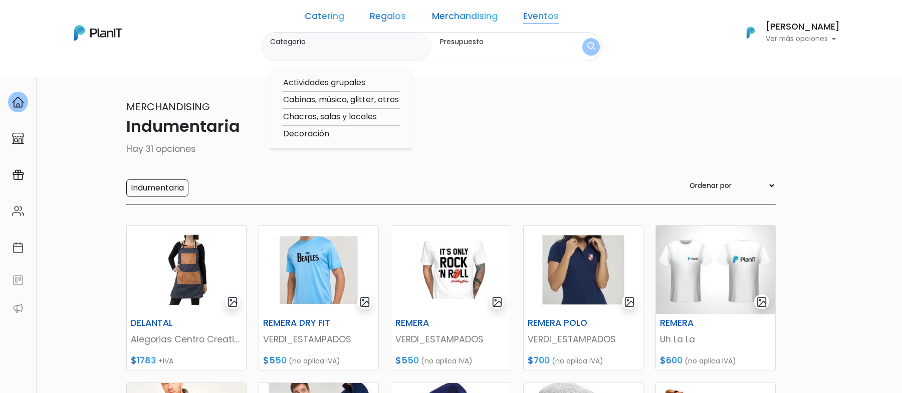
click at [477, 16] on link "Merchandising" at bounding box center [465, 18] width 66 height 12
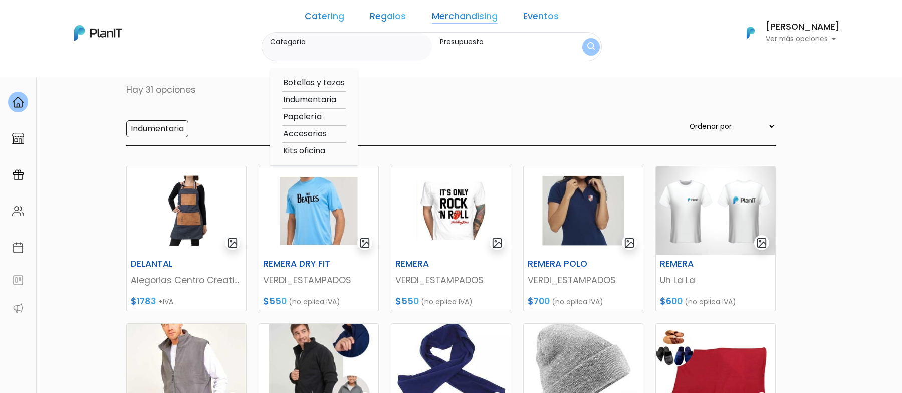
scroll to position [13, 0]
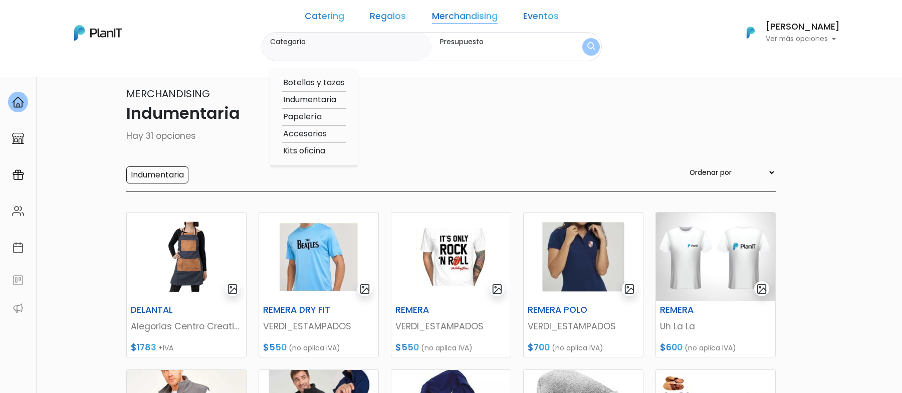
click at [452, 122] on p "Indumentaria" at bounding box center [450, 113] width 649 height 24
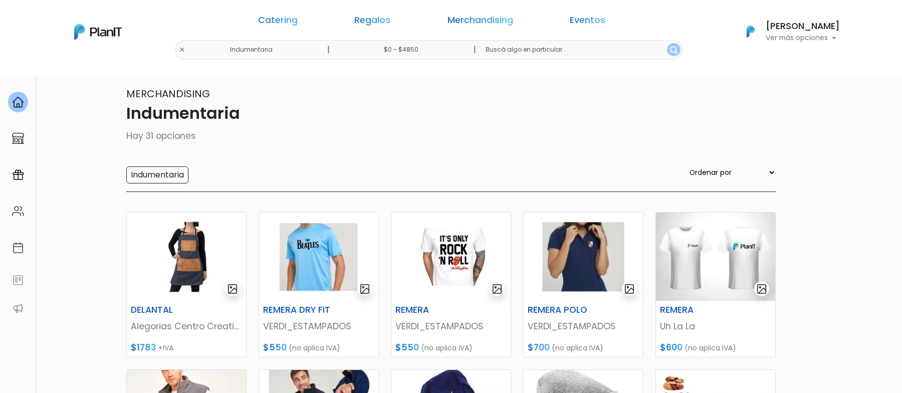
click at [298, 20] on link "Catering" at bounding box center [278, 22] width 40 height 12
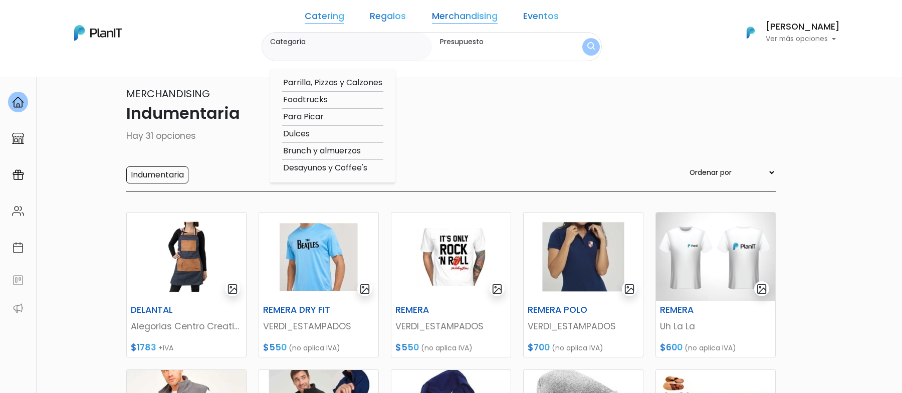
click at [468, 103] on p "Indumentaria" at bounding box center [450, 113] width 649 height 24
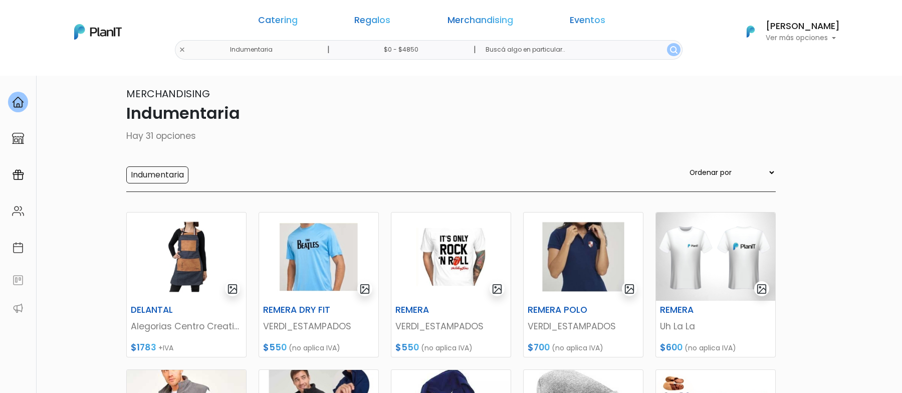
click at [390, 19] on link "Regalos" at bounding box center [372, 22] width 36 height 12
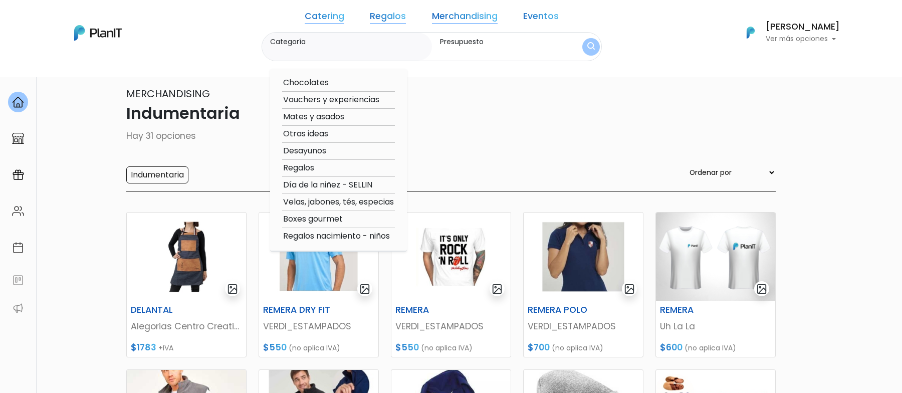
click at [322, 75] on div "Chocolates Vouchers y experiencias Mates y asados Otras ideas Desayunos Regalos…" at bounding box center [338, 160] width 137 height 183
click at [323, 79] on option "Chocolates" at bounding box center [338, 83] width 113 height 13
type input "Chocolates"
type input "$0 - $4850"
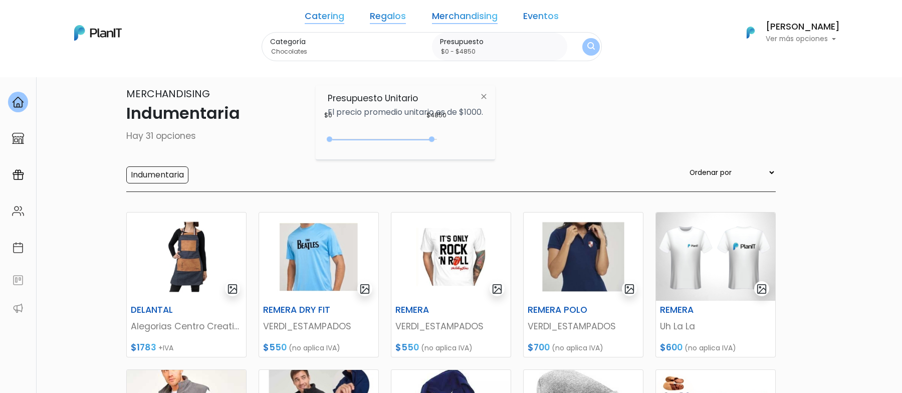
click at [559, 44] on div "Categoría Chocolates Chocolates Vouchers y experiencias Mates y asados Otras id…" at bounding box center [432, 47] width 340 height 30
click at [587, 44] on img "submit" at bounding box center [591, 47] width 8 height 10
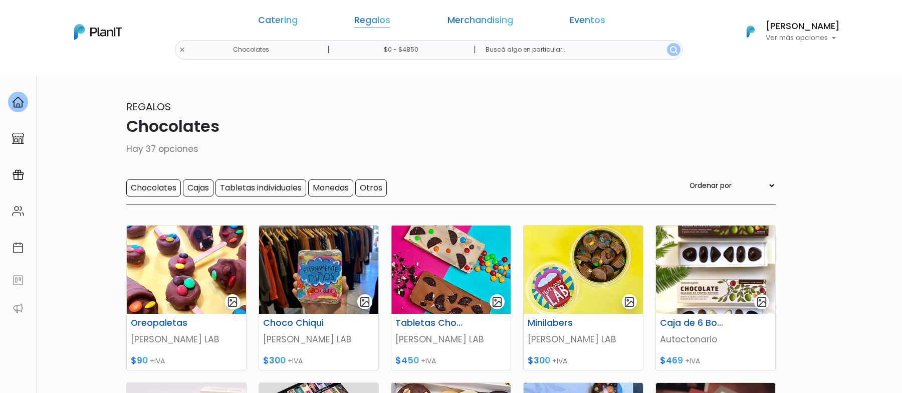
click at [390, 23] on link "Regalos" at bounding box center [372, 22] width 36 height 12
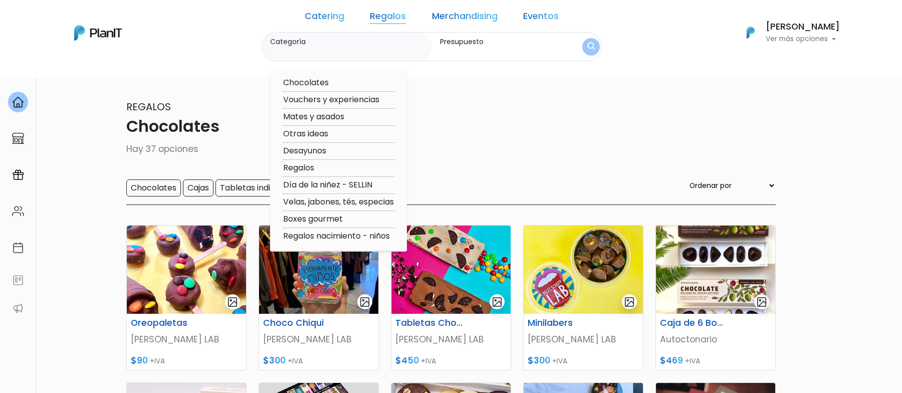
click at [377, 200] on option "Velas, jabones, tés, especias" at bounding box center [338, 202] width 113 height 13
type input "Velas, jabones, tés, especias"
type input "$0 - $4850"
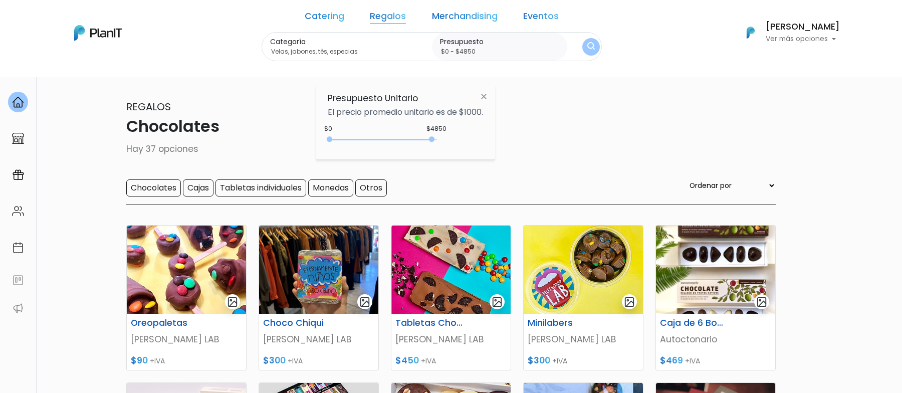
click at [587, 43] on img "submit" at bounding box center [591, 47] width 8 height 10
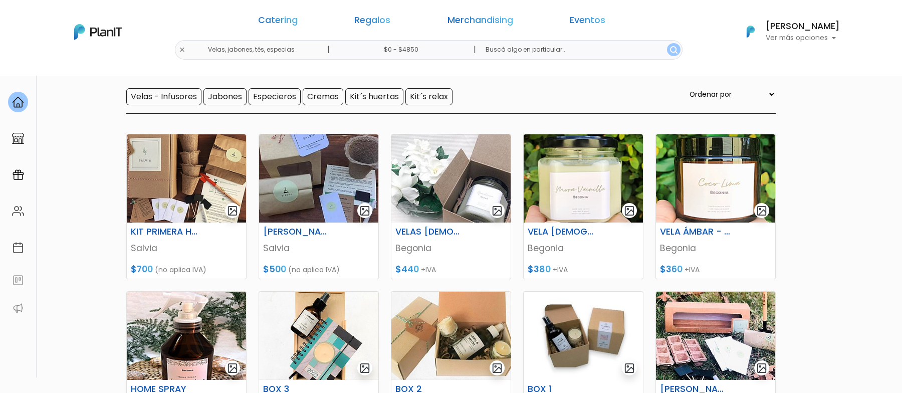
scroll to position [2, 0]
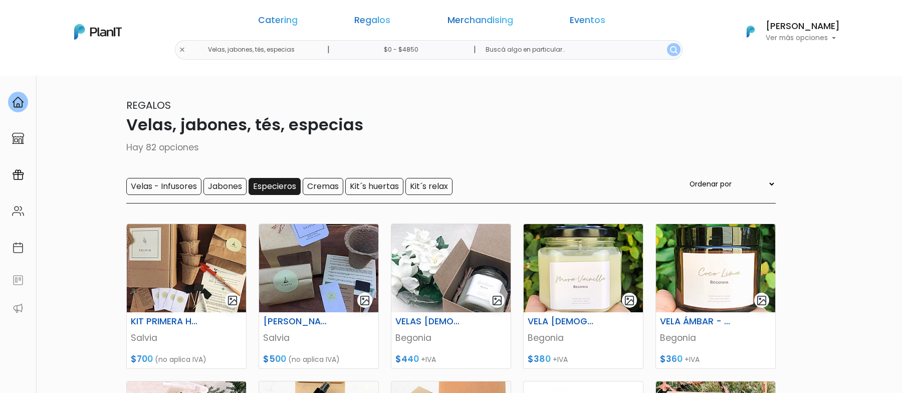
click at [281, 184] on input "Especieros" at bounding box center [274, 186] width 52 height 17
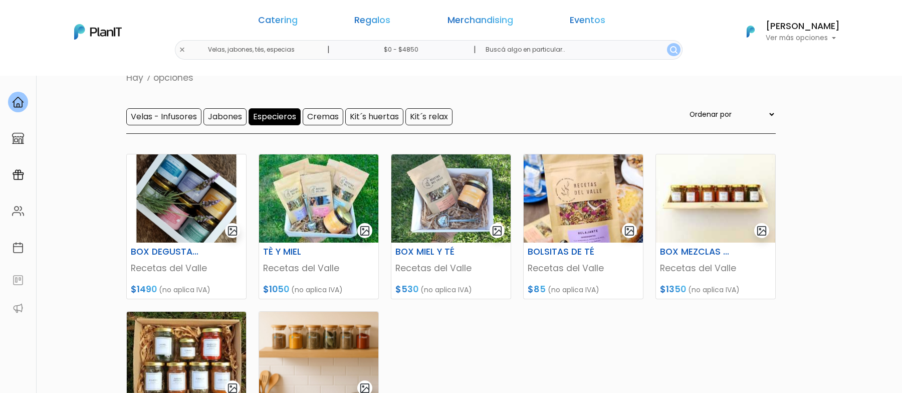
scroll to position [70, 0]
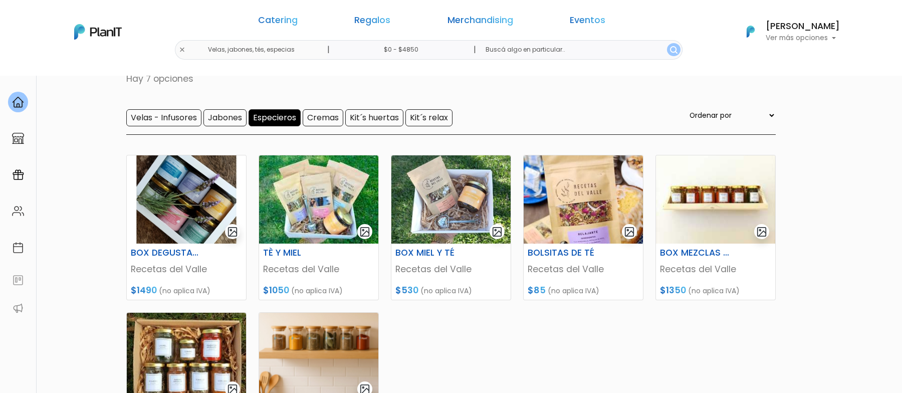
click at [284, 116] on input "Especieros" at bounding box center [274, 117] width 52 height 17
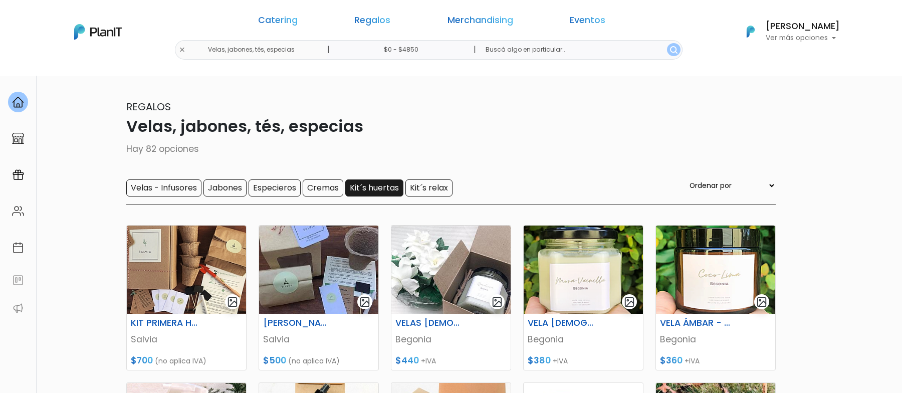
click at [394, 186] on input "Kit´s huertas" at bounding box center [374, 187] width 58 height 17
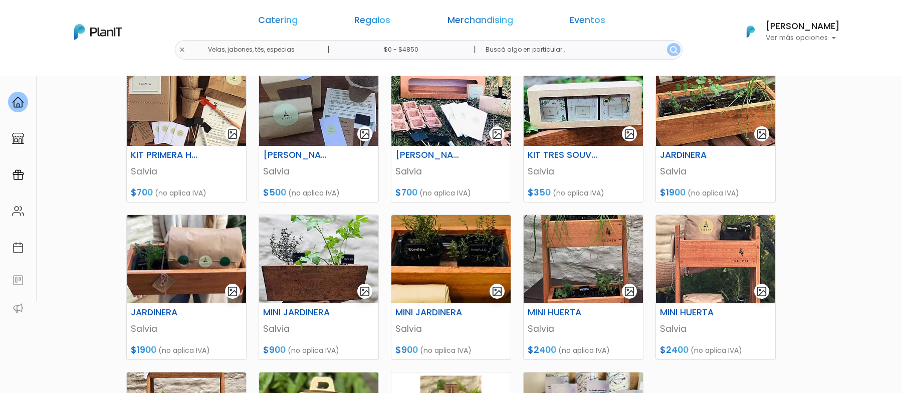
scroll to position [60, 0]
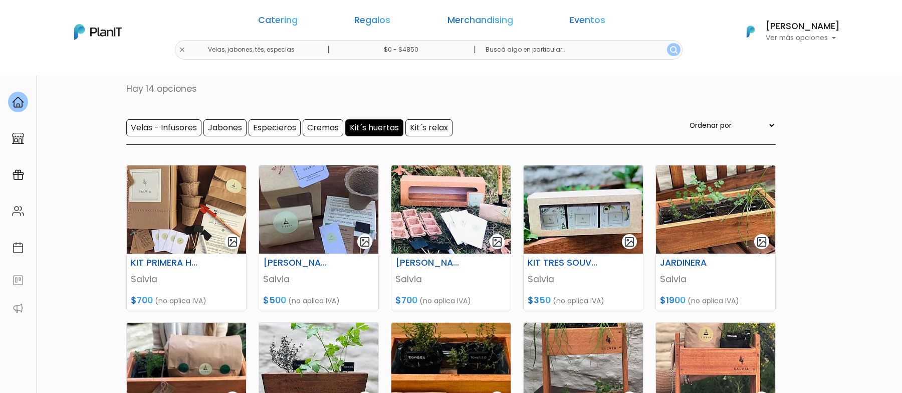
click at [385, 127] on input "Kit´s huertas" at bounding box center [374, 127] width 58 height 17
click at [452, 127] on form "Velas - Infusores Jabones Especieros Cremas Kit´s huertas Kit´s relax" at bounding box center [289, 127] width 326 height 17
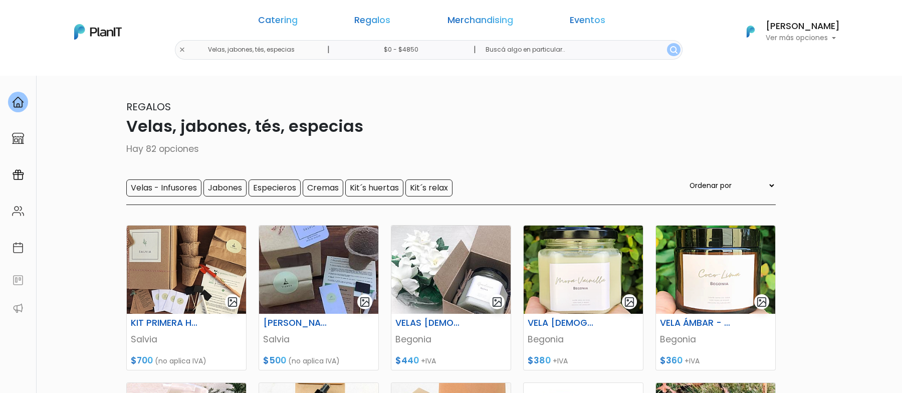
click at [454, 201] on div "Velas - Infusores Jabones Especieros Cremas Kit´[PERSON_NAME] Kit´s relax Orden…" at bounding box center [450, 192] width 649 height 26
click at [452, 192] on input "Kit´s relax" at bounding box center [428, 187] width 47 height 17
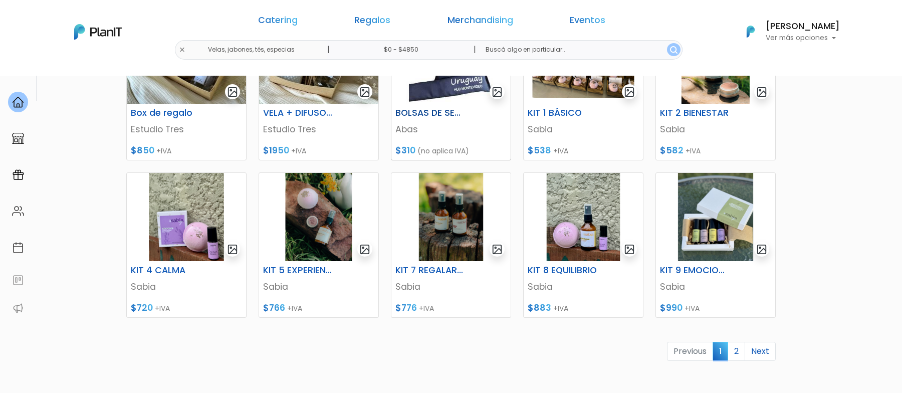
scroll to position [483, 0]
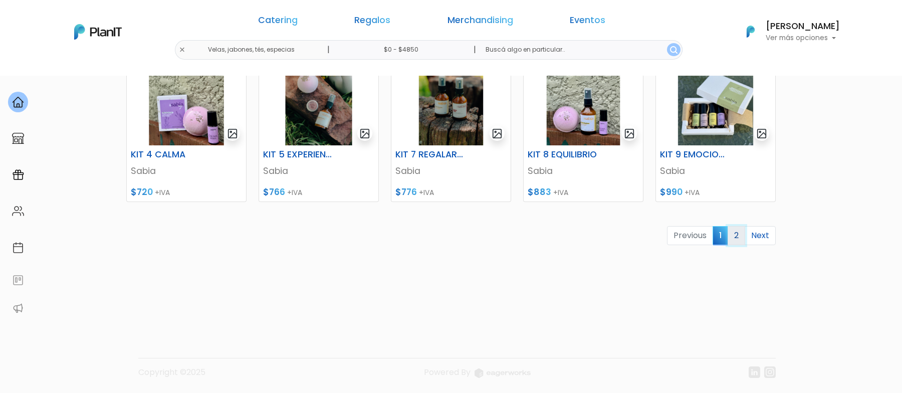
click at [742, 233] on link "2" at bounding box center [736, 235] width 18 height 19
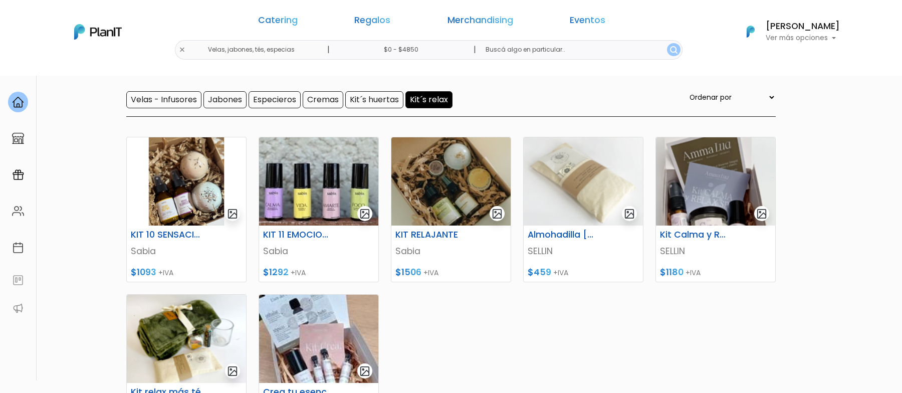
scroll to position [90, 0]
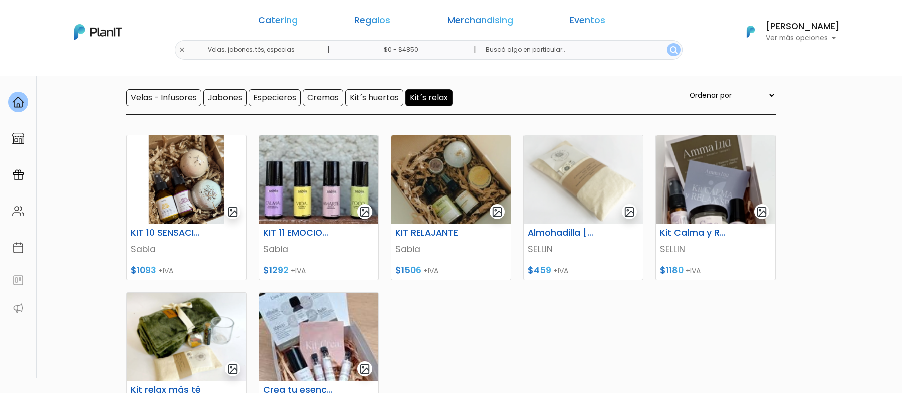
click at [445, 97] on input "Kit´s relax" at bounding box center [428, 97] width 47 height 17
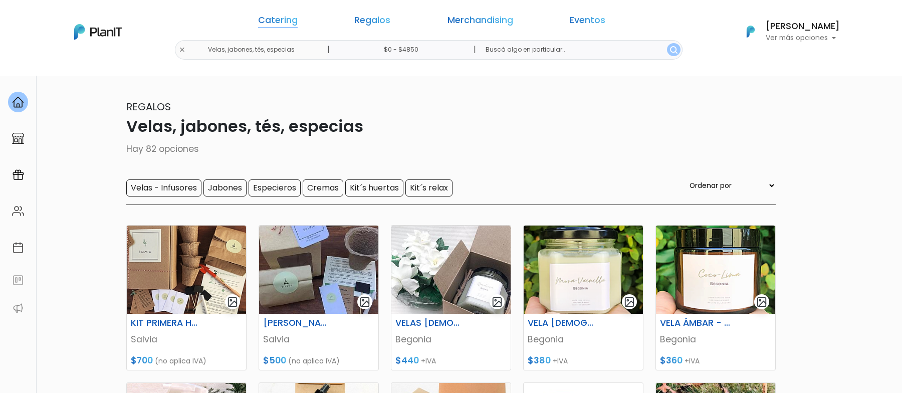
click at [298, 18] on link "Catering" at bounding box center [278, 22] width 40 height 12
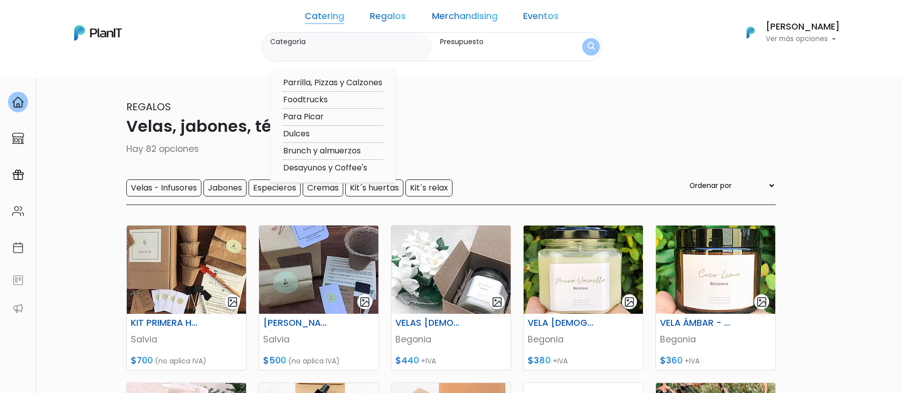
click at [398, 15] on link "Regalos" at bounding box center [388, 18] width 36 height 12
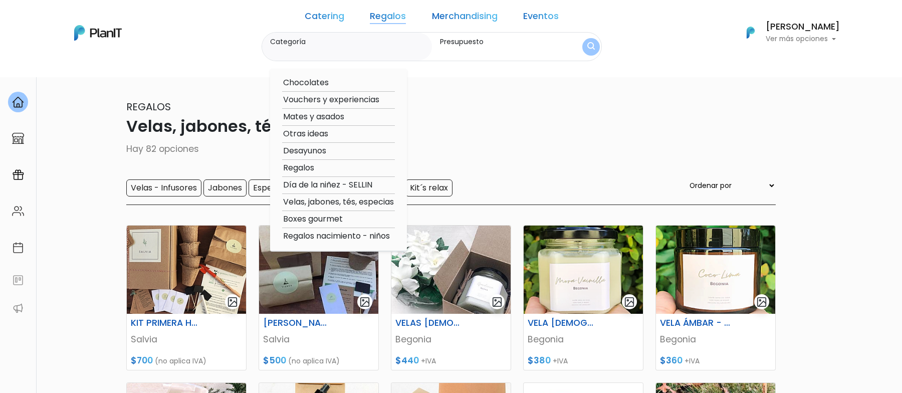
click at [329, 166] on option "Regalos" at bounding box center [338, 168] width 113 height 13
type input "Regalos"
type input "$0 - $4850"
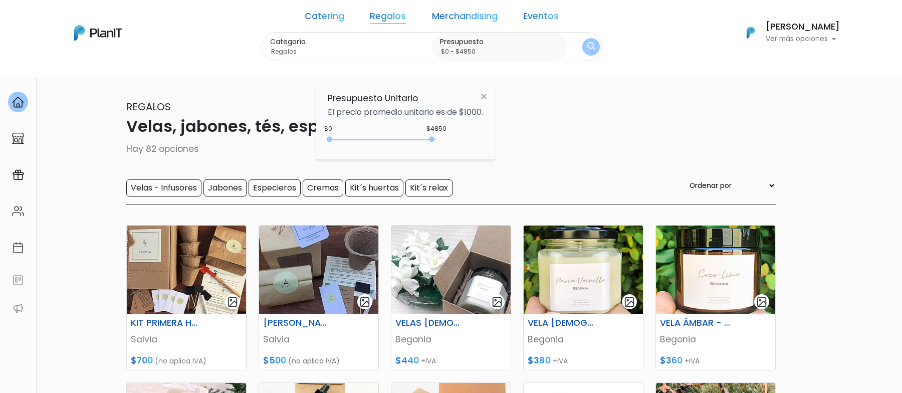
click at [587, 43] on img "submit" at bounding box center [591, 47] width 8 height 10
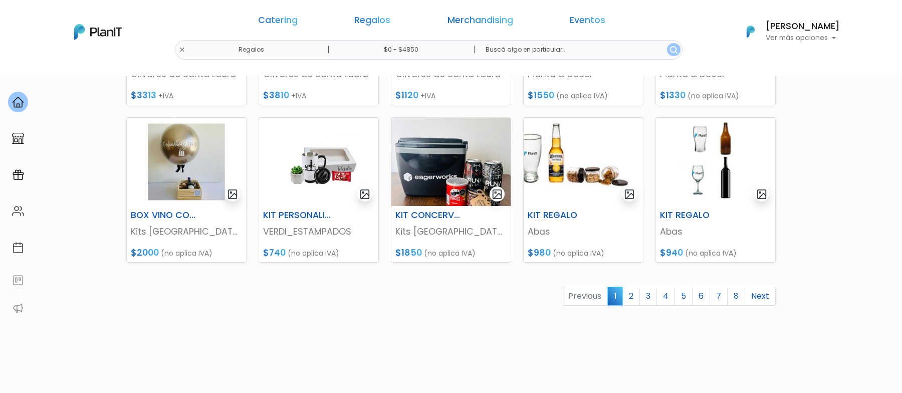
scroll to position [437, 0]
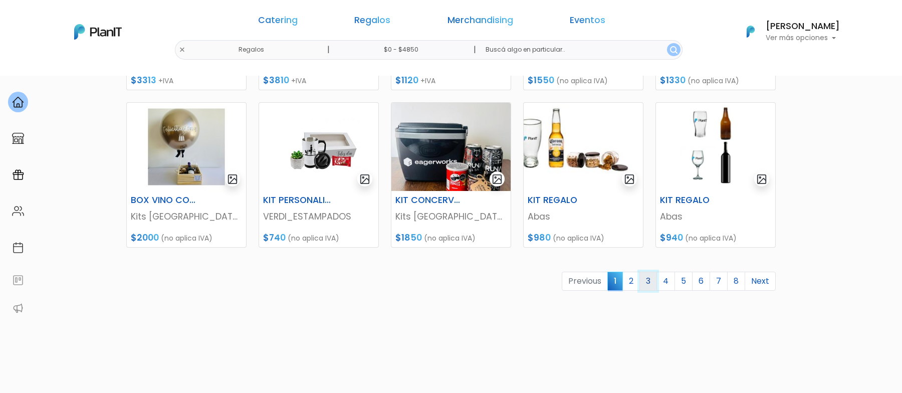
click at [650, 280] on link "3" at bounding box center [648, 281] width 18 height 19
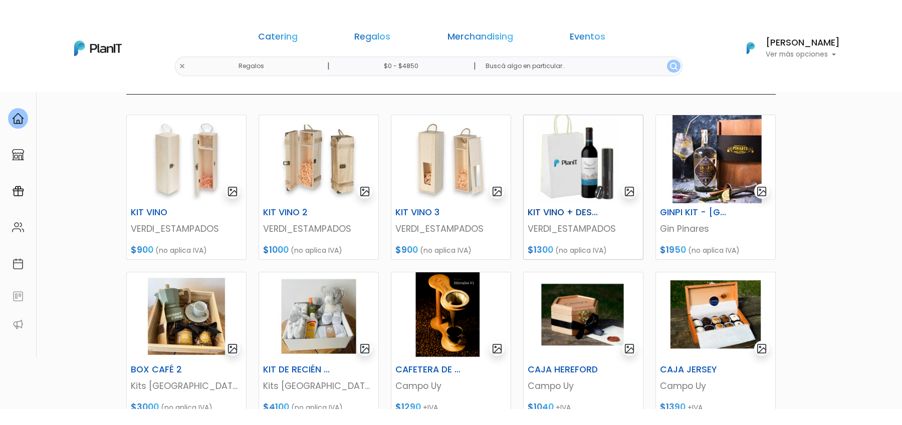
scroll to position [126, 0]
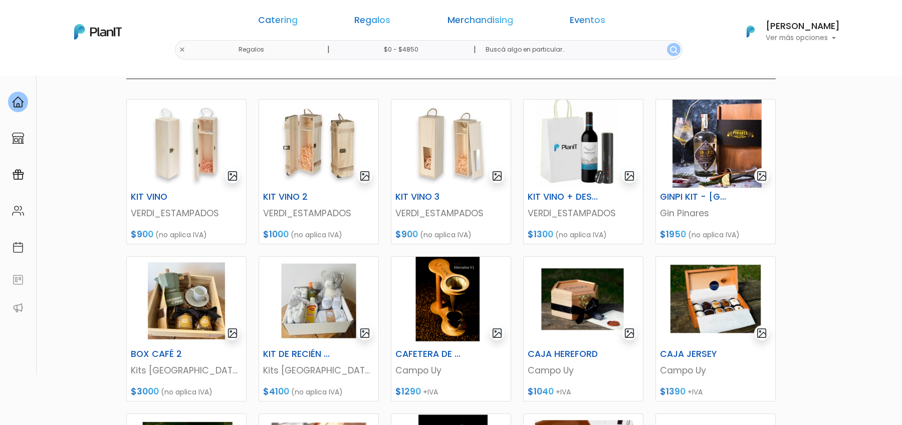
click at [384, 13] on div "Catering Regalos Merchandising Eventos" at bounding box center [432, 22] width 386 height 36
click at [384, 22] on link "Regalos" at bounding box center [372, 22] width 36 height 12
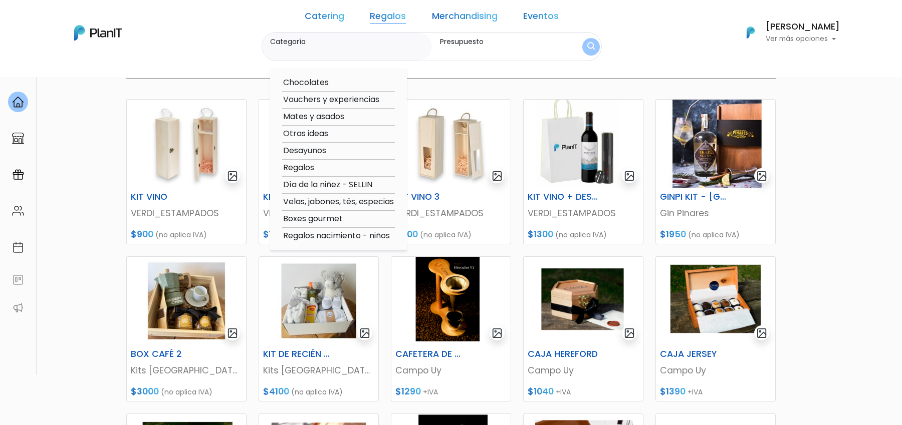
click at [616, 34] on div "Catering Regalos Merchandising Eventos Regalos | $0 - $4850 | Catering Regalos …" at bounding box center [451, 32] width 802 height 57
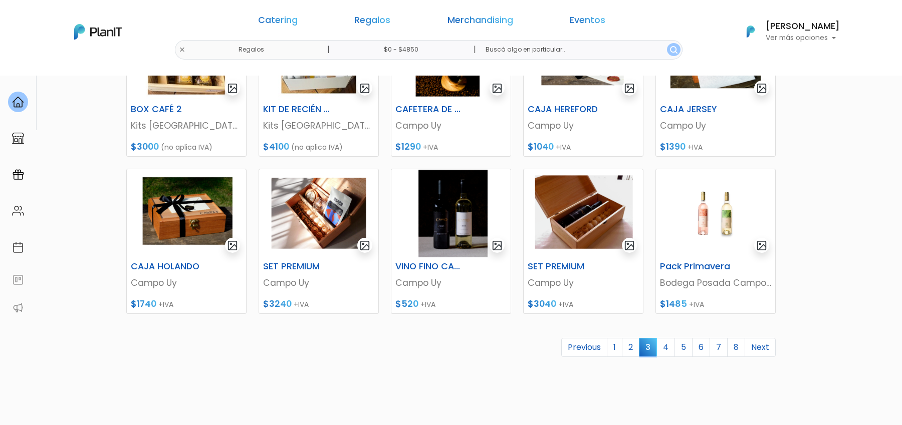
scroll to position [396, 0]
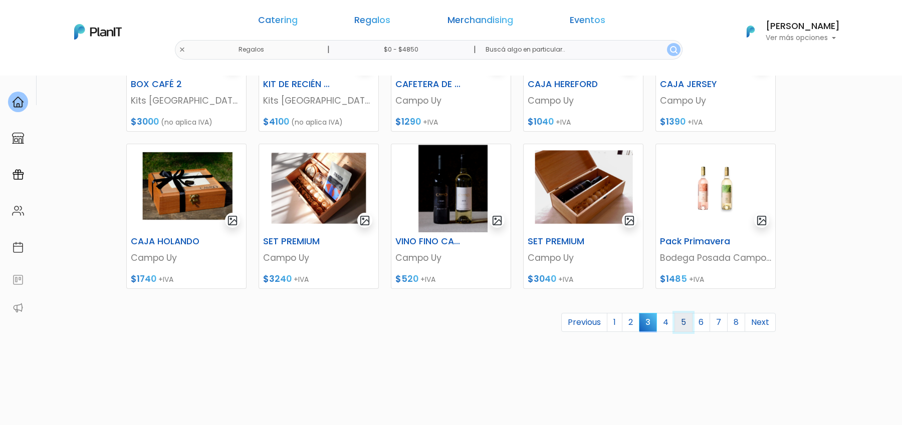
click at [683, 330] on link "5" at bounding box center [683, 322] width 18 height 19
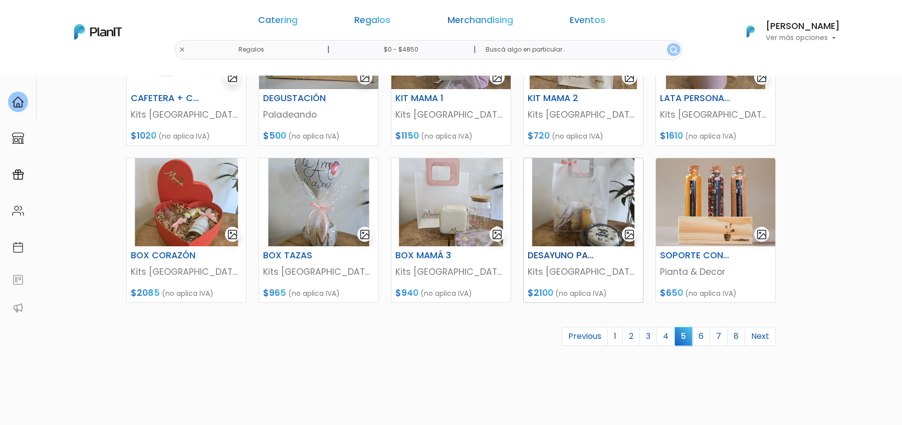
scroll to position [384, 0]
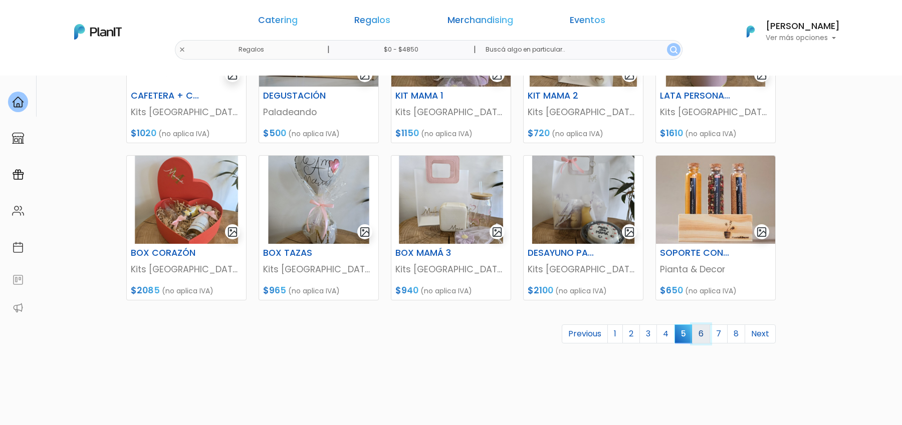
click at [709, 336] on link "6" at bounding box center [701, 334] width 18 height 19
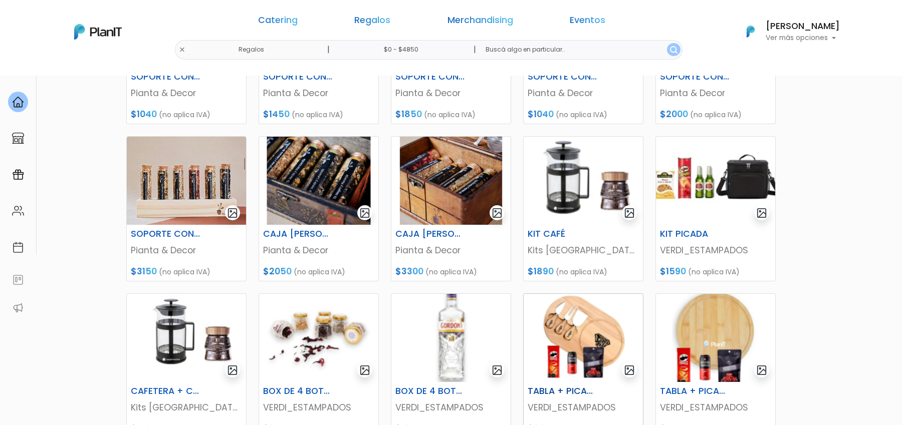
scroll to position [299, 0]
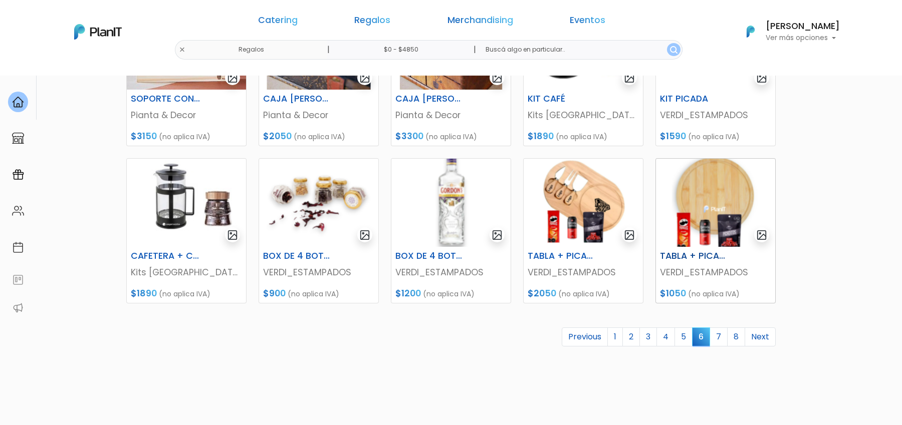
scroll to position [400, 0]
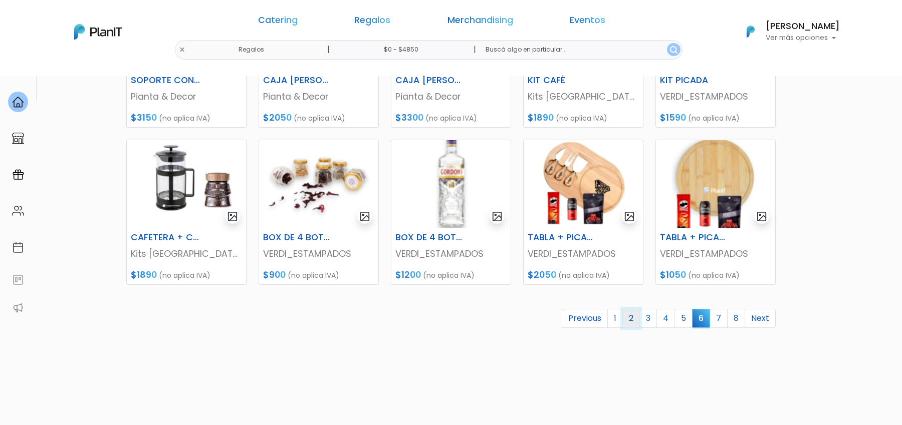
click at [635, 318] on link "2" at bounding box center [631, 318] width 18 height 19
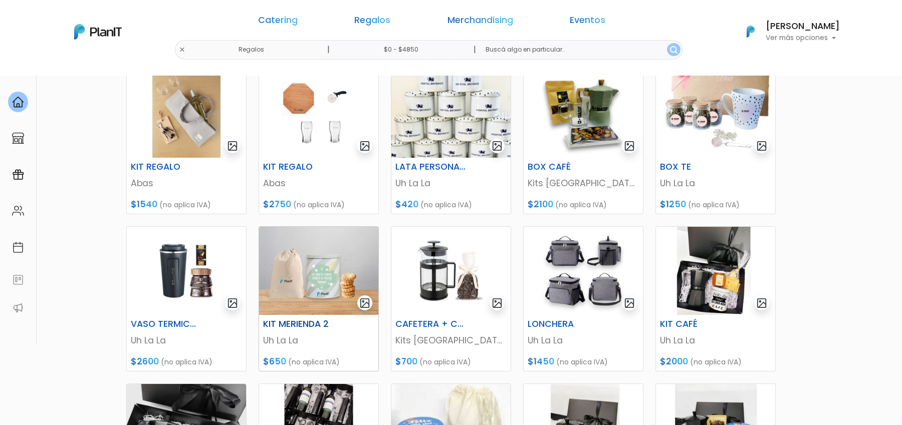
scroll to position [160, 0]
